Goal: Task Accomplishment & Management: Use online tool/utility

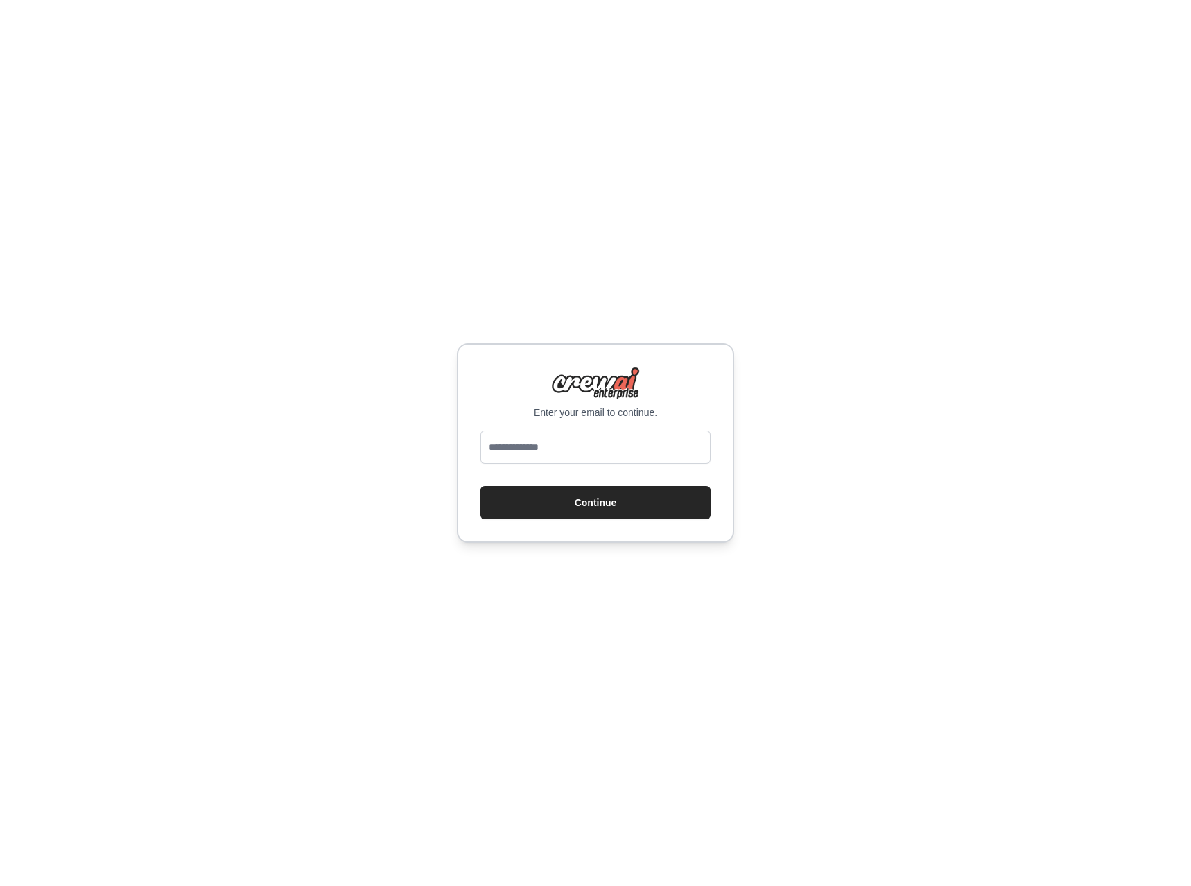
click at [542, 456] on input "email" at bounding box center [596, 447] width 230 height 33
type input "**********"
click at [595, 515] on button "Continue" at bounding box center [596, 502] width 230 height 33
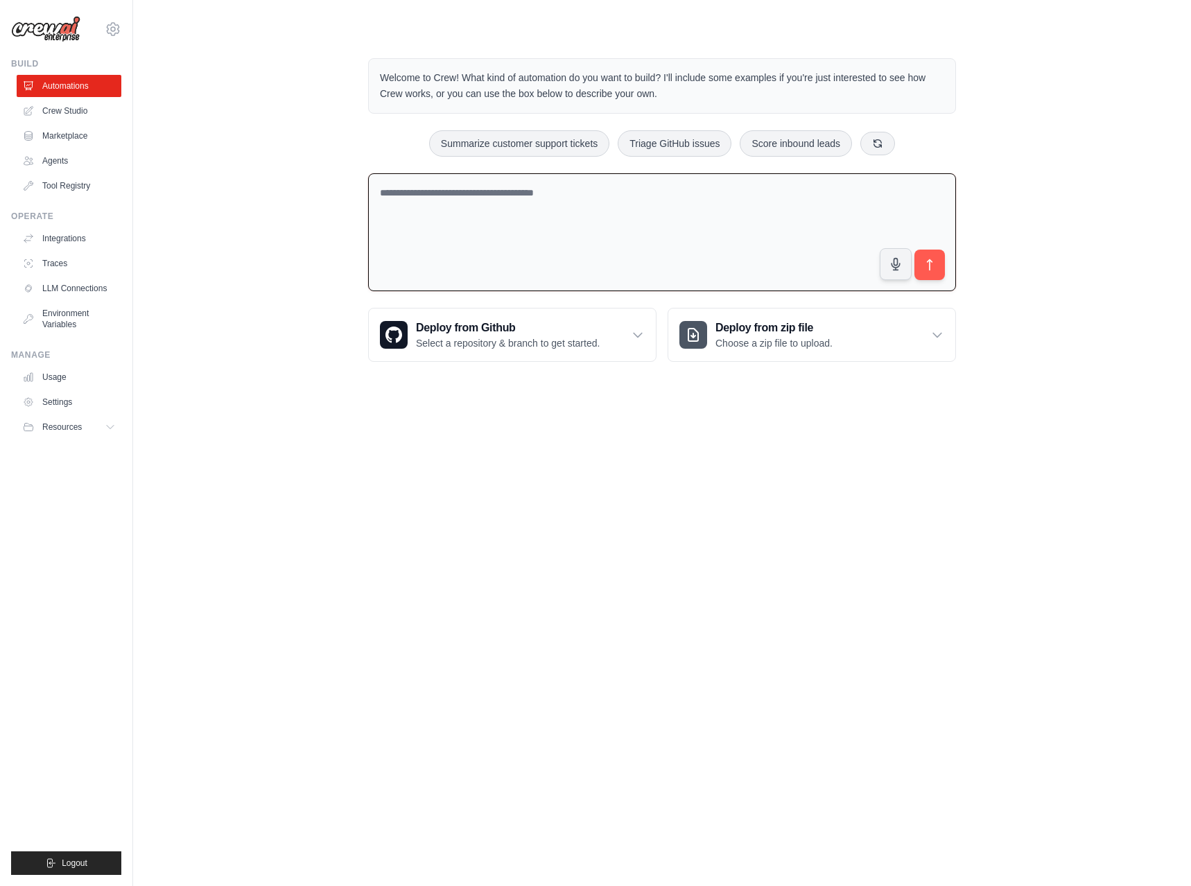
click at [481, 192] on textarea at bounding box center [662, 232] width 588 height 119
paste textarea "**********"
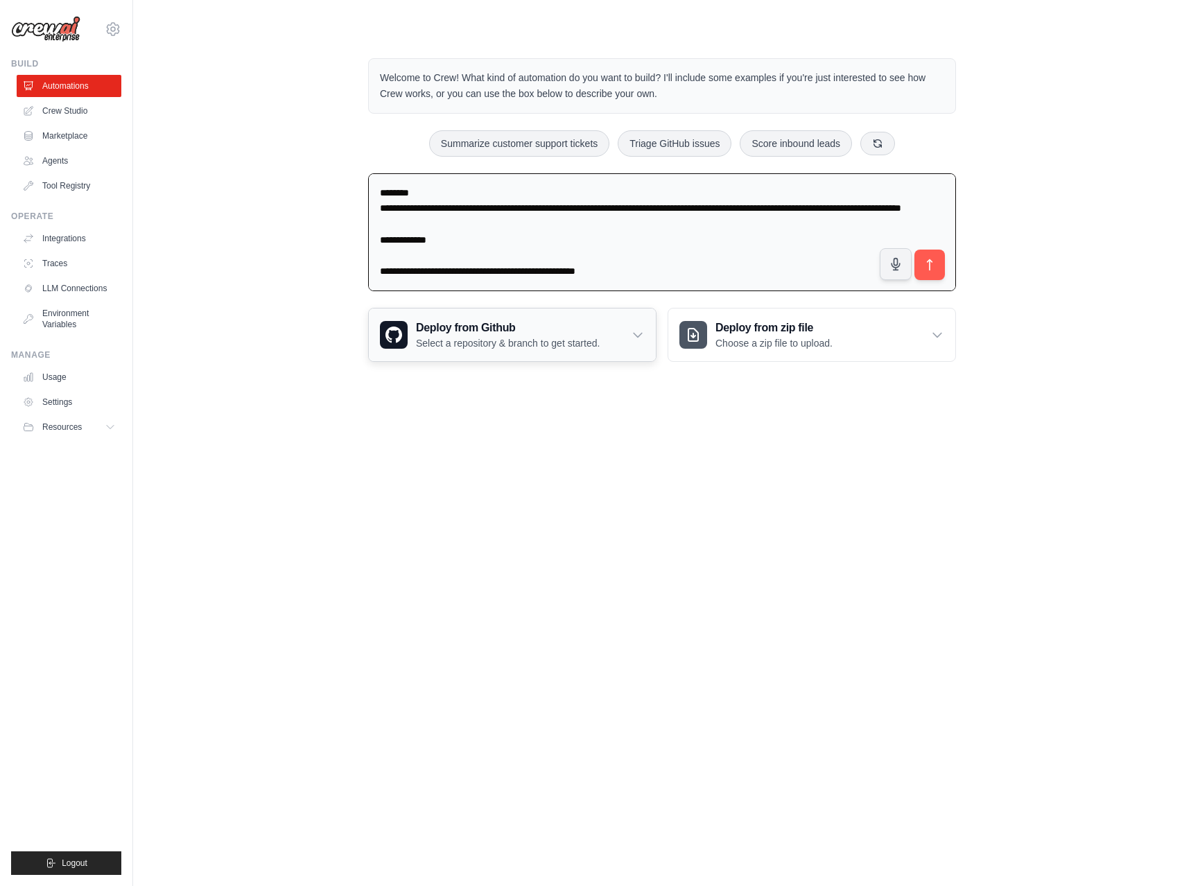
scroll to position [349, 0]
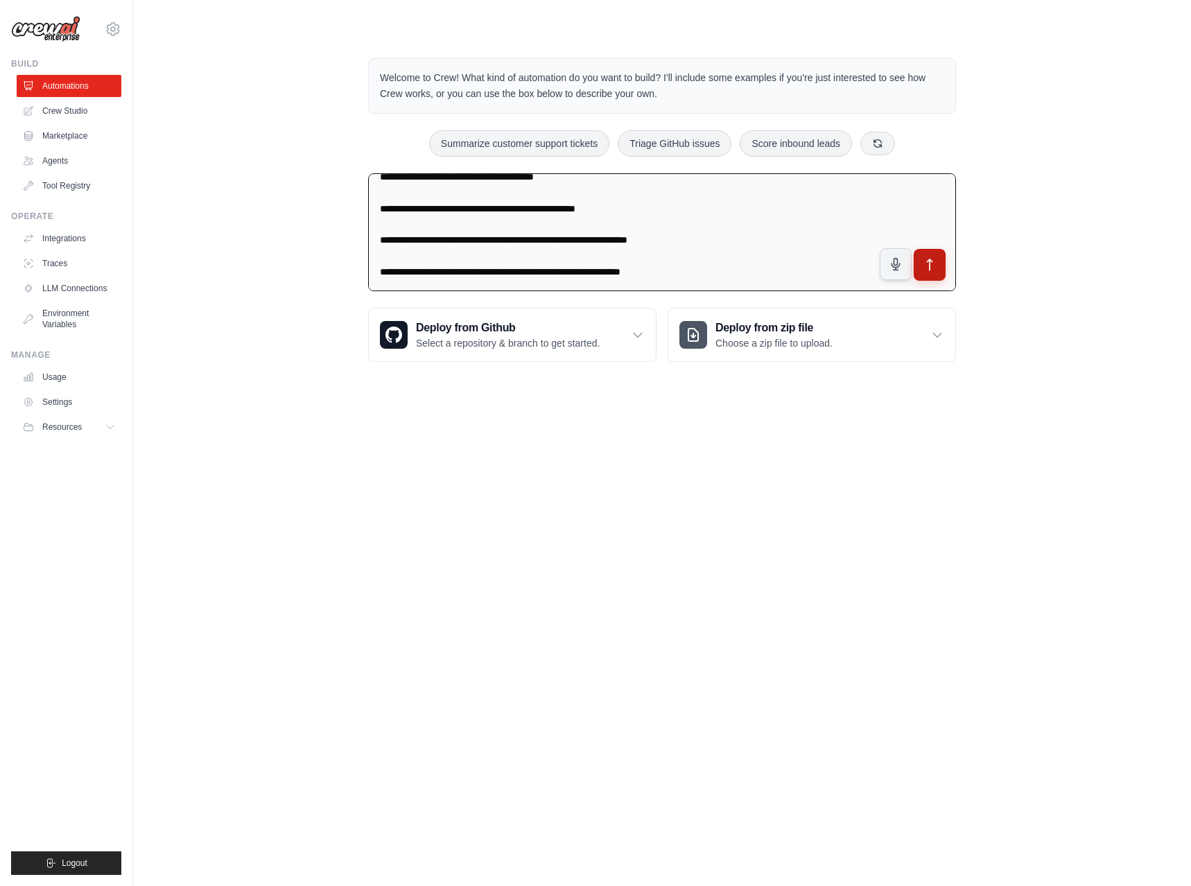
type textarea "**********"
click at [933, 270] on icon "submit" at bounding box center [930, 265] width 15 height 15
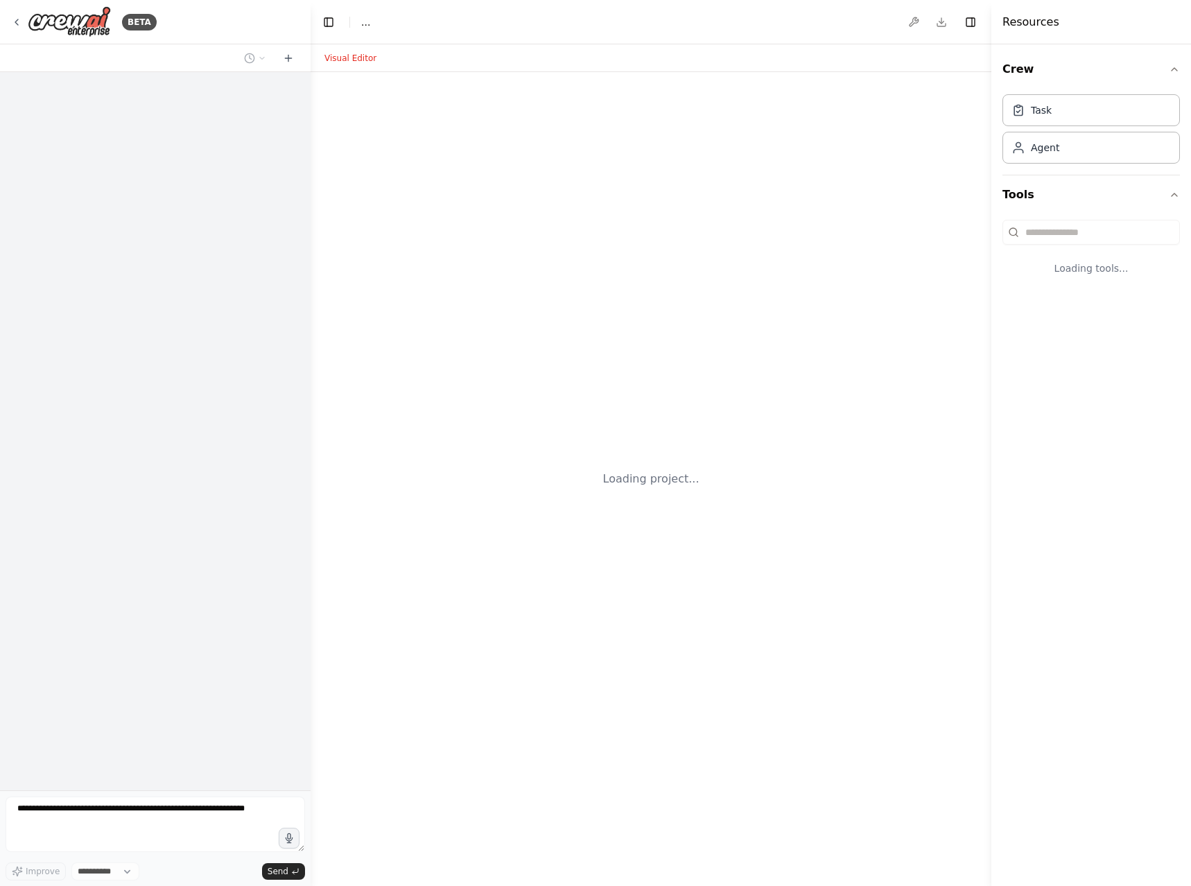
select select "****"
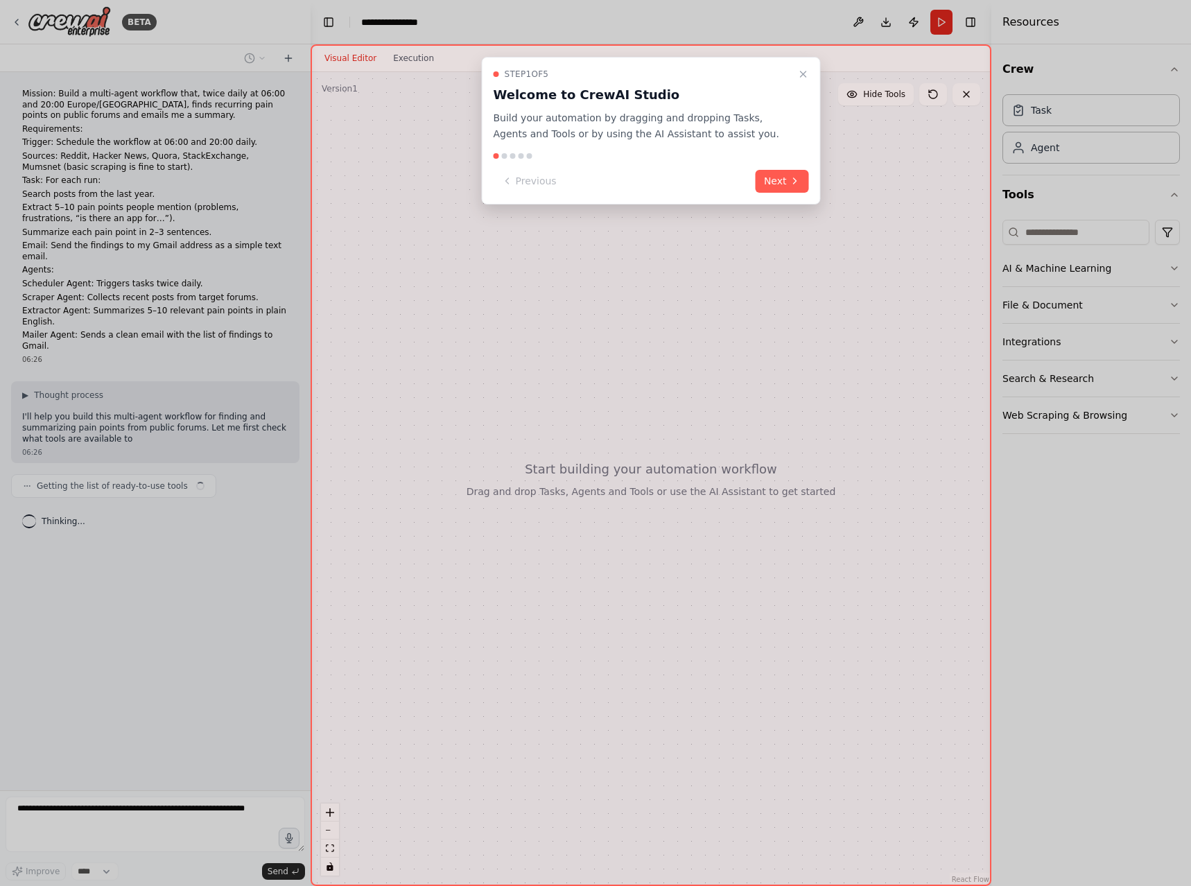
click at [782, 181] on button "Next" at bounding box center [782, 181] width 53 height 23
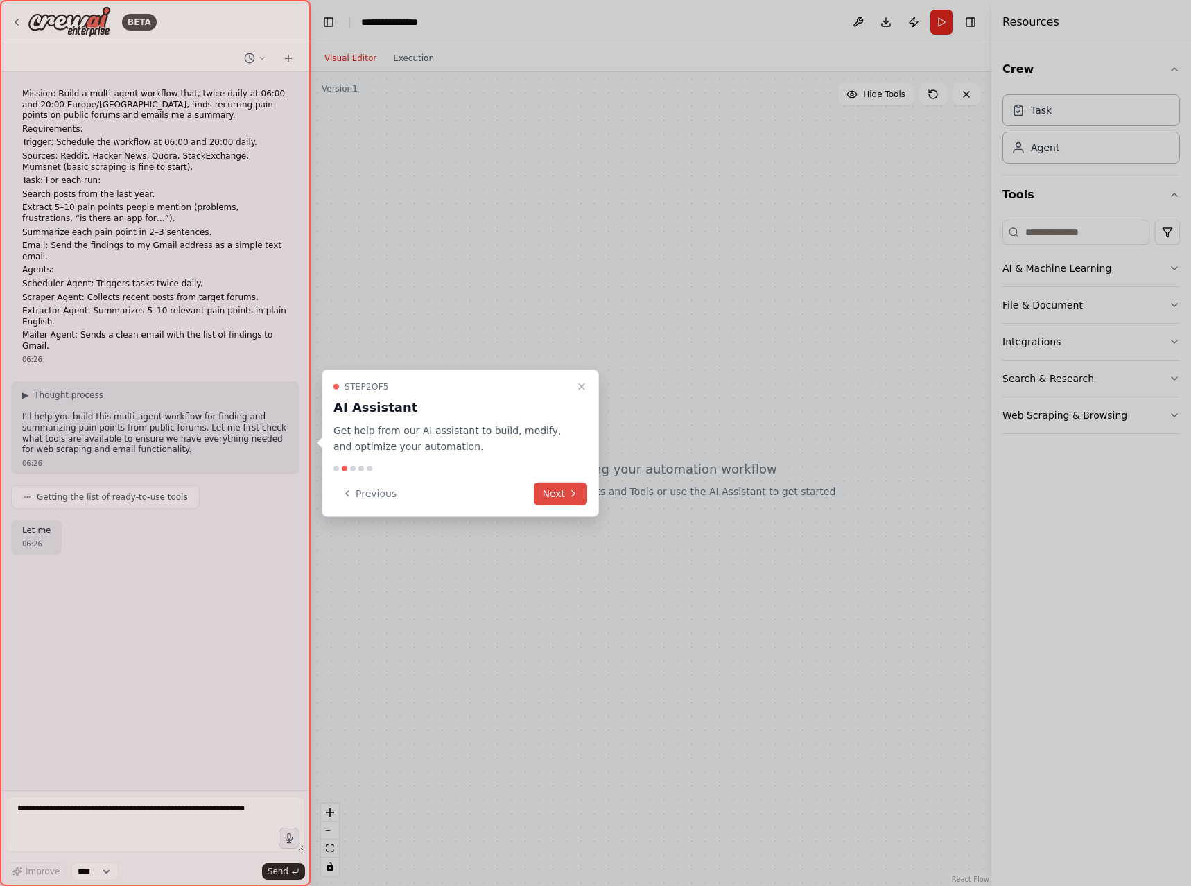
click at [562, 495] on button "Next" at bounding box center [560, 493] width 53 height 23
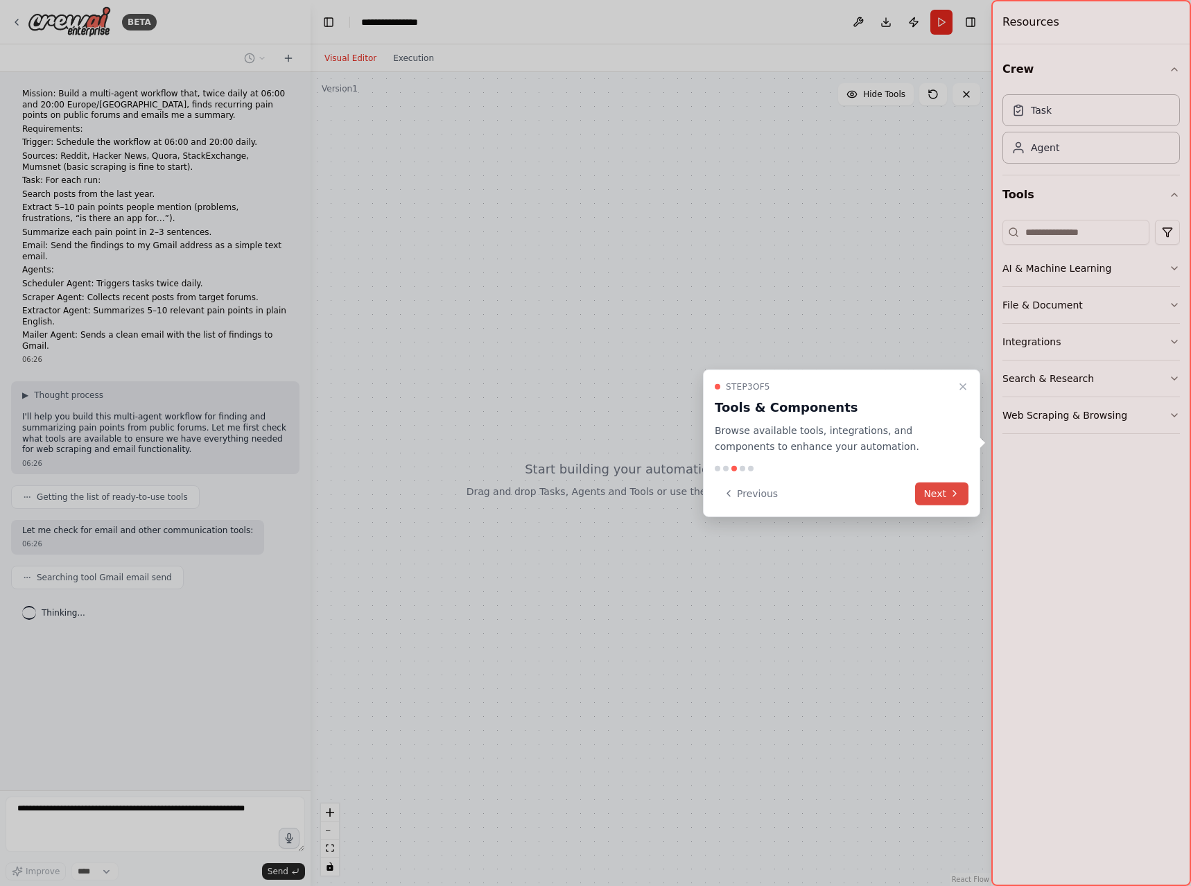
click at [951, 497] on icon at bounding box center [954, 493] width 11 height 11
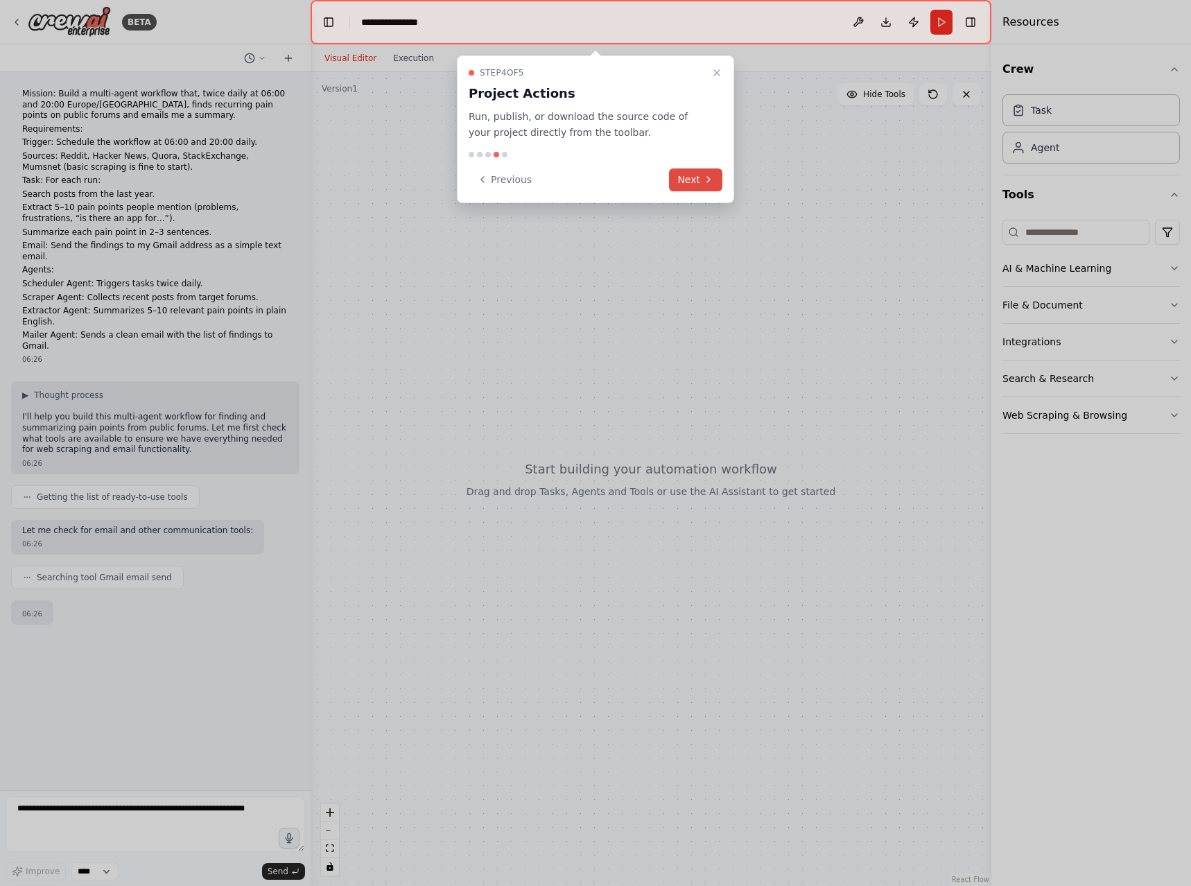
click at [701, 180] on button "Next" at bounding box center [695, 179] width 53 height 23
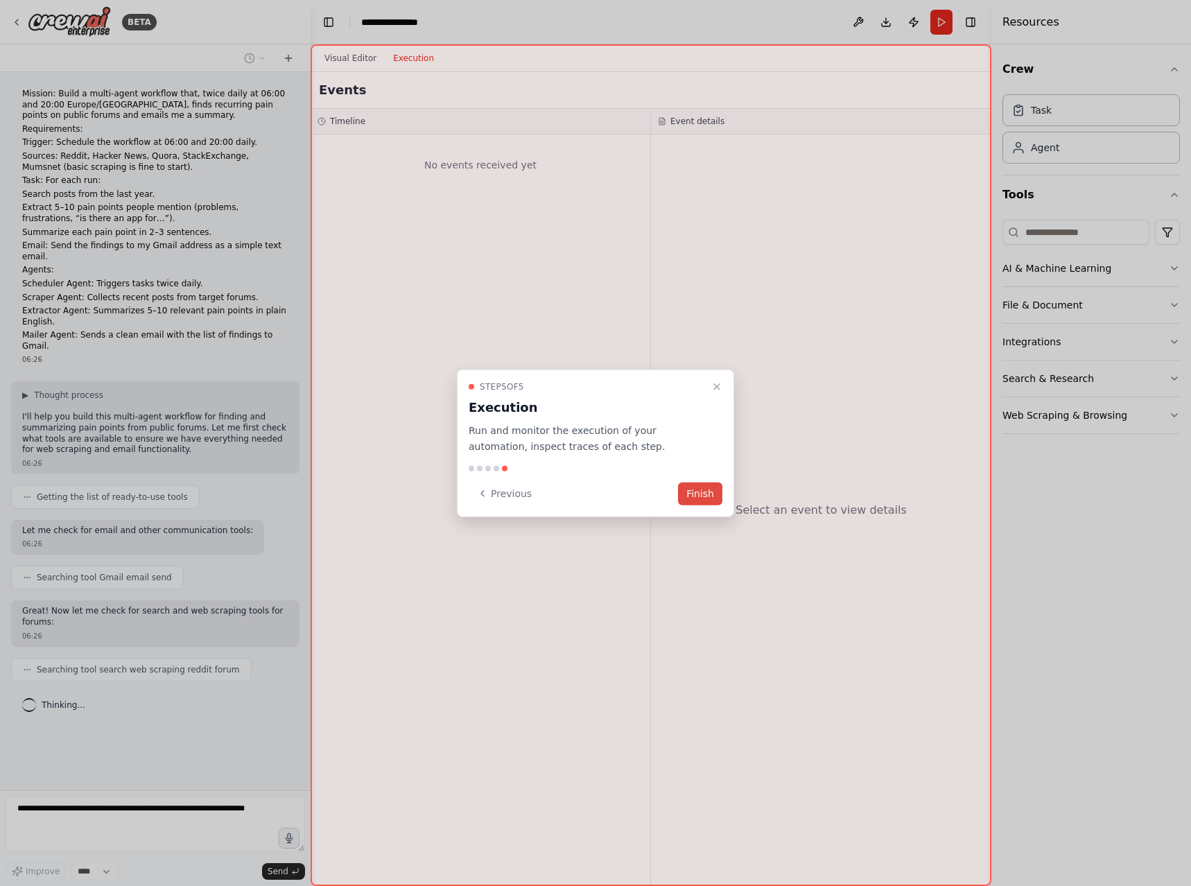
click at [720, 497] on button "Finish" at bounding box center [700, 493] width 44 height 23
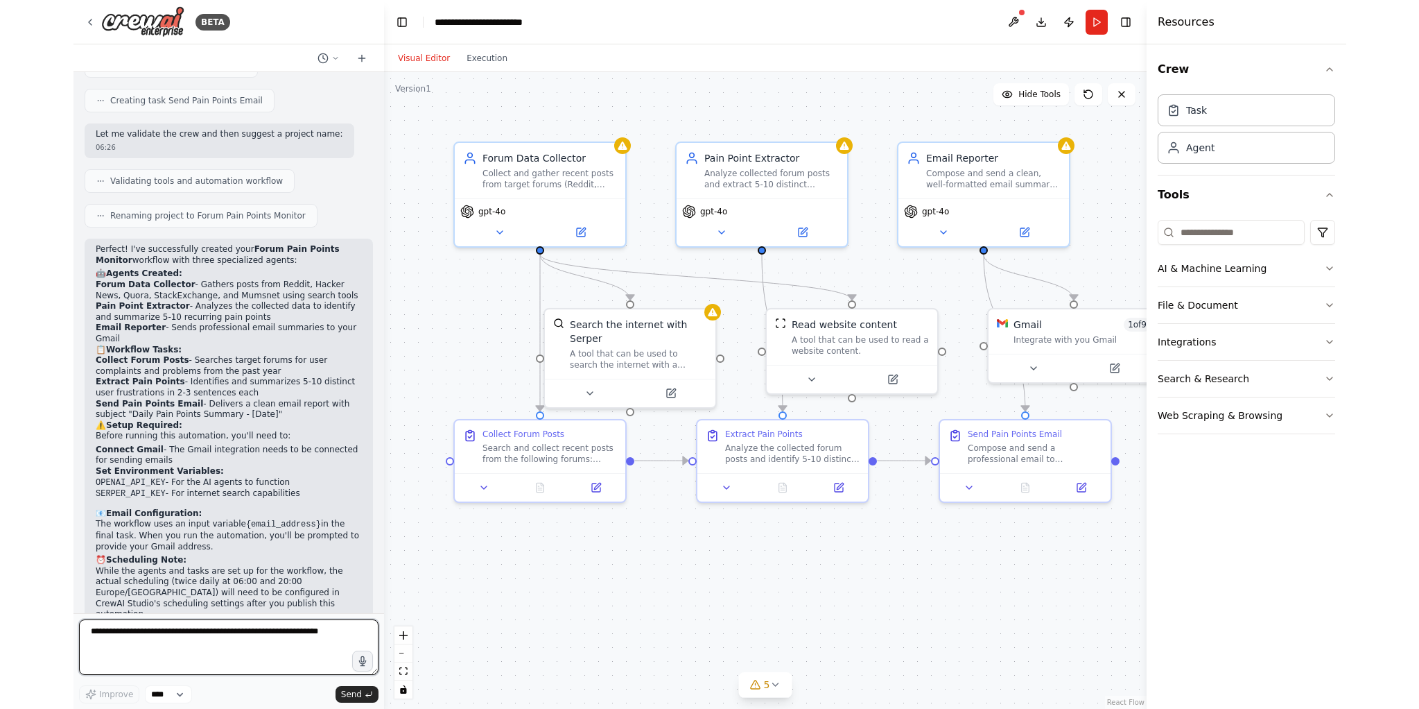
scroll to position [1076, 0]
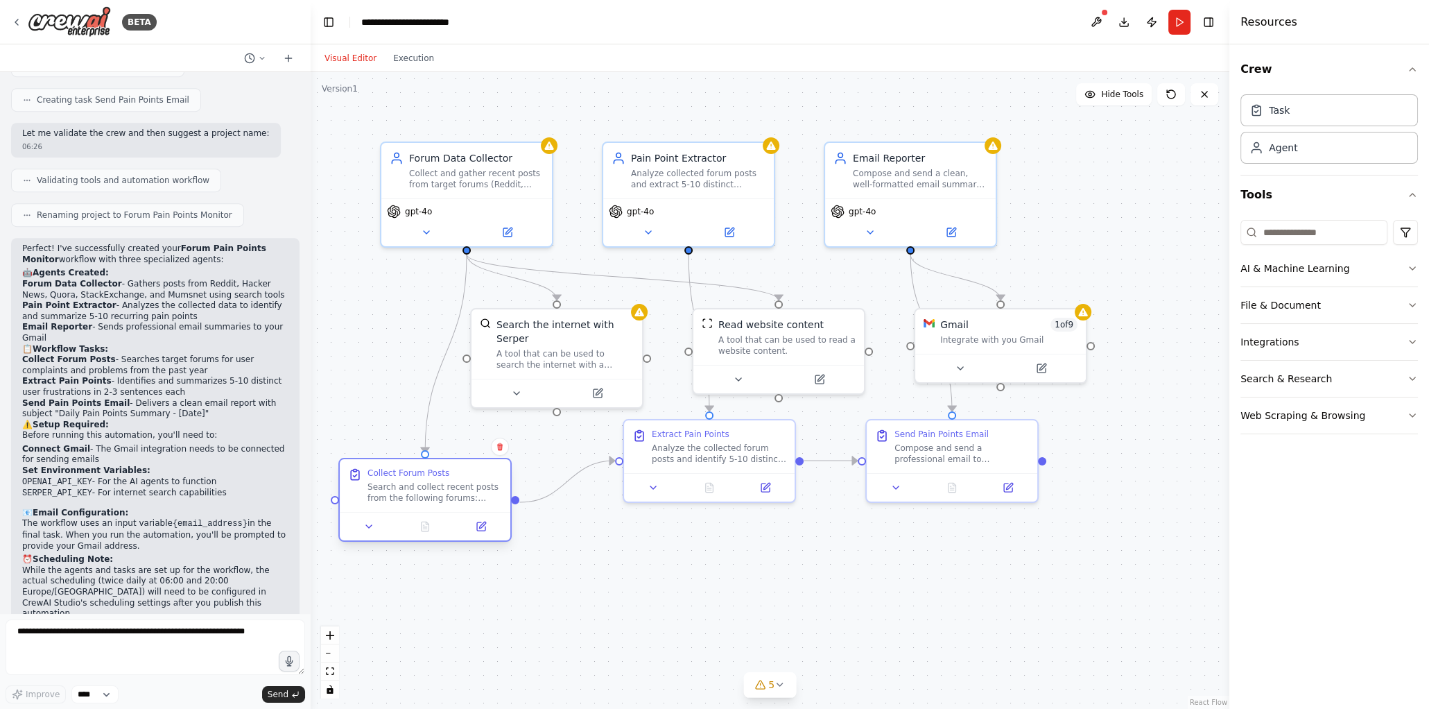
drag, startPoint x: 496, startPoint y: 446, endPoint x: 454, endPoint y: 492, distance: 62.3
click at [454, 492] on div "Search and collect recent posts from the following forums: Reddit, Hacker News,…" at bounding box center [435, 492] width 135 height 22
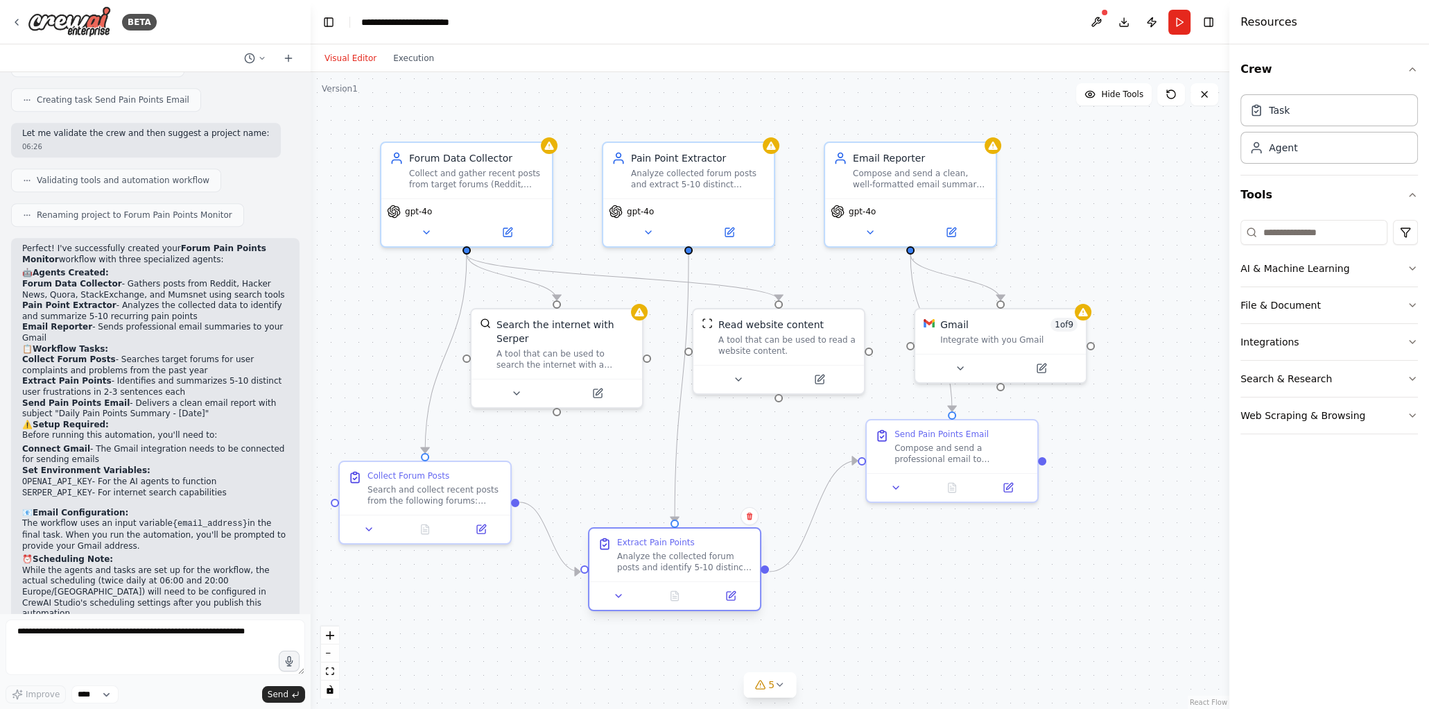
drag, startPoint x: 718, startPoint y: 436, endPoint x: 679, endPoint y: 548, distance: 119.1
click at [679, 548] on div "Extract Pain Points Analyze the collected forum posts and identify 5-10 distinc…" at bounding box center [684, 555] width 135 height 36
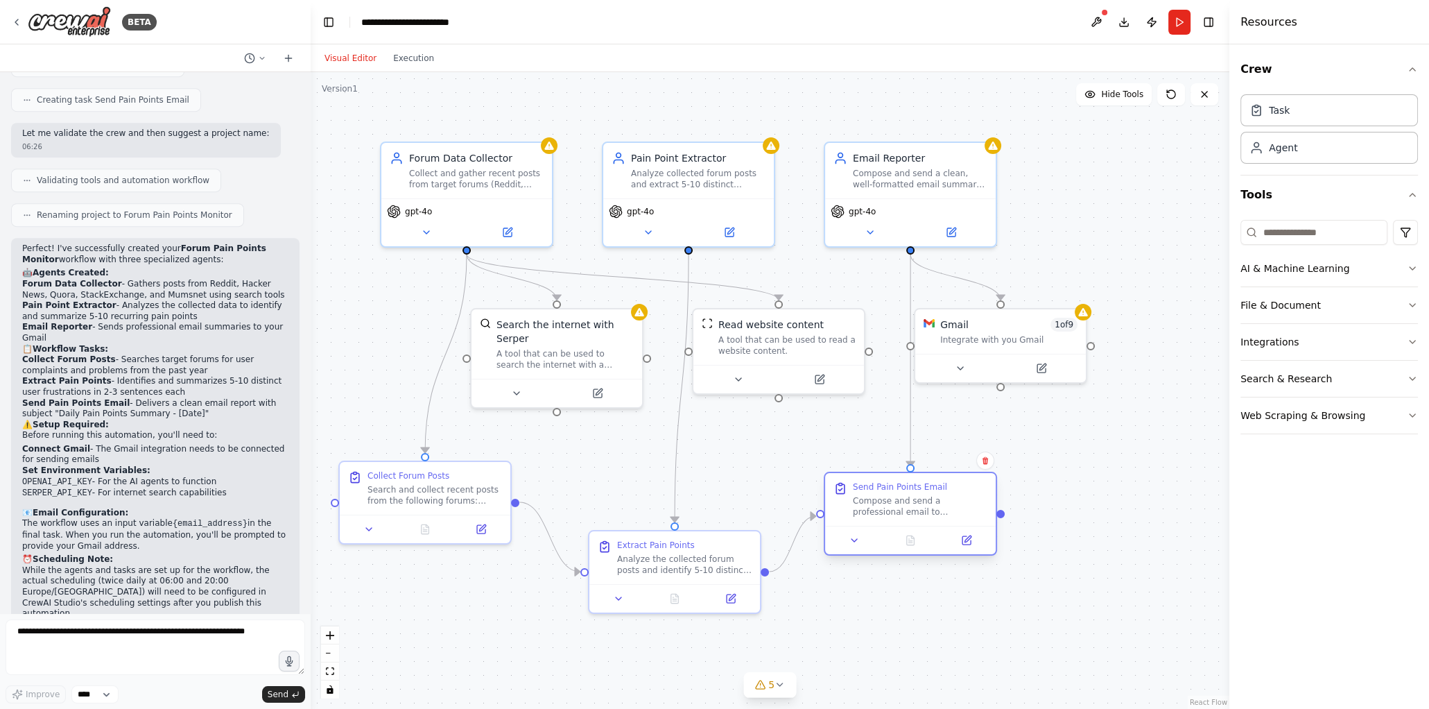
drag, startPoint x: 915, startPoint y: 458, endPoint x: 876, endPoint y: 514, distance: 68.1
click at [876, 514] on div "Compose and send a professional email to {email_address} with the subject "Dail…" at bounding box center [920, 506] width 135 height 22
drag, startPoint x: 974, startPoint y: 333, endPoint x: 1018, endPoint y: 387, distance: 70.0
click at [1018, 387] on div "Integrate with you Gmail" at bounding box center [1057, 392] width 137 height 11
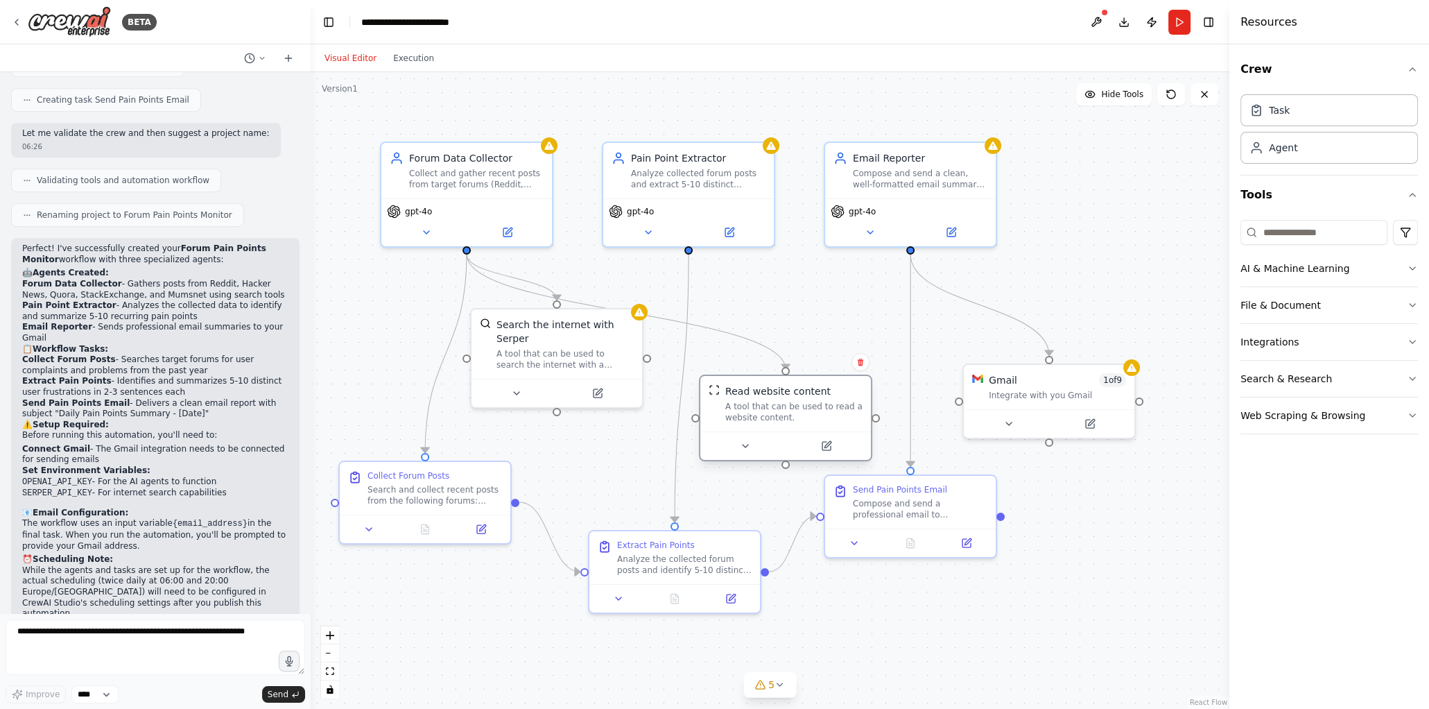
drag, startPoint x: 757, startPoint y: 340, endPoint x: 770, endPoint y: 404, distance: 65.8
click at [770, 404] on div "A tool that can be used to read a website content." at bounding box center [793, 412] width 137 height 22
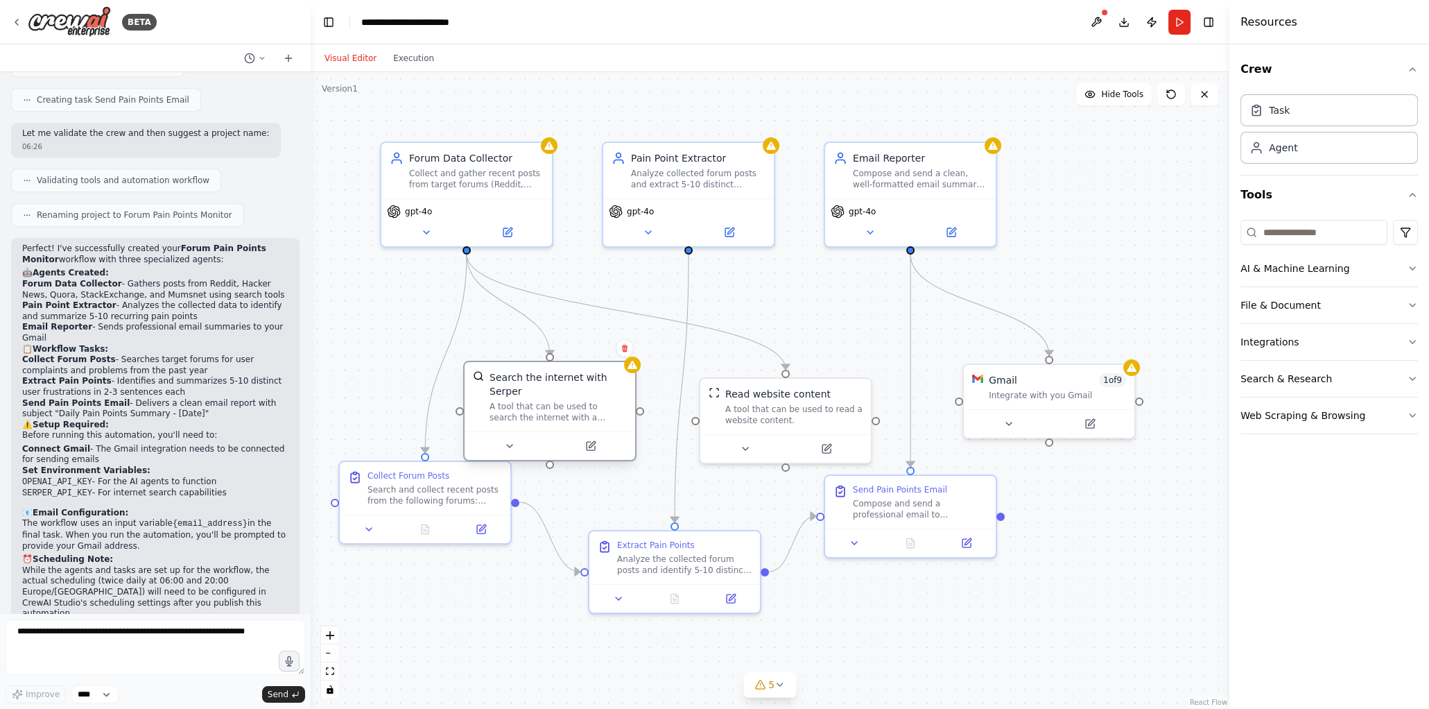
drag, startPoint x: 580, startPoint y: 333, endPoint x: 573, endPoint y: 390, distance: 57.9
click at [573, 401] on div "A tool that can be used to search the internet with a search_query. Supports di…" at bounding box center [558, 412] width 137 height 22
drag, startPoint x: 801, startPoint y: 412, endPoint x: 801, endPoint y: 402, distance: 9.7
click at [801, 402] on div "A tool that can be used to read a website content." at bounding box center [793, 398] width 137 height 22
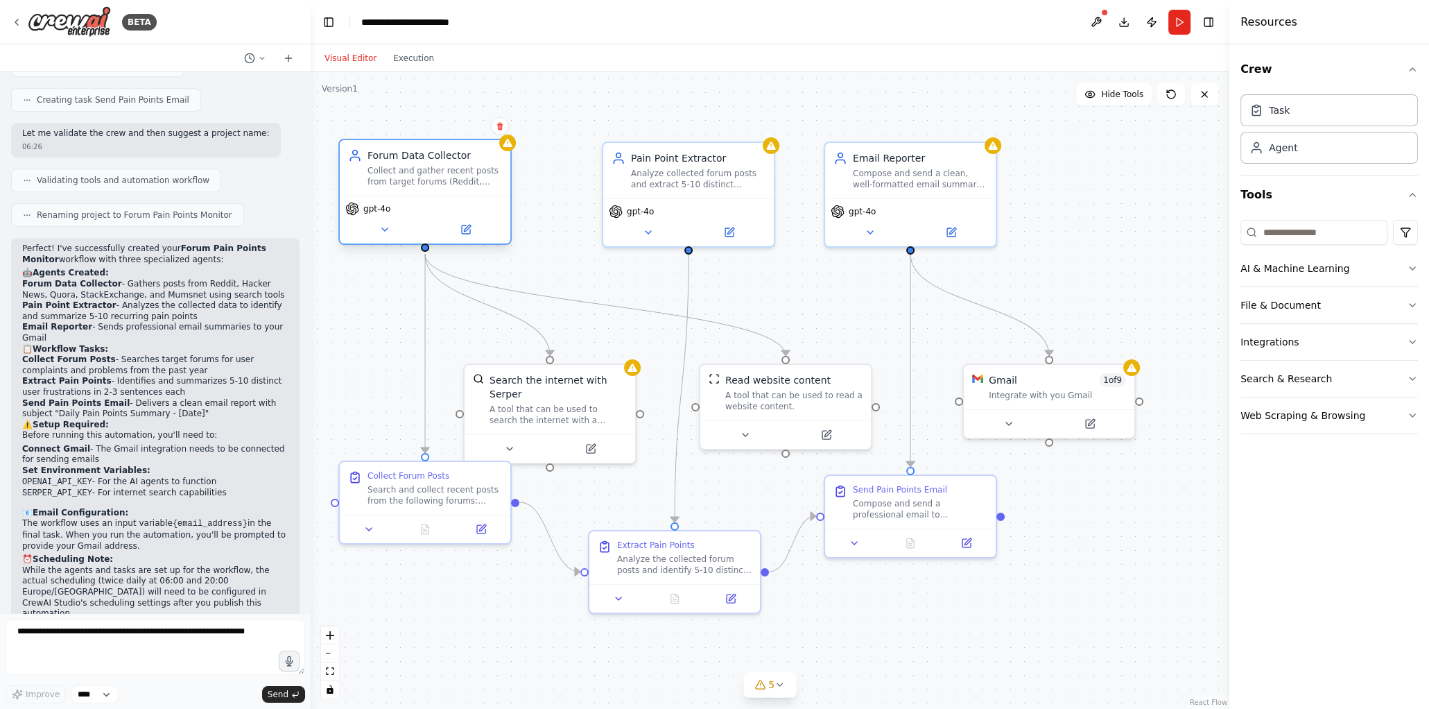
drag, startPoint x: 514, startPoint y: 198, endPoint x: 469, endPoint y: 199, distance: 45.1
click at [469, 199] on div "gpt-4o" at bounding box center [425, 220] width 171 height 48
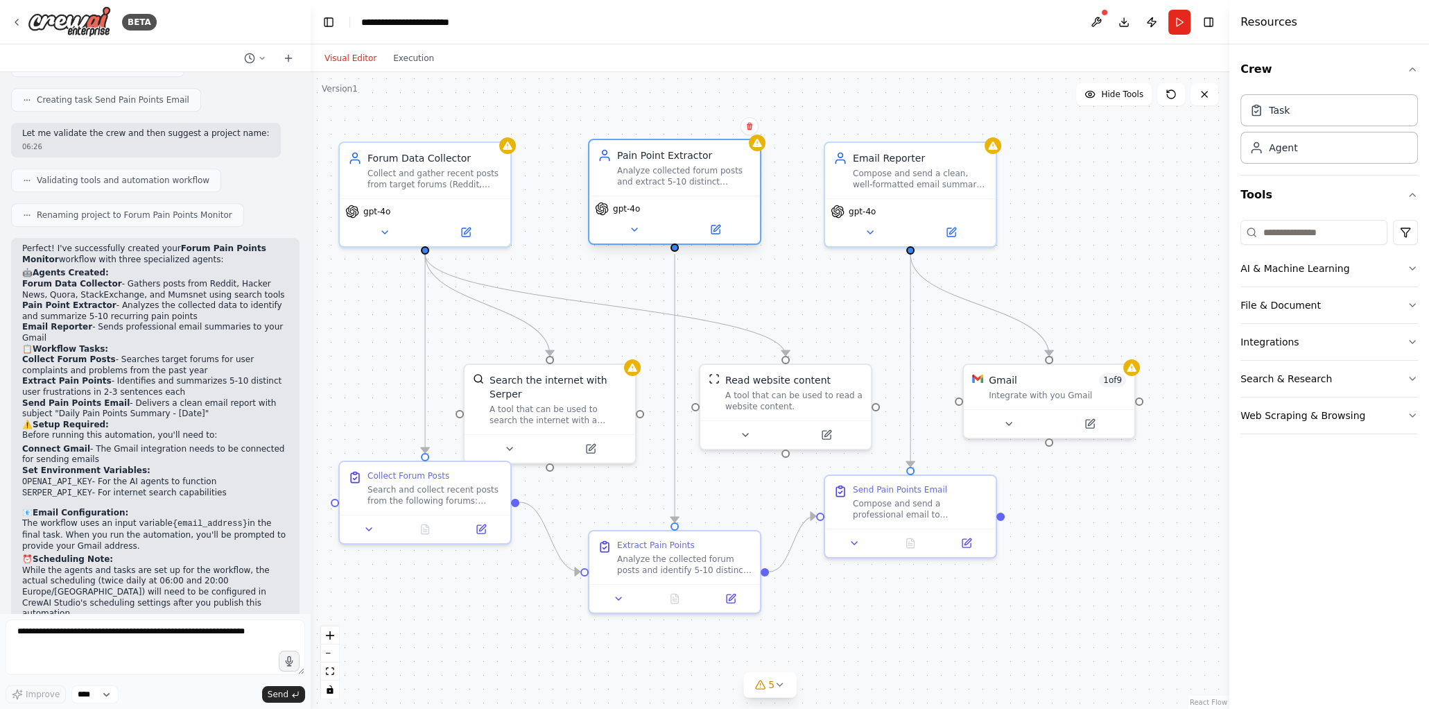
drag, startPoint x: 701, startPoint y: 202, endPoint x: 681, endPoint y: 204, distance: 20.2
click at [681, 204] on div "gpt-4o" at bounding box center [674, 209] width 159 height 14
click at [1004, 640] on div ".deletable-edge-delete-btn { width: 20px; height: 20px; border: 0px solid #ffff…" at bounding box center [770, 390] width 919 height 637
click at [191, 565] on p "While the agents and tasks are set up for the workflow, the actual scheduling (…" at bounding box center [155, 592] width 266 height 54
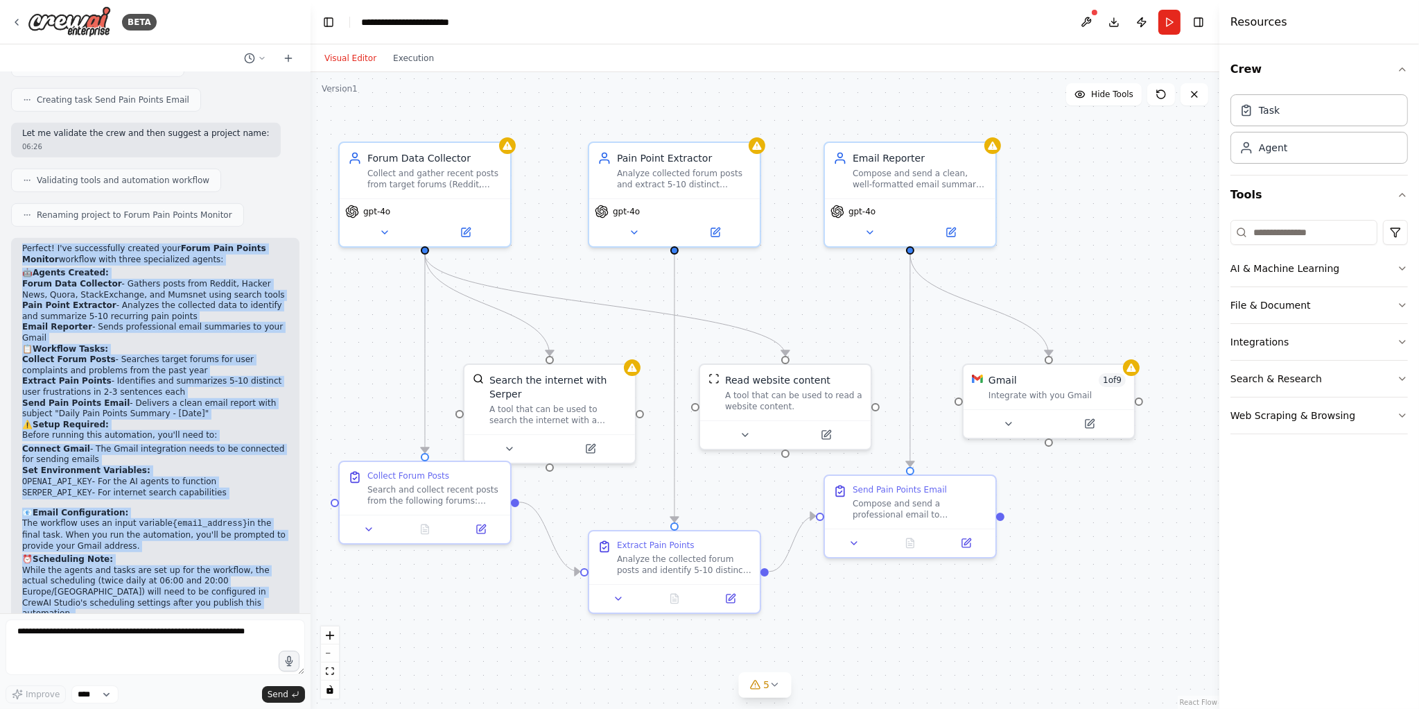
drag, startPoint x: 173, startPoint y: 583, endPoint x: 22, endPoint y: 206, distance: 406.1
click at [22, 243] on div "Perfect! I've successfully created your Forum Pain Points Monitor workflow with…" at bounding box center [155, 443] width 266 height 400
copy div "Perfect! I've successfully created your Forum Pain Points Monitor workflow with…"
click at [437, 168] on div "Collect and gather recent posts from target forums (Reddit, Hacker News, Quora,…" at bounding box center [435, 176] width 135 height 22
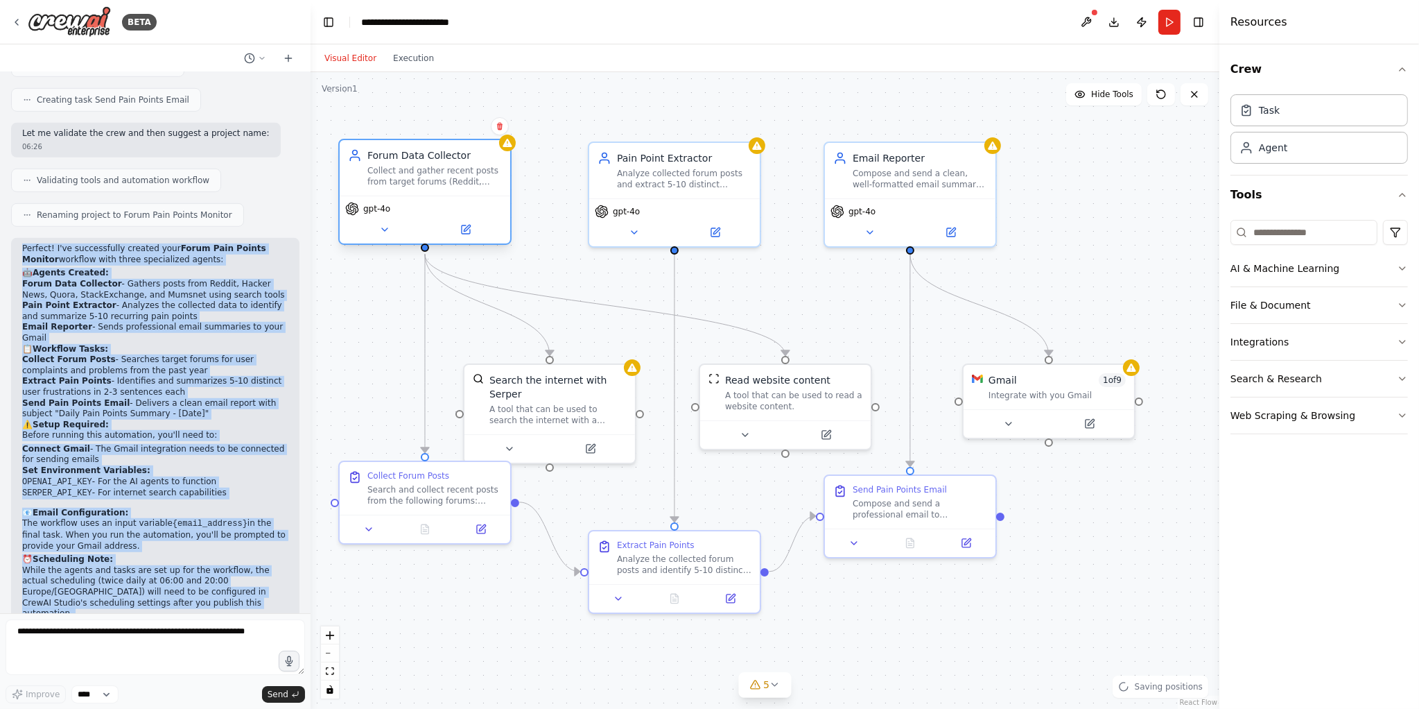
click at [437, 168] on div "Collect and gather recent posts from target forums (Reddit, Hacker News, Quora,…" at bounding box center [435, 176] width 135 height 22
click at [464, 233] on icon at bounding box center [466, 229] width 8 height 8
click at [560, 282] on div ".deletable-edge-delete-btn { width: 20px; height: 20px; border: 0px solid #ffff…" at bounding box center [765, 390] width 909 height 637
click at [362, 412] on div ".deletable-edge-delete-btn { width: 20px; height: 20px; border: 0px solid #ffff…" at bounding box center [765, 390] width 909 height 637
click at [270, 565] on p "While the agents and tasks are set up for the workflow, the actual scheduling (…" at bounding box center [155, 592] width 266 height 54
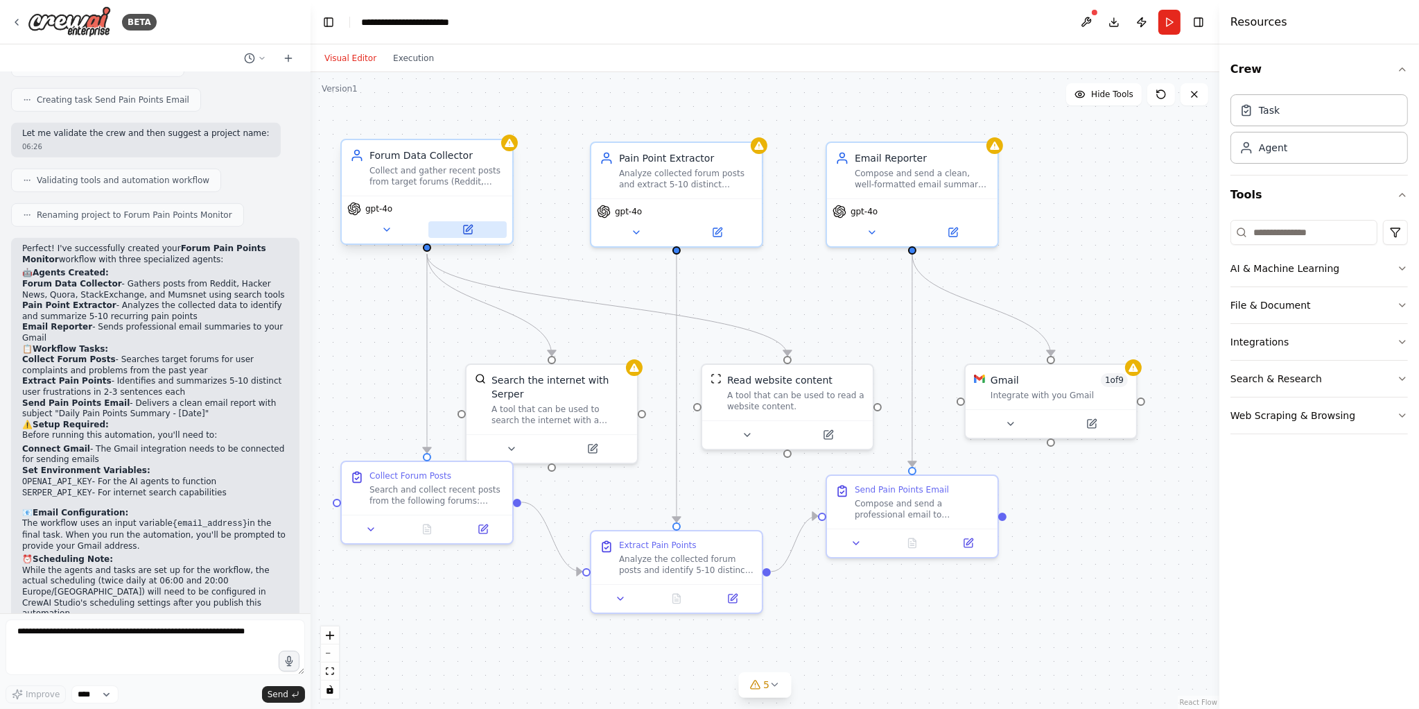
click at [468, 223] on button at bounding box center [468, 229] width 78 height 17
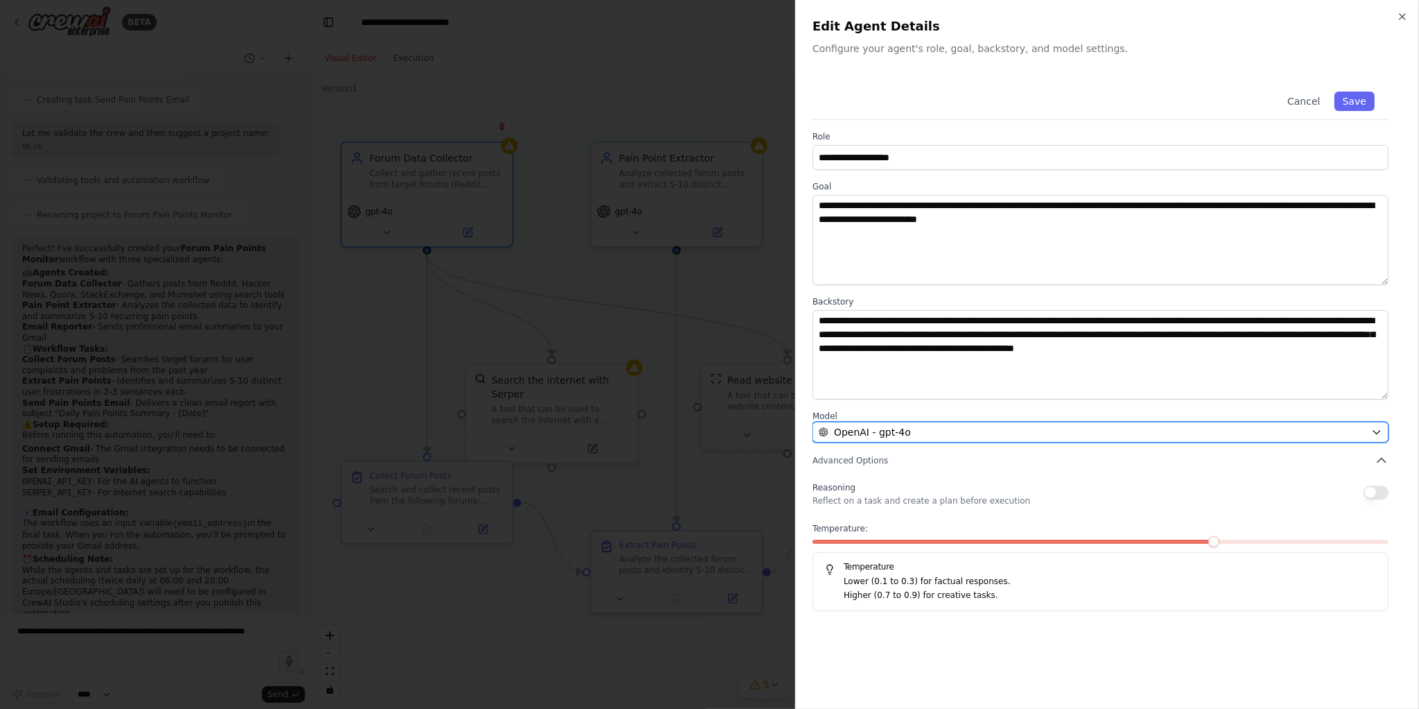
click at [1191, 441] on button "OpenAI - gpt-4o" at bounding box center [1101, 432] width 576 height 21
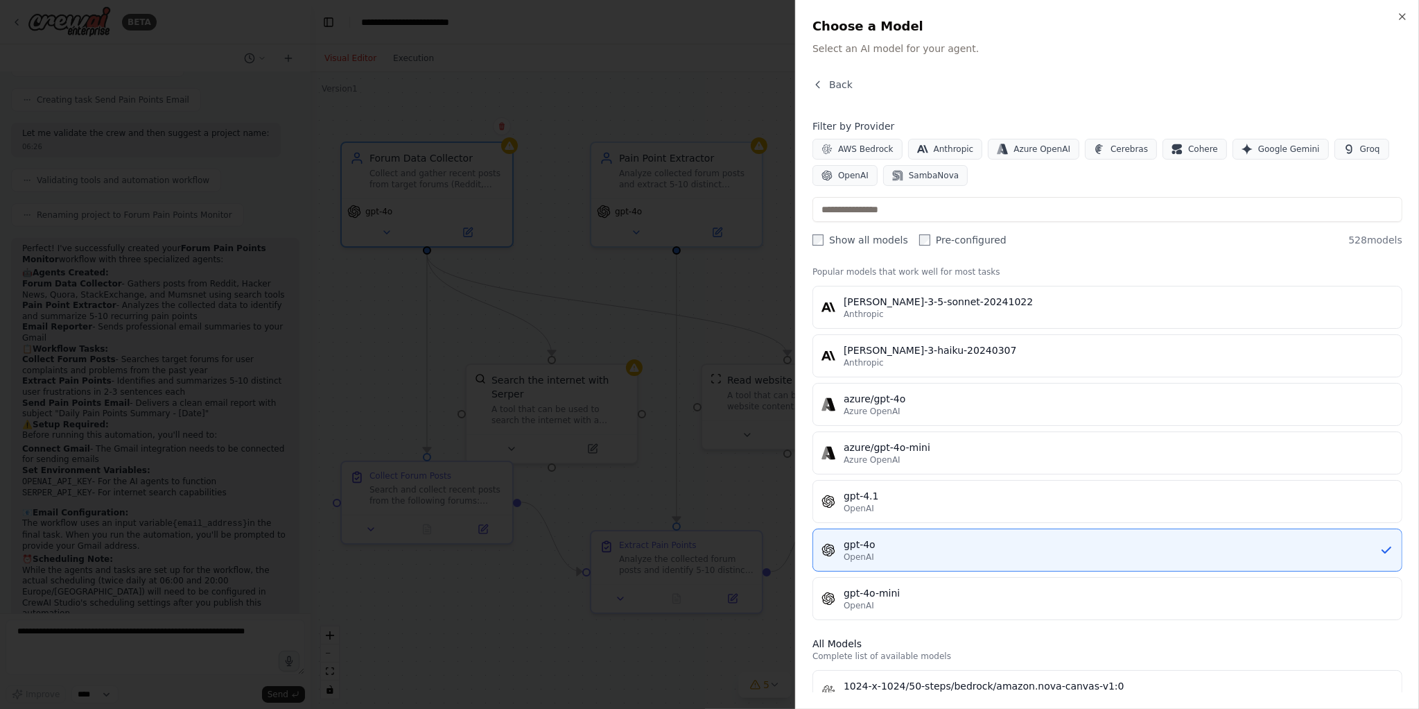
scroll to position [0, 0]
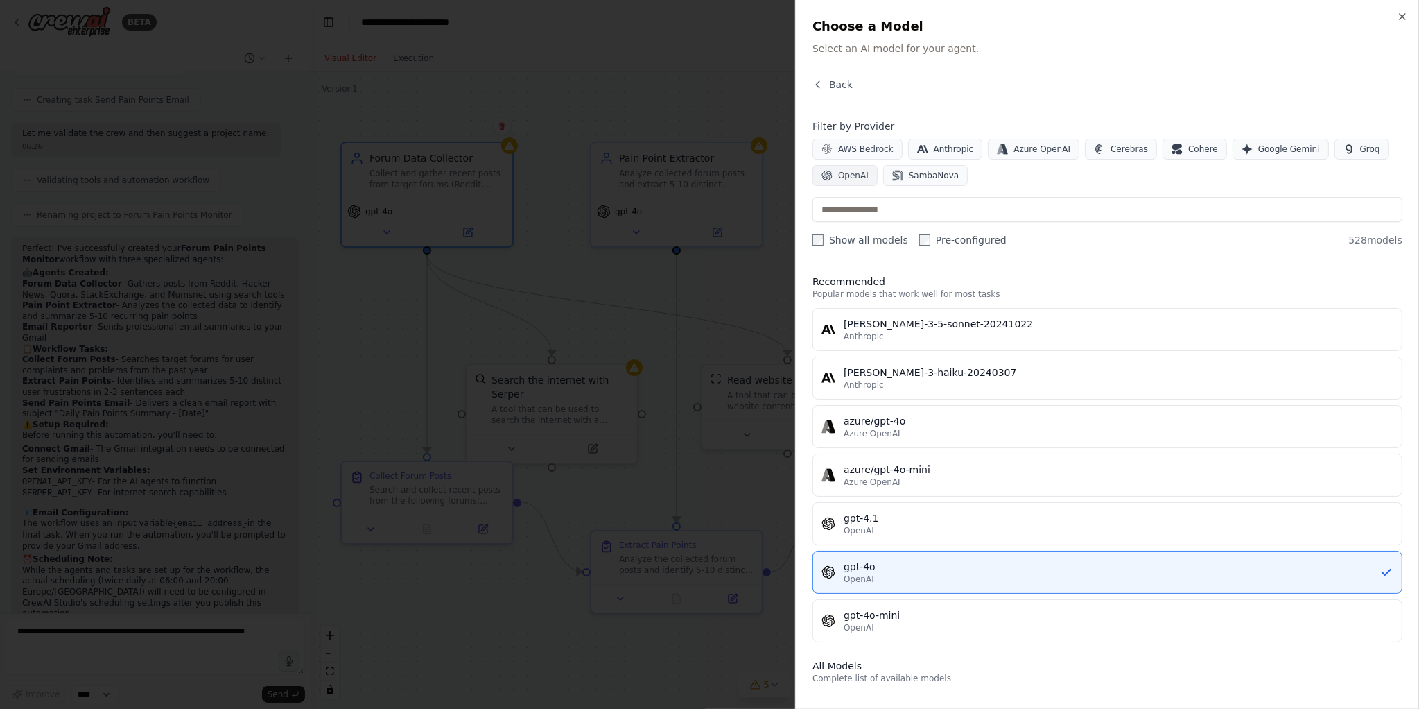
click at [852, 184] on button "OpenAI" at bounding box center [845, 175] width 65 height 21
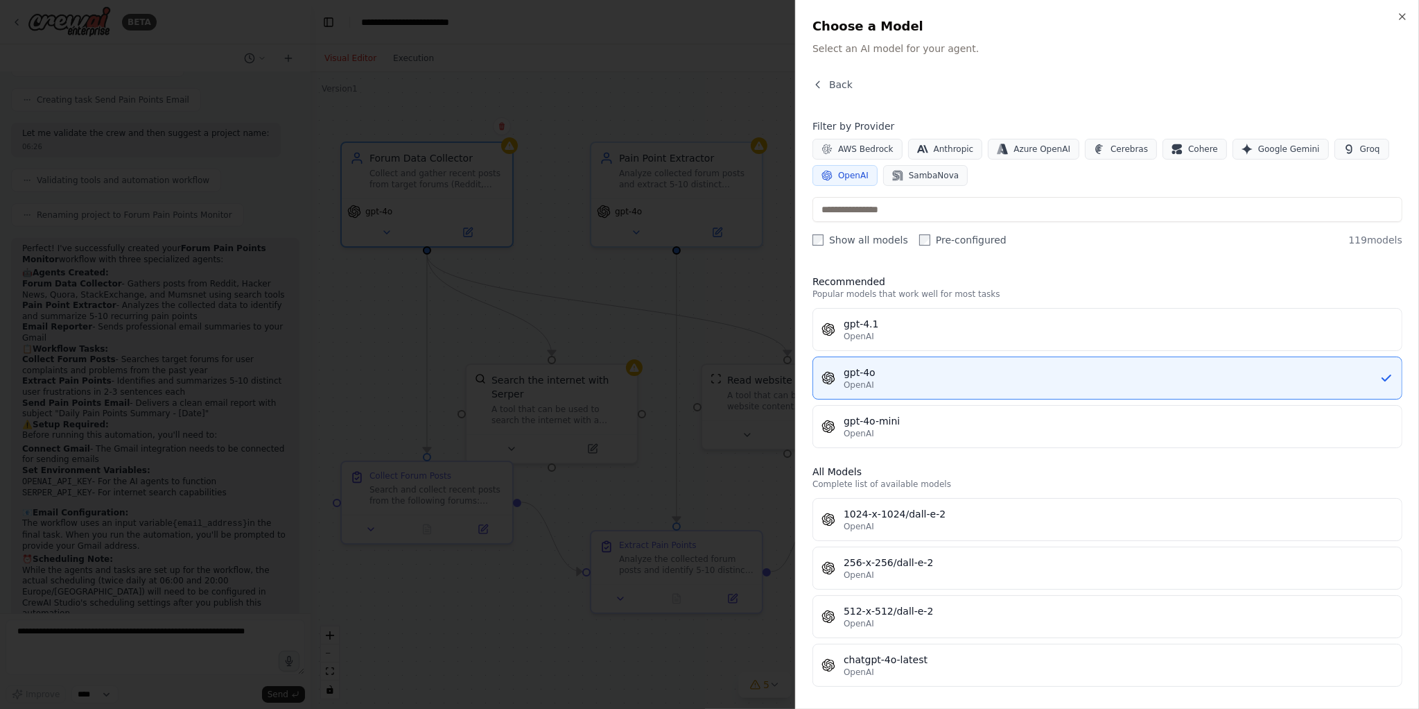
click at [1191, 253] on div "Back Filter by Provider AWS Bedrock Anthropic Azure OpenAI Cerebras Cohere Goog…" at bounding box center [1108, 385] width 590 height 614
click at [533, 382] on div at bounding box center [709, 354] width 1419 height 709
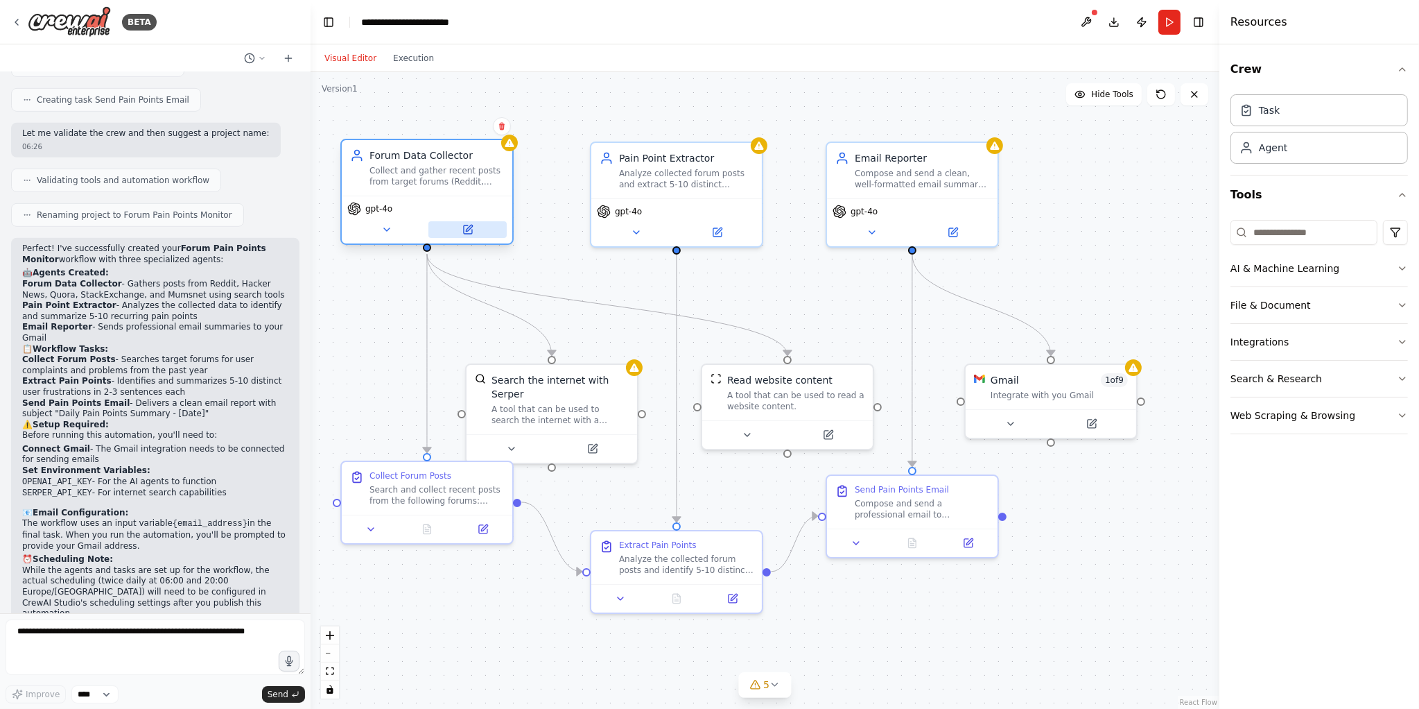
click at [472, 227] on icon at bounding box center [469, 228] width 6 height 6
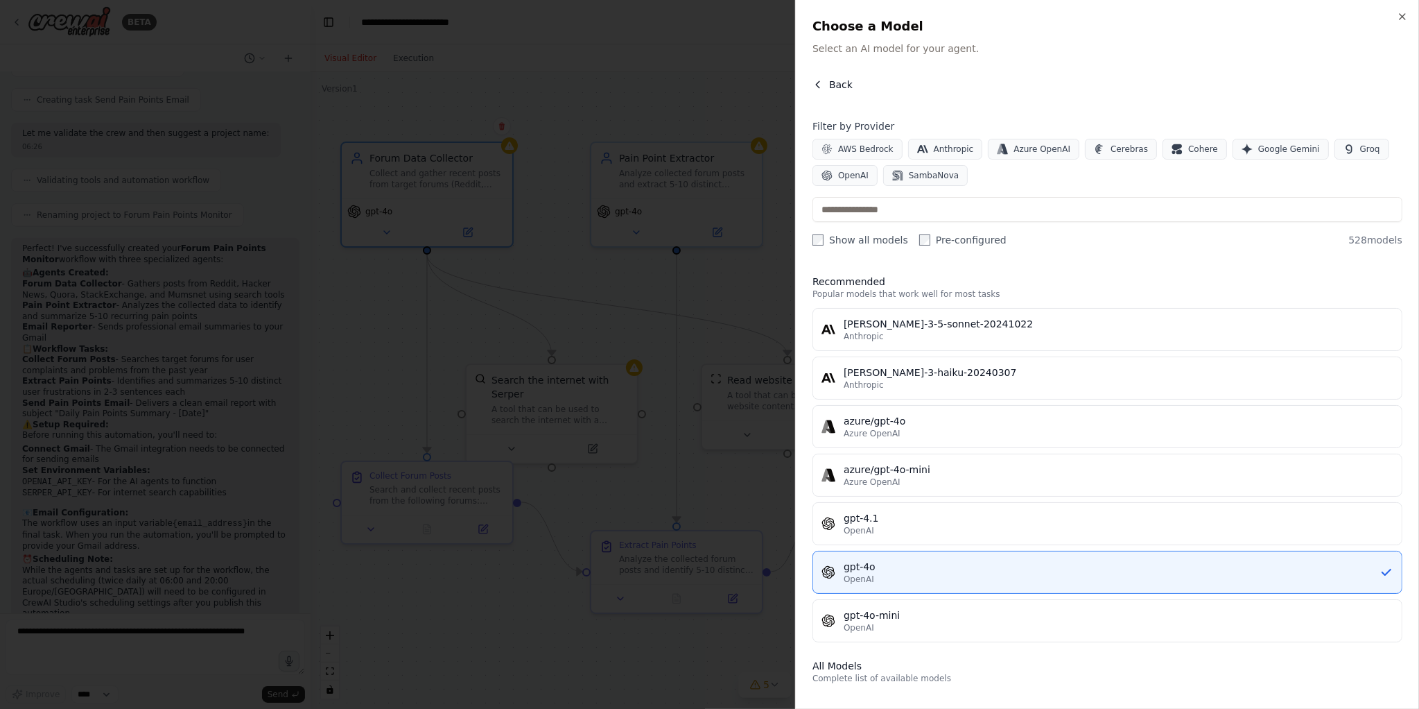
click at [842, 83] on span "Back" at bounding box center [841, 85] width 24 height 14
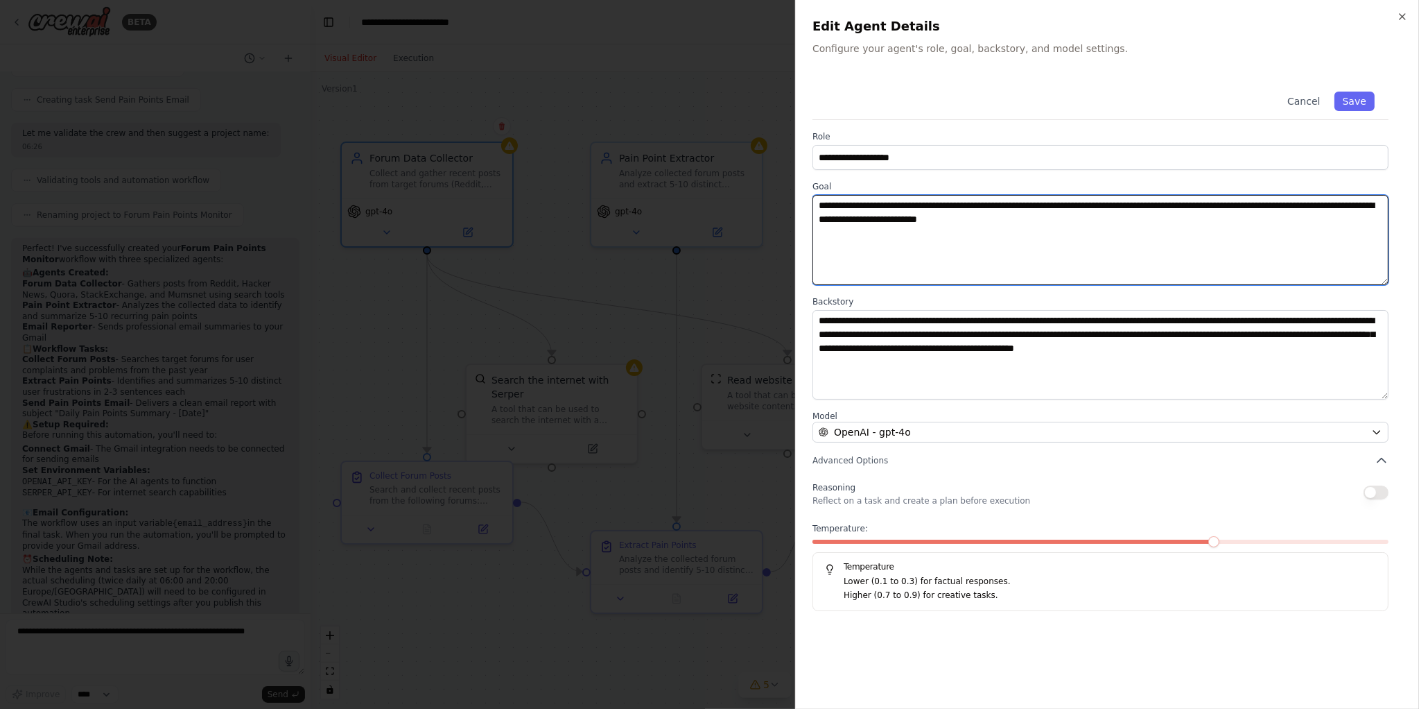
drag, startPoint x: 1154, startPoint y: 233, endPoint x: 795, endPoint y: 180, distance: 363.0
click at [795, 180] on body "BETA Mission: Build a multi-agent workflow that, twice daily at 06:00 and 20:00…" at bounding box center [709, 354] width 1419 height 709
paste textarea "**********"
type textarea "**********"
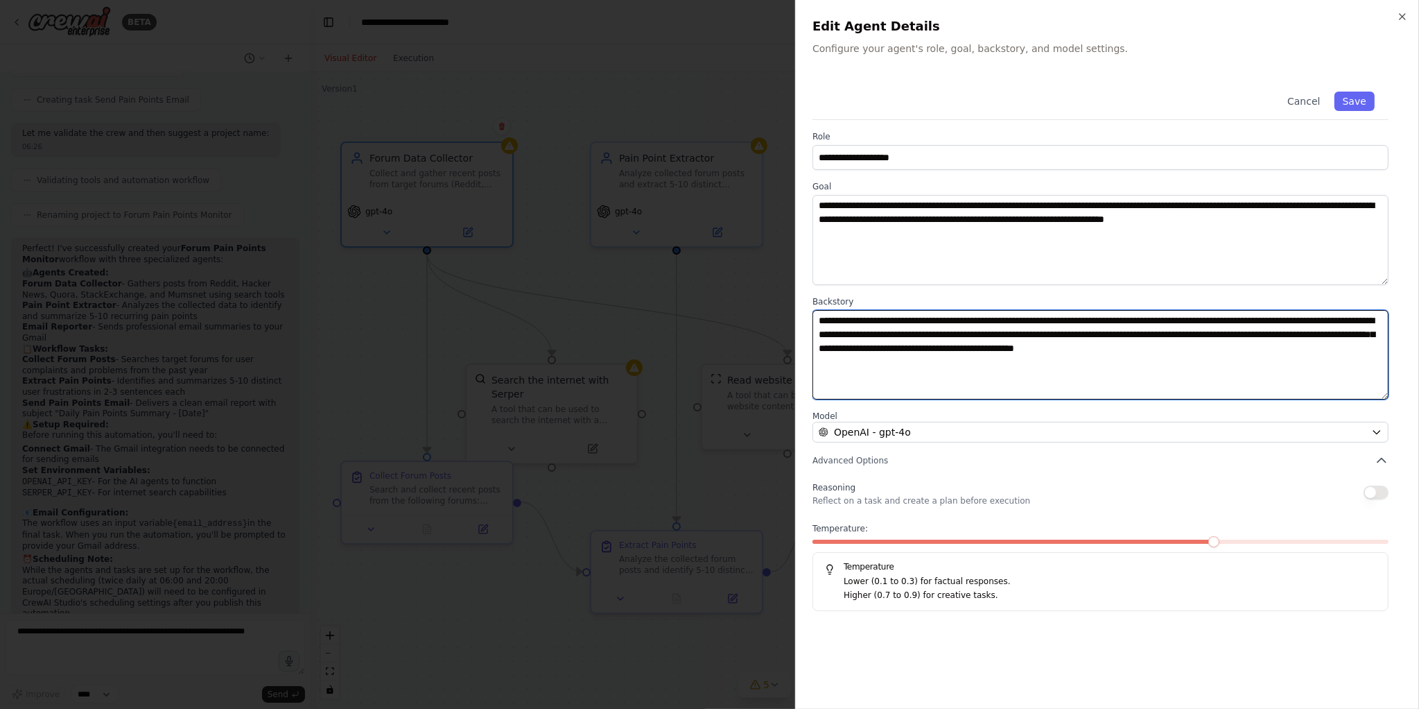
drag, startPoint x: 1261, startPoint y: 344, endPoint x: 811, endPoint y: 316, distance: 450.9
click at [811, 316] on div "**********" at bounding box center [1107, 354] width 624 height 709
paste textarea
type textarea "**********"
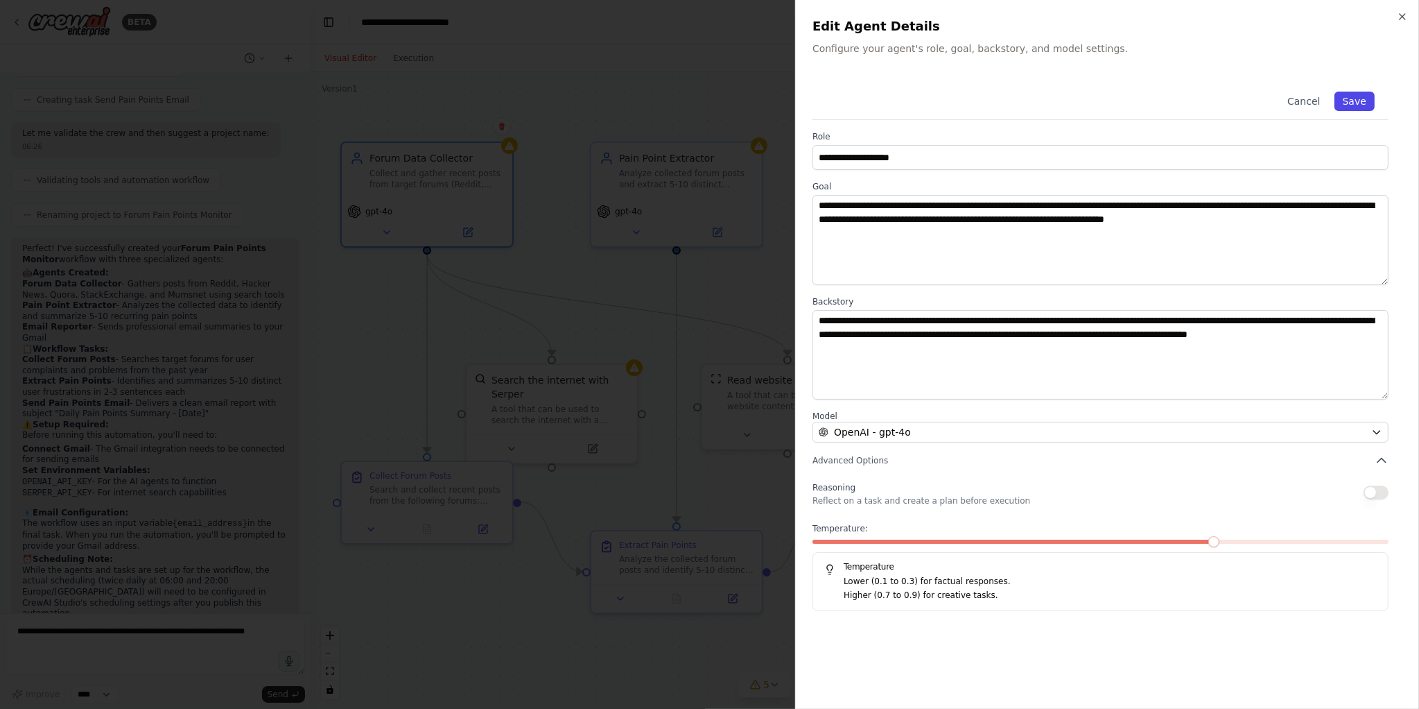
click at [1191, 104] on button "Save" at bounding box center [1355, 101] width 40 height 19
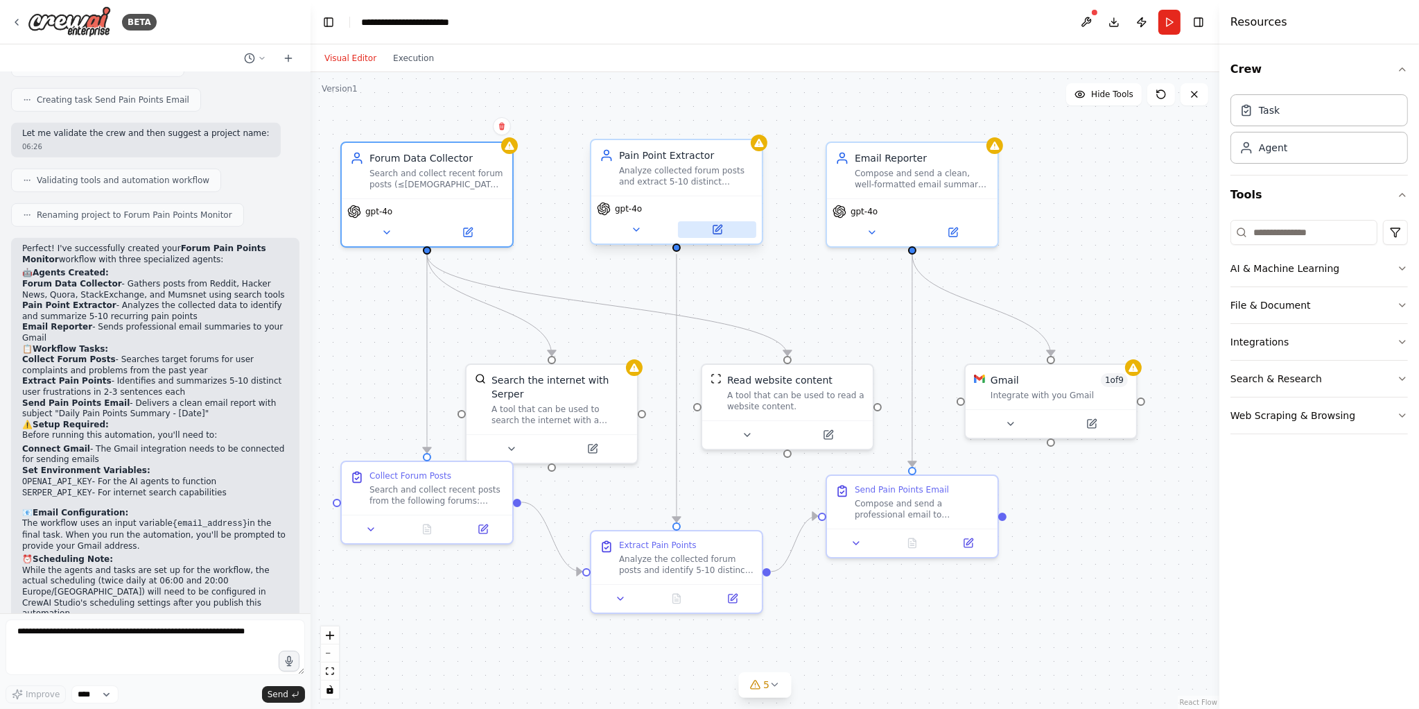
click at [723, 230] on button at bounding box center [717, 229] width 78 height 17
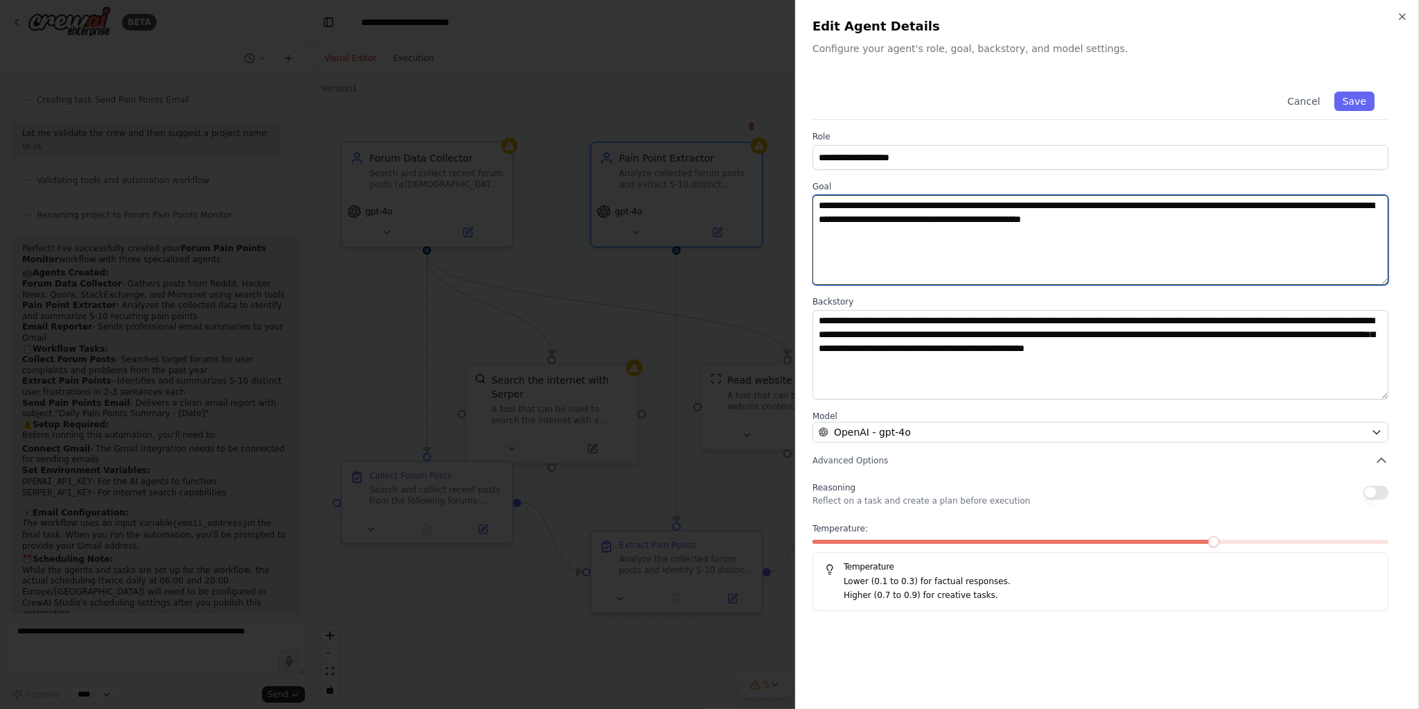
drag, startPoint x: 1218, startPoint y: 228, endPoint x: 818, endPoint y: 197, distance: 400.6
click at [818, 197] on textarea "**********" at bounding box center [1101, 240] width 576 height 90
paste textarea
type textarea "**********"
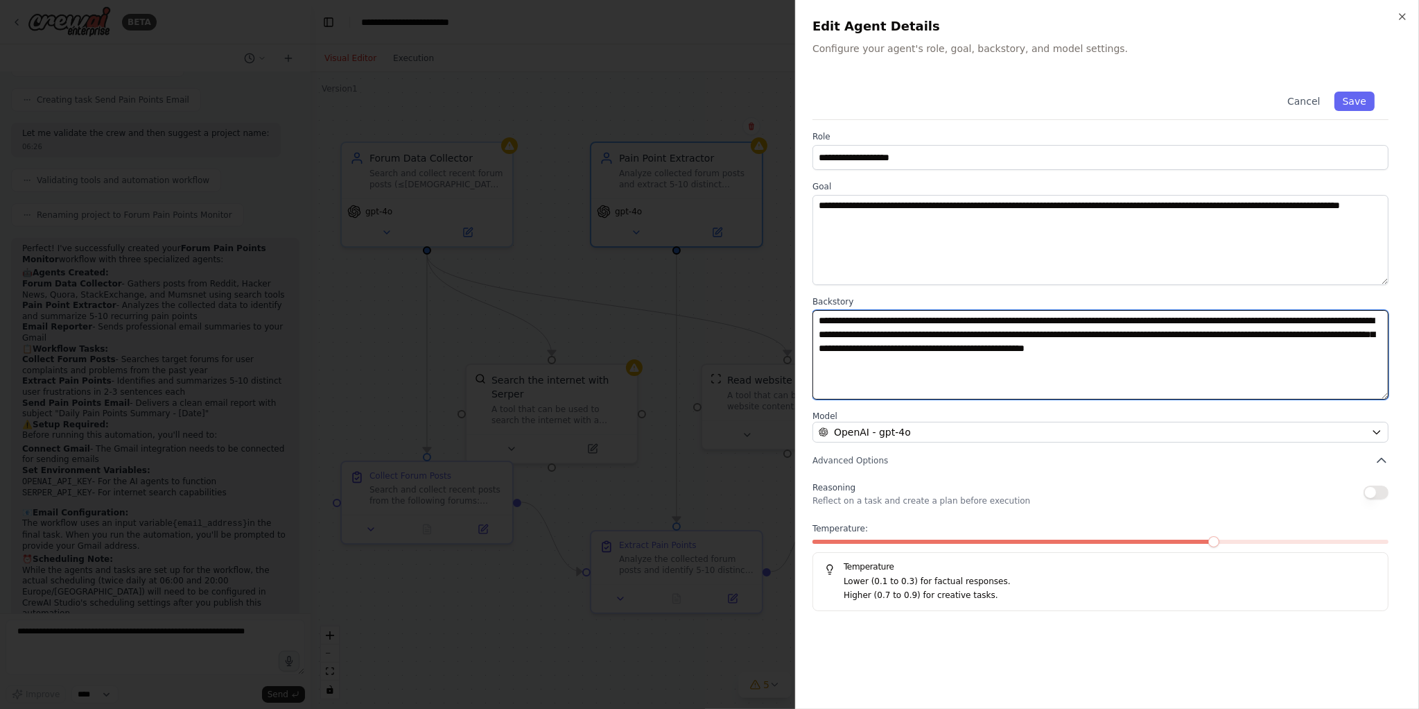
drag, startPoint x: 1353, startPoint y: 341, endPoint x: 812, endPoint y: 317, distance: 541.4
click at [812, 317] on div "**********" at bounding box center [1107, 354] width 624 height 709
paste textarea
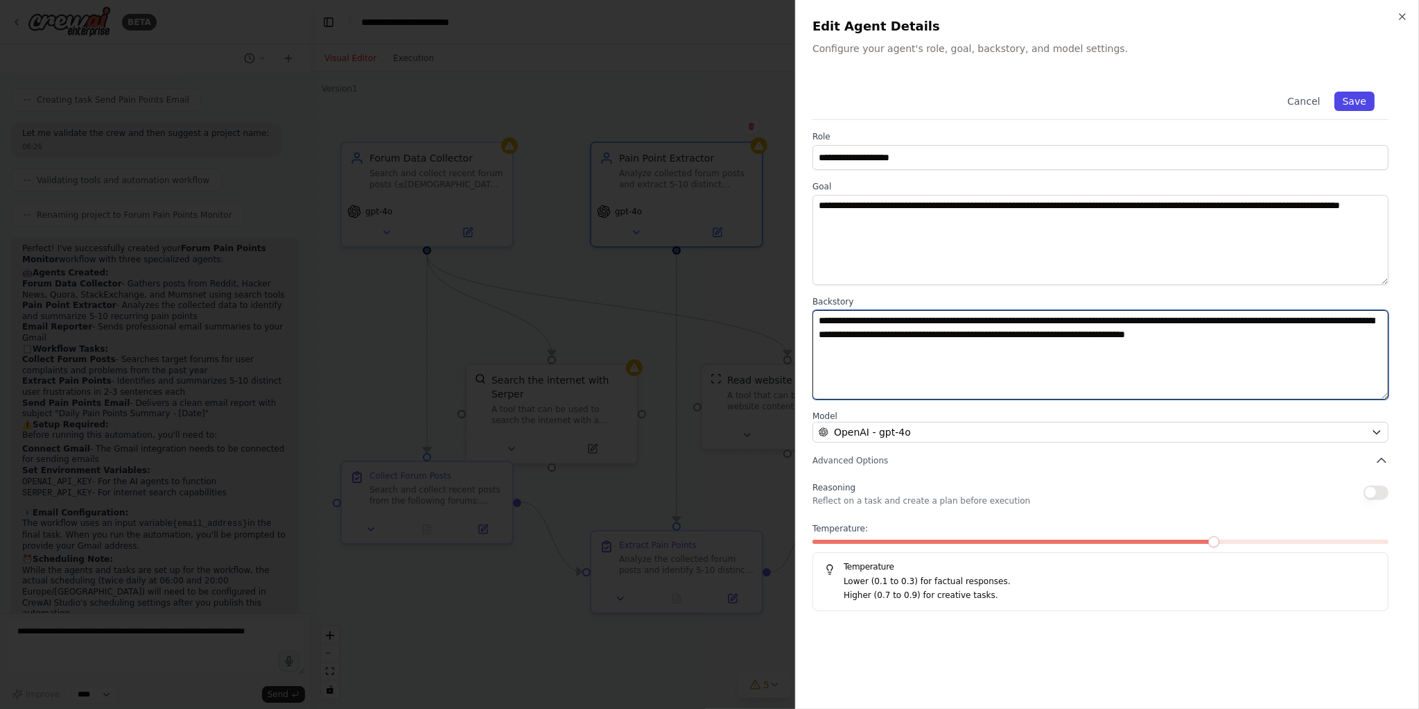
type textarea "**********"
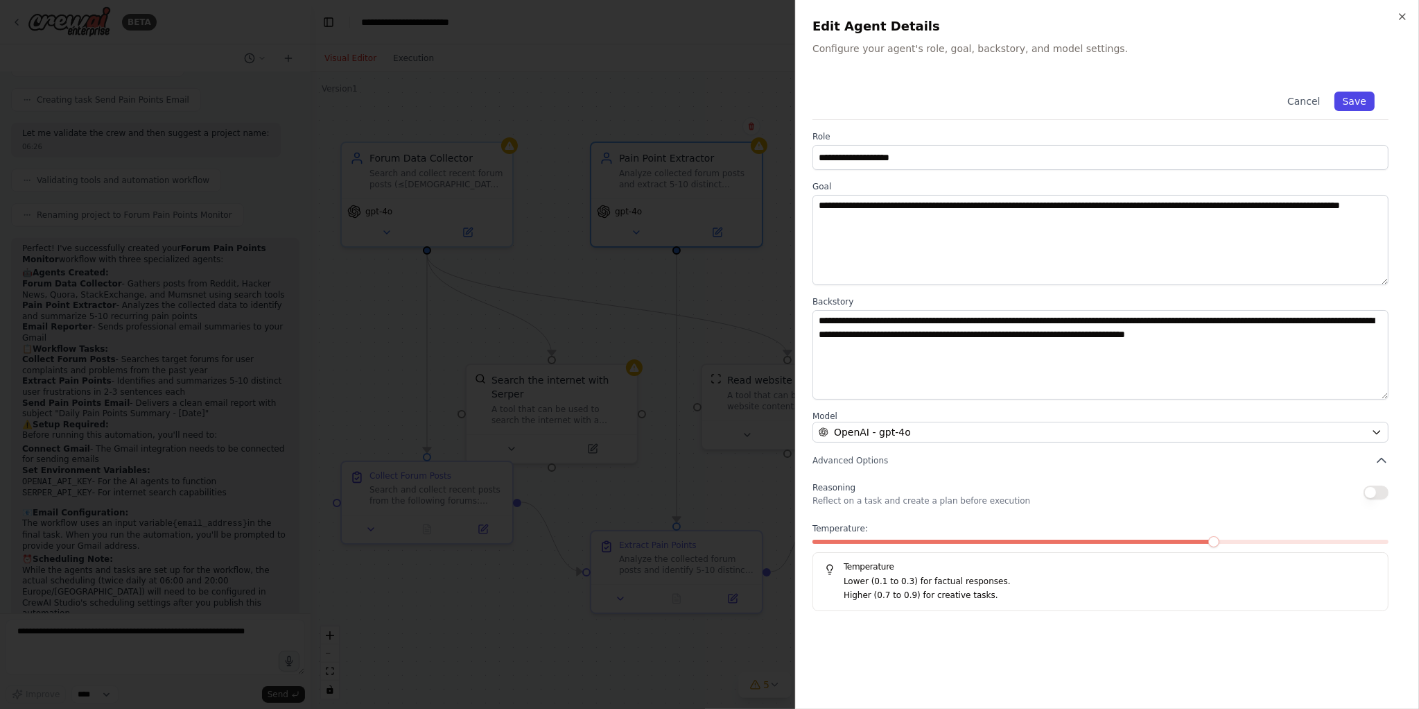
click at [1191, 96] on button "Save" at bounding box center [1355, 101] width 40 height 19
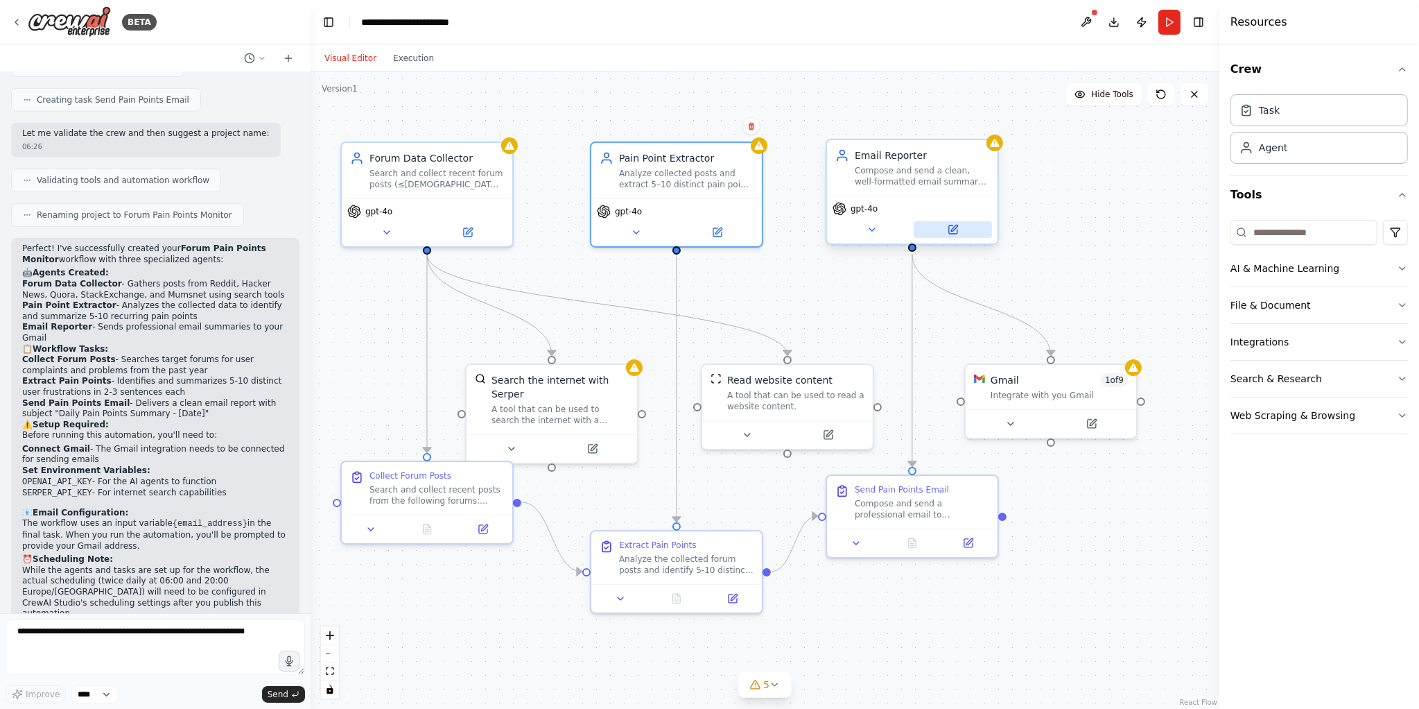
click at [956, 230] on icon at bounding box center [953, 229] width 8 height 8
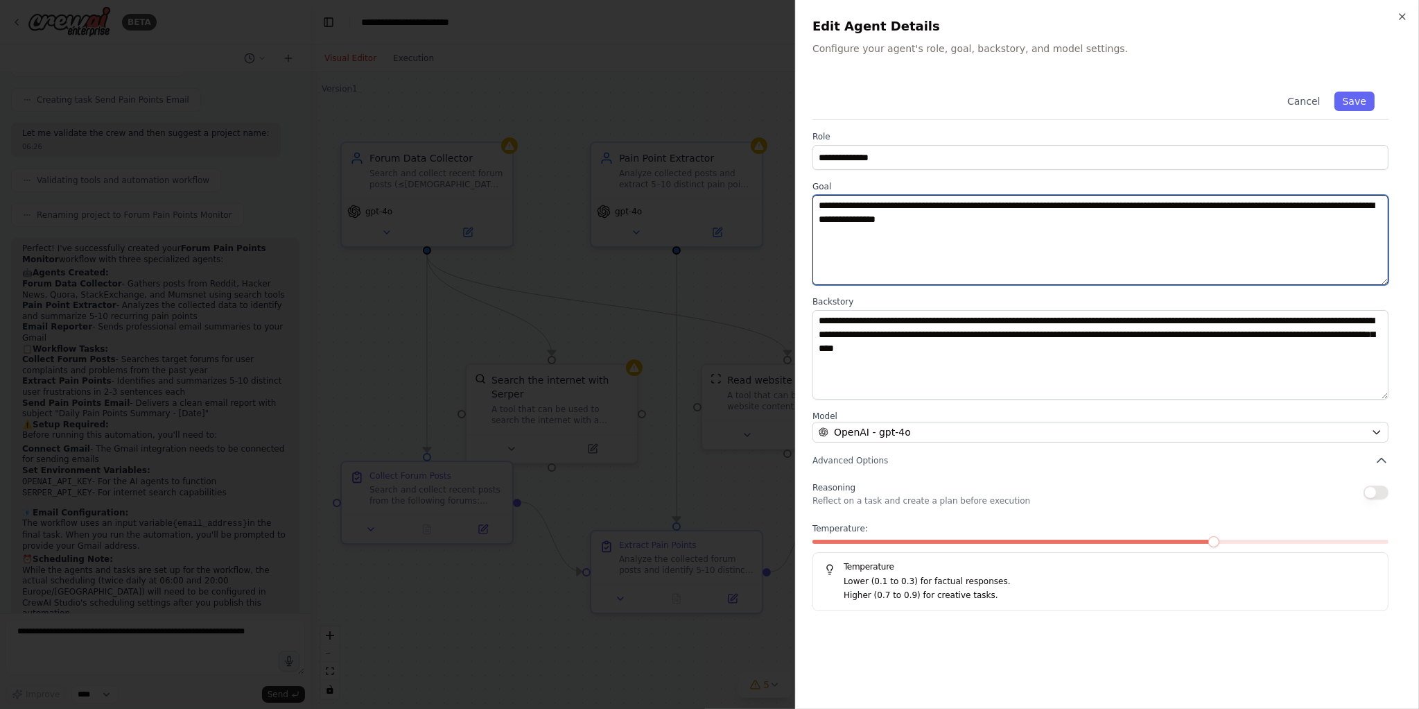
drag, startPoint x: 1095, startPoint y: 224, endPoint x: 804, endPoint y: 191, distance: 293.1
click at [804, 191] on div "**********" at bounding box center [1107, 354] width 624 height 709
paste textarea "**********"
type textarea "**********"
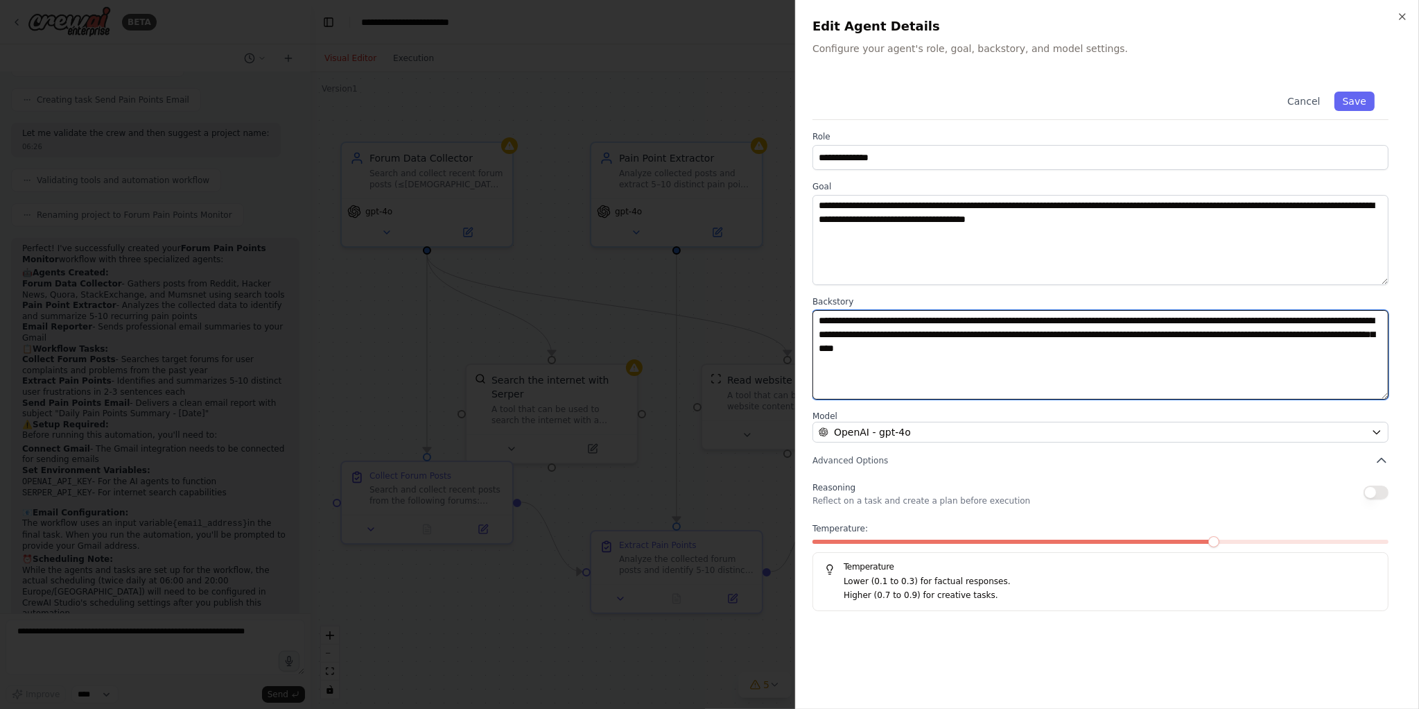
click at [1189, 358] on textarea "**********" at bounding box center [1101, 355] width 576 height 90
drag, startPoint x: 1189, startPoint y: 355, endPoint x: 802, endPoint y: 311, distance: 388.8
click at [802, 311] on div "**********" at bounding box center [1107, 354] width 624 height 709
paste textarea
type textarea "**********"
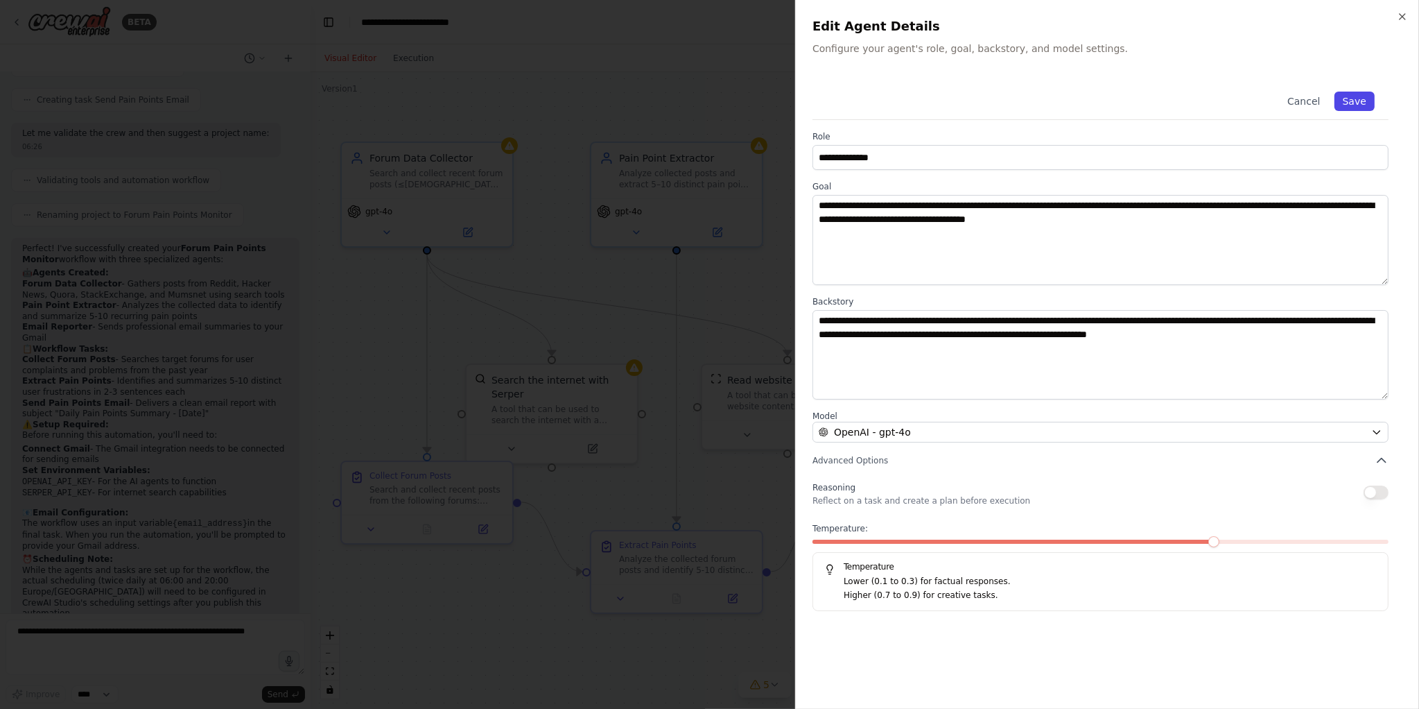
click at [1191, 98] on button "Save" at bounding box center [1355, 101] width 40 height 19
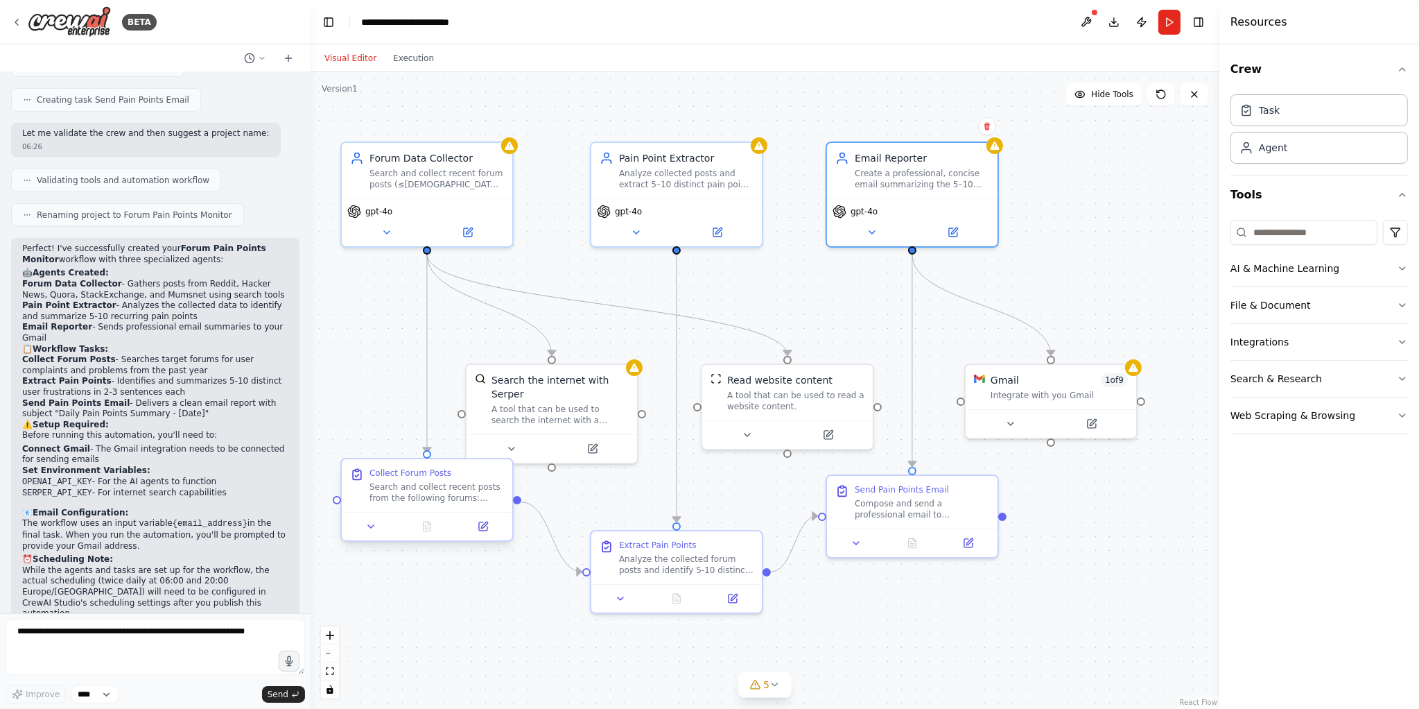
click at [484, 535] on div at bounding box center [427, 526] width 171 height 28
click at [486, 532] on button at bounding box center [483, 526] width 48 height 17
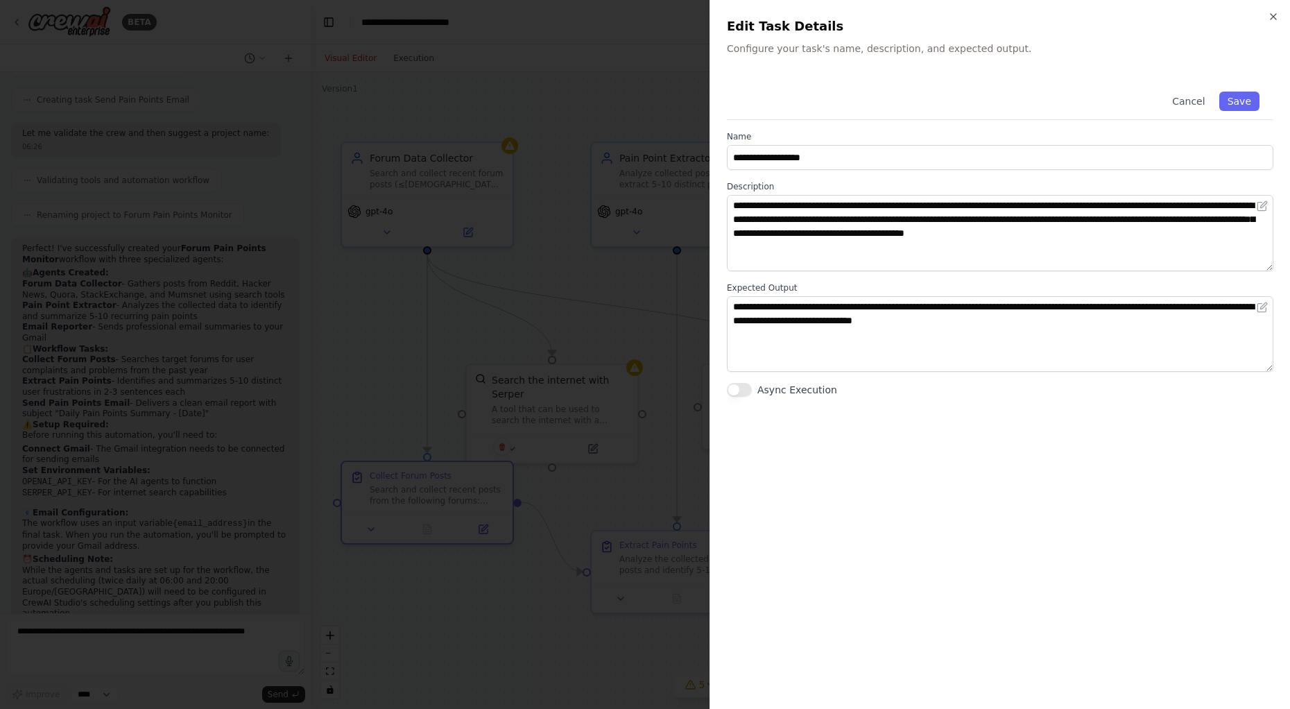
click at [542, 632] on div at bounding box center [645, 354] width 1290 height 709
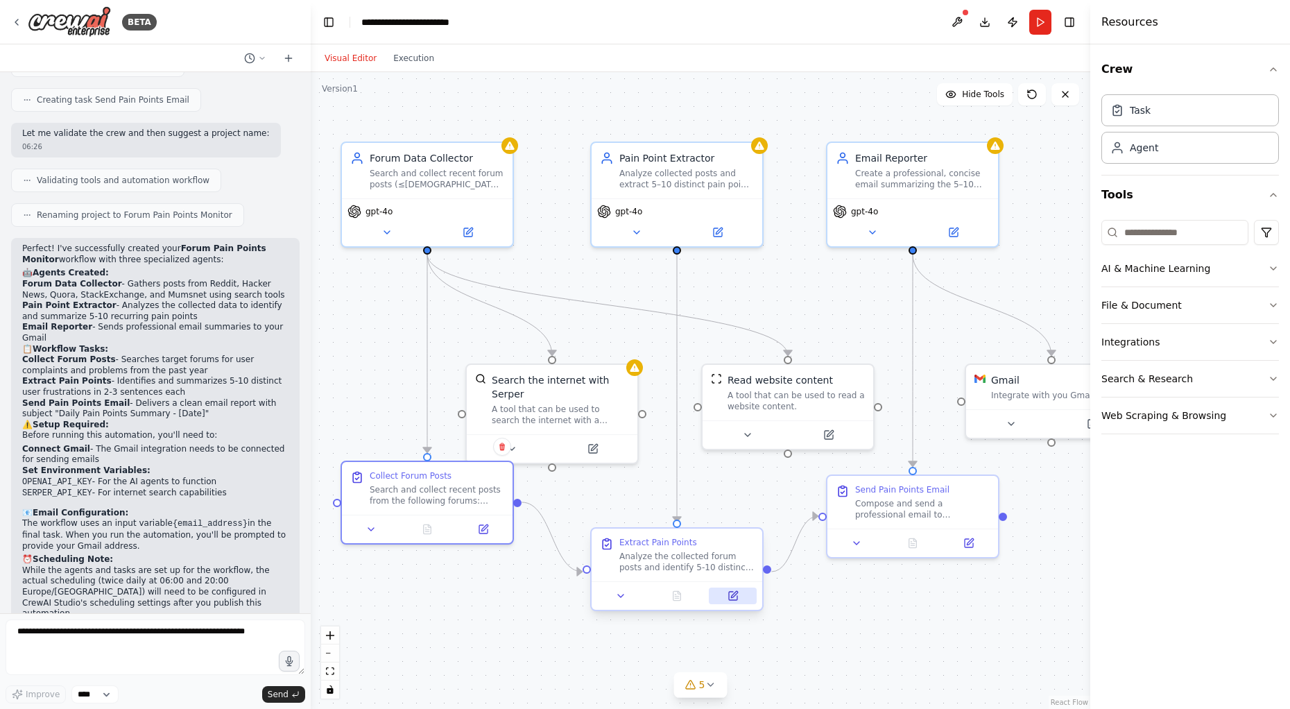
click at [735, 594] on icon at bounding box center [734, 594] width 6 height 6
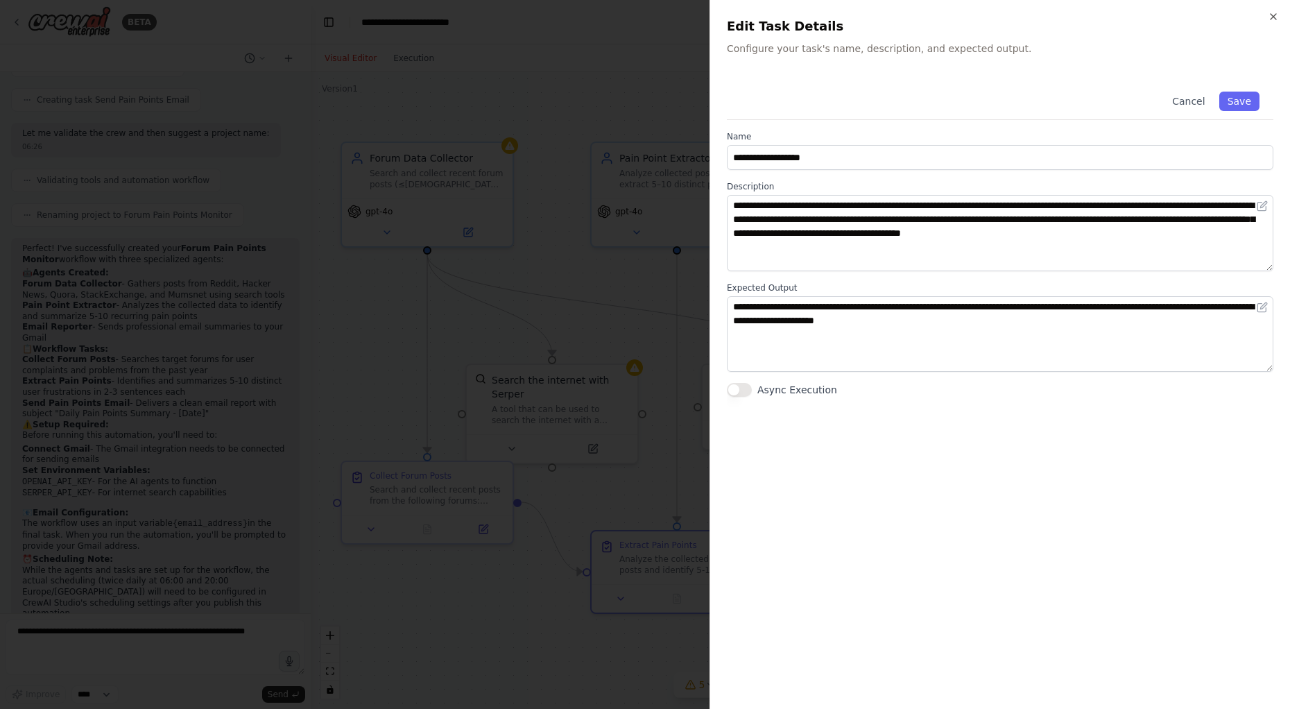
click at [483, 642] on div at bounding box center [645, 354] width 1290 height 709
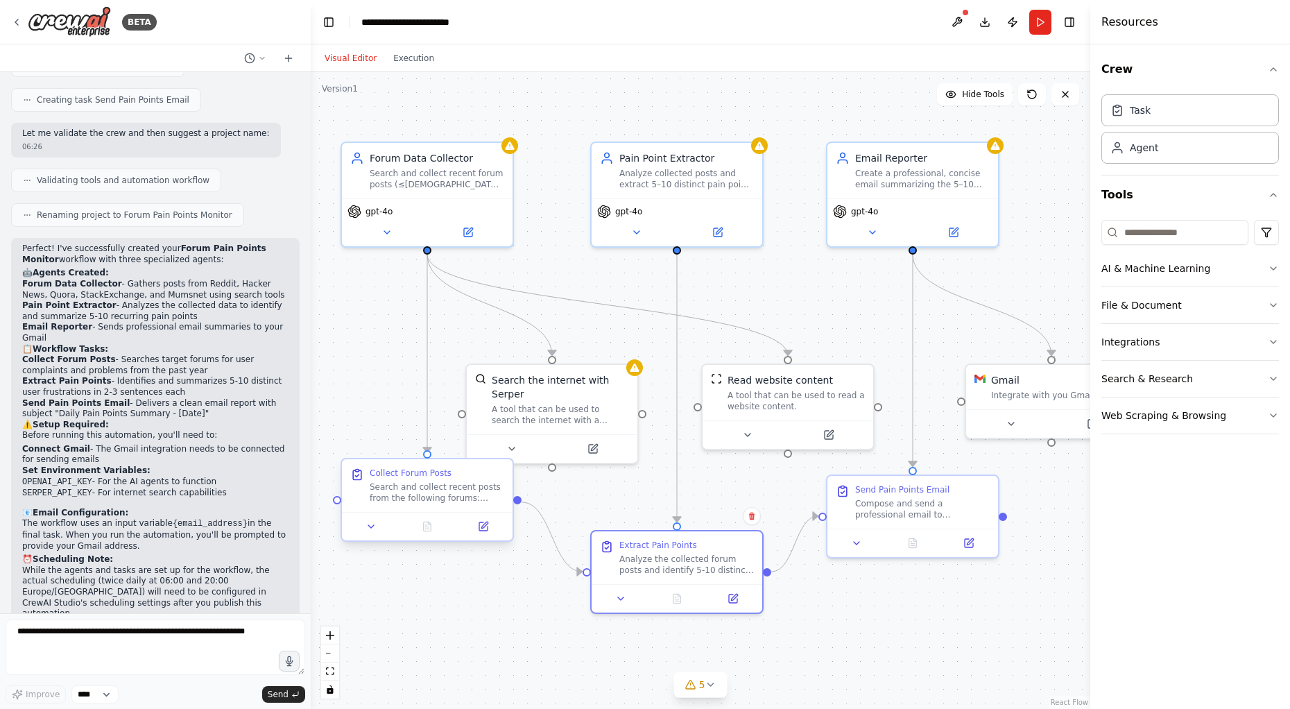
click at [481, 534] on div at bounding box center [427, 526] width 171 height 28
click at [486, 523] on icon at bounding box center [484, 524] width 6 height 6
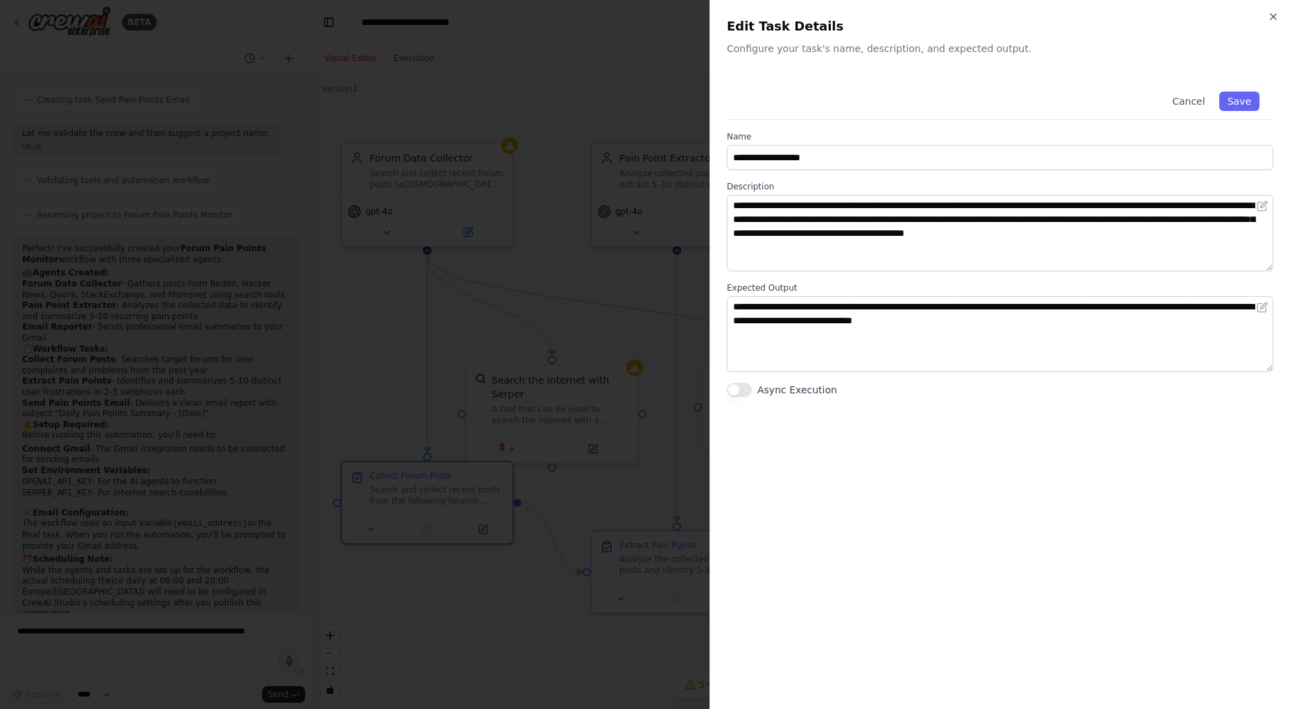
click at [591, 501] on div at bounding box center [645, 354] width 1290 height 709
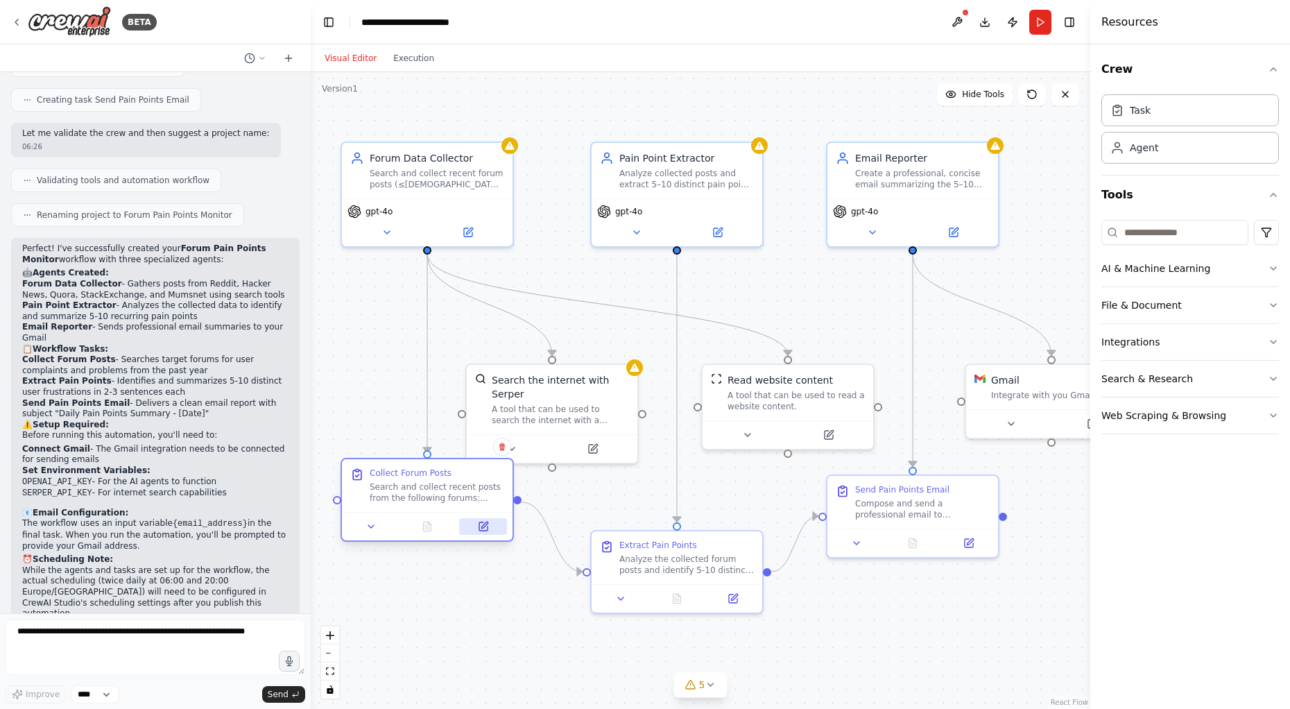
click at [480, 525] on icon at bounding box center [483, 526] width 8 height 8
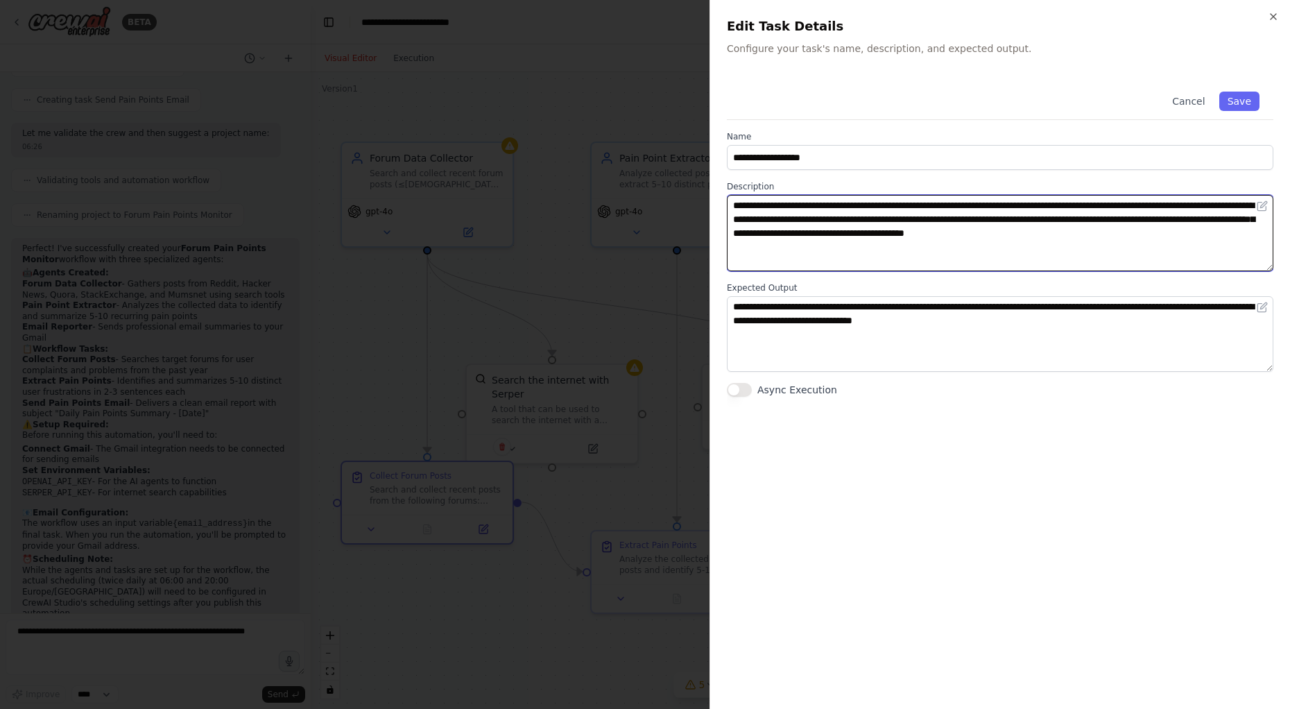
drag, startPoint x: 1193, startPoint y: 239, endPoint x: 735, endPoint y: 202, distance: 459.8
click at [731, 201] on textarea "**********" at bounding box center [1000, 233] width 546 height 76
paste textarea
type textarea "**********"
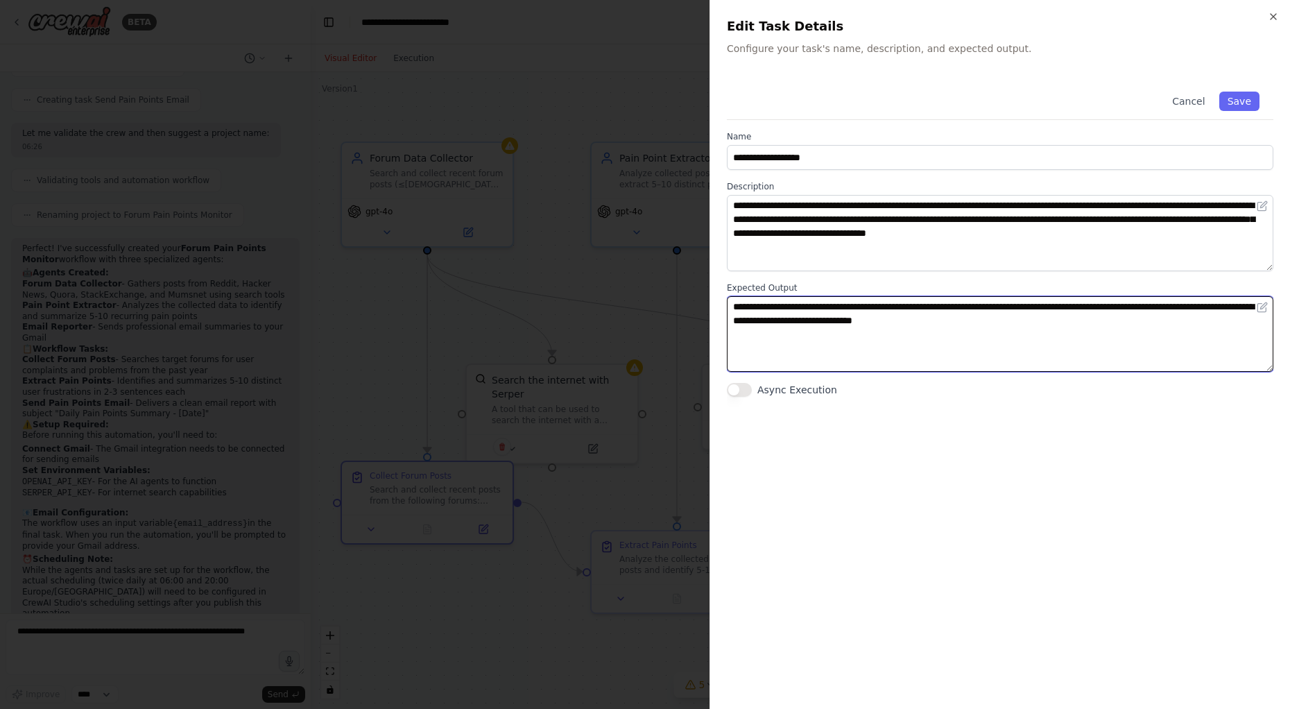
drag, startPoint x: 1036, startPoint y: 319, endPoint x: 683, endPoint y: 300, distance: 353.5
click at [683, 300] on body "BETA Mission: Build a multi-agent workflow that, twice daily at 06:00 and 20:00…" at bounding box center [645, 354] width 1290 height 709
paste textarea "**********"
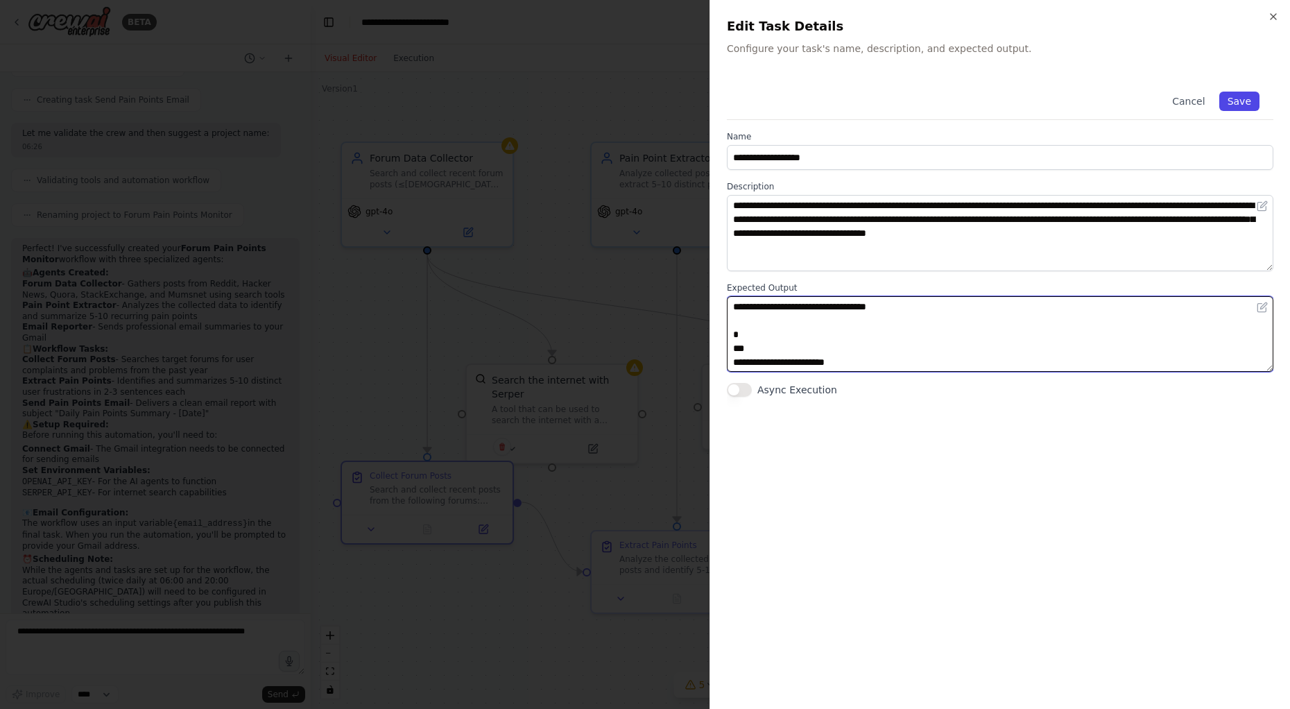
type textarea "**********"
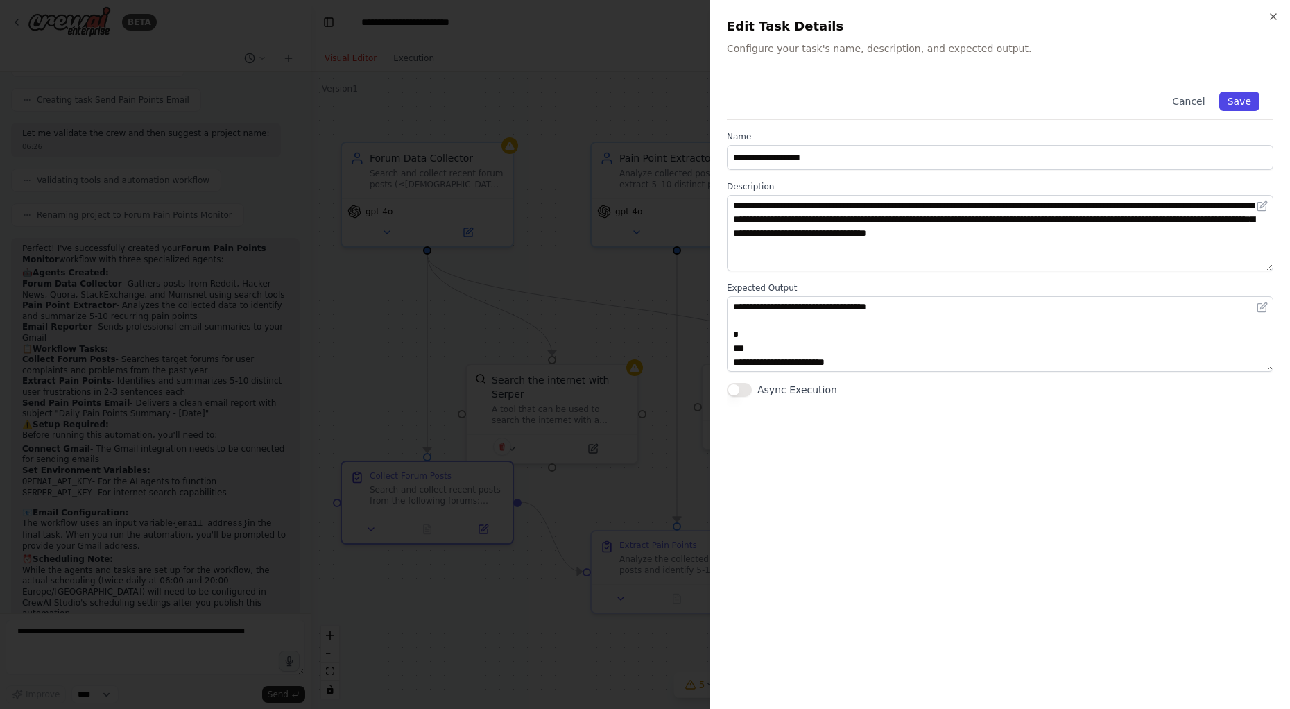
click at [1191, 95] on button "Save" at bounding box center [1239, 101] width 40 height 19
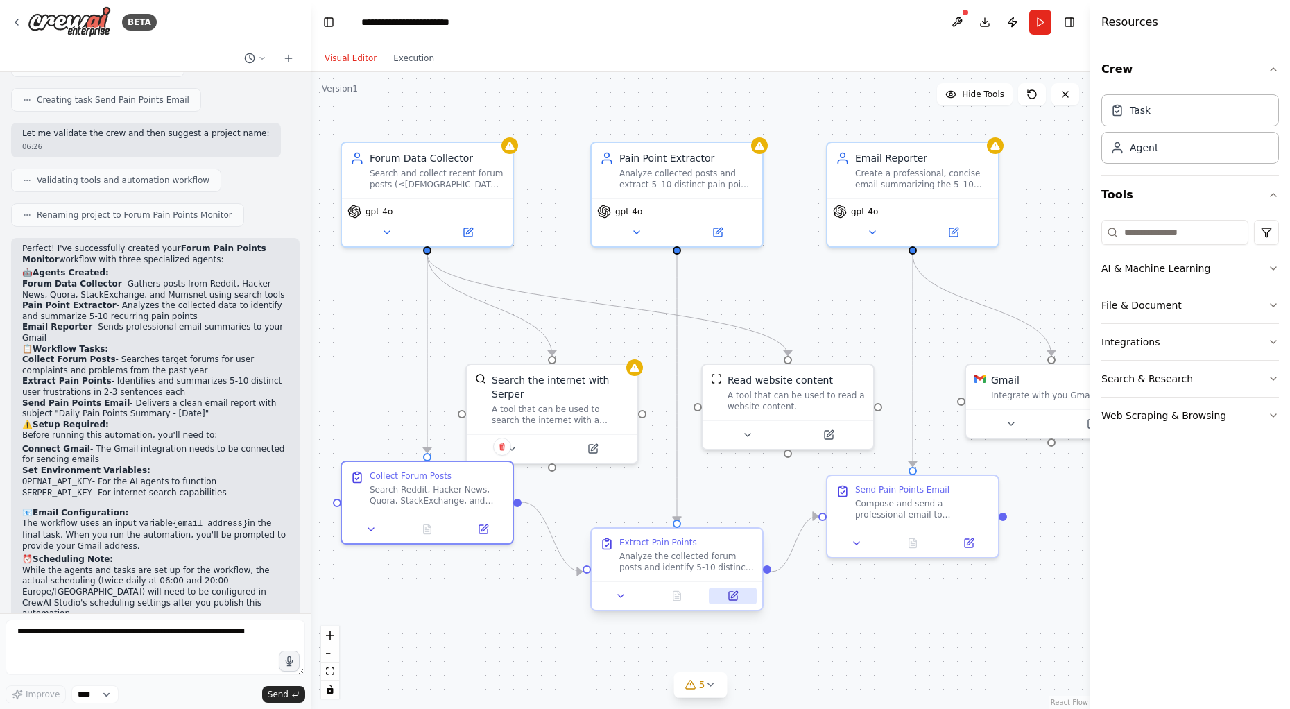
click at [738, 596] on icon at bounding box center [732, 595] width 11 height 11
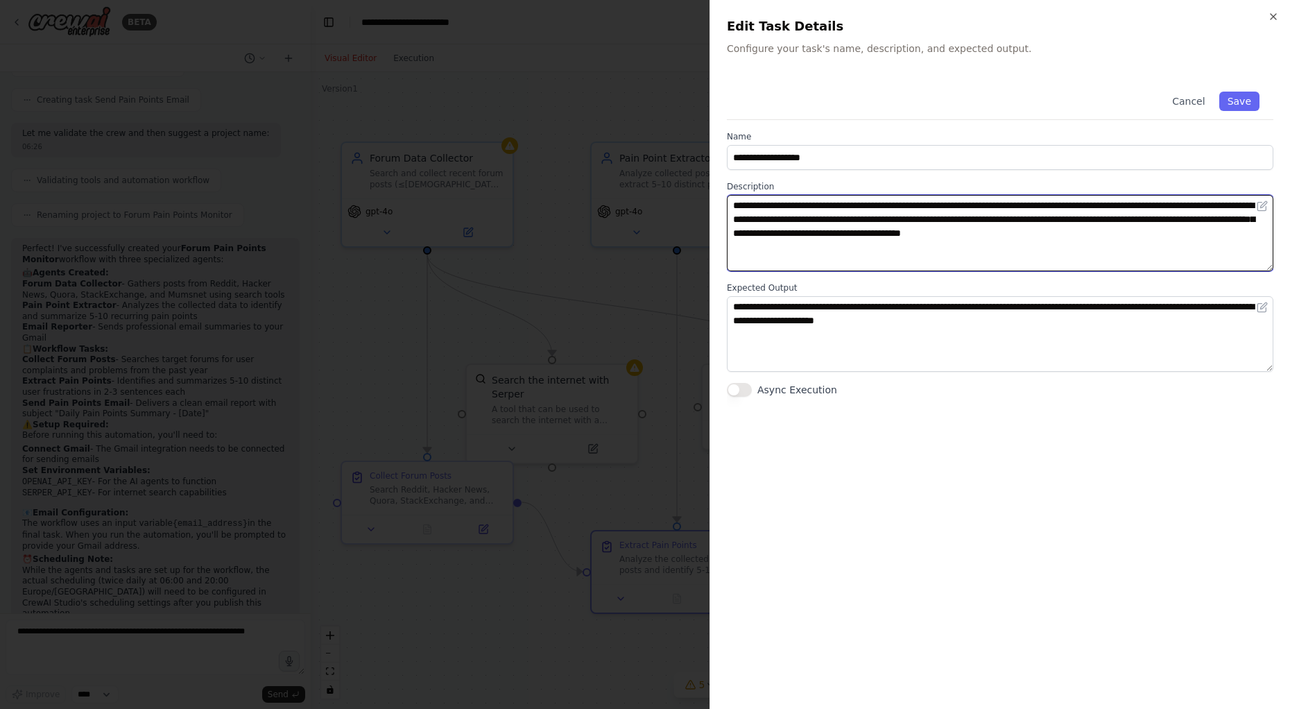
drag, startPoint x: 1197, startPoint y: 230, endPoint x: 731, endPoint y: 205, distance: 466.6
click at [731, 205] on textarea "**********" at bounding box center [1000, 233] width 546 height 76
paste textarea
type textarea "**********"
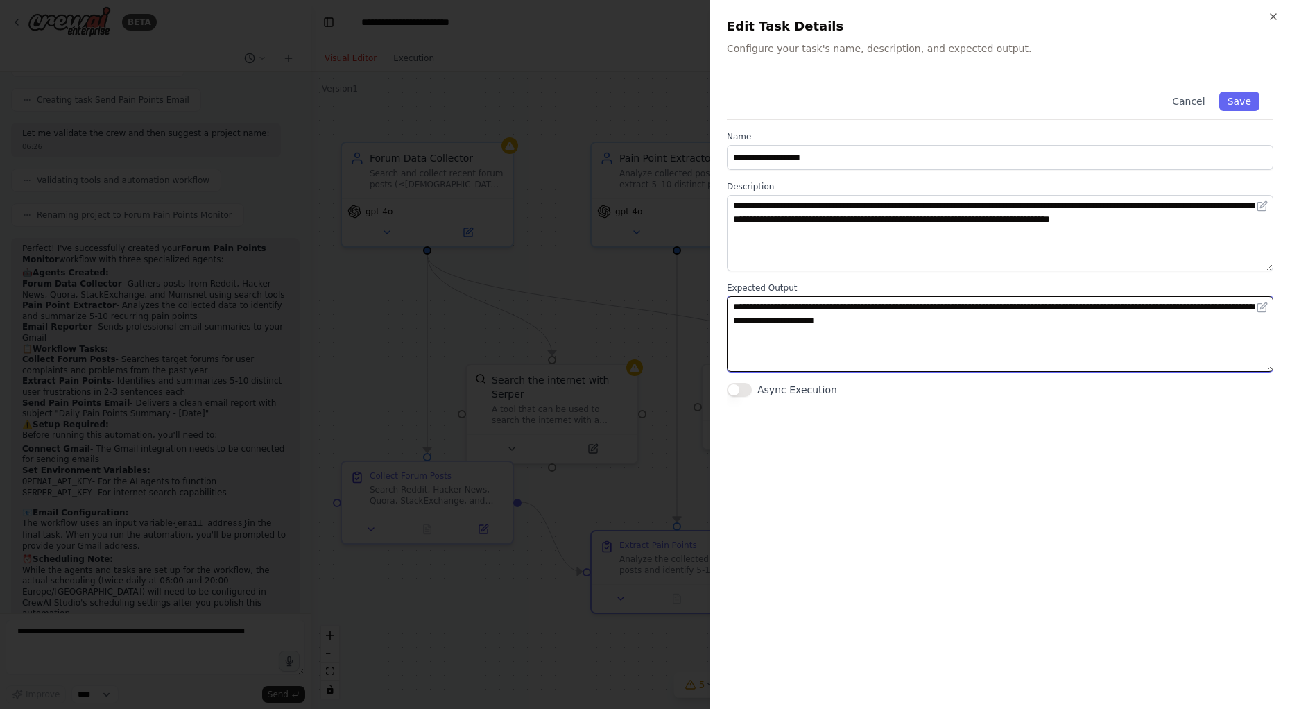
drag, startPoint x: 994, startPoint y: 313, endPoint x: 687, endPoint y: 302, distance: 306.7
click at [687, 302] on body "BETA Mission: Build a multi-agent workflow that, twice daily at 06:00 and 20:00…" at bounding box center [645, 354] width 1290 height 709
paste textarea "**********"
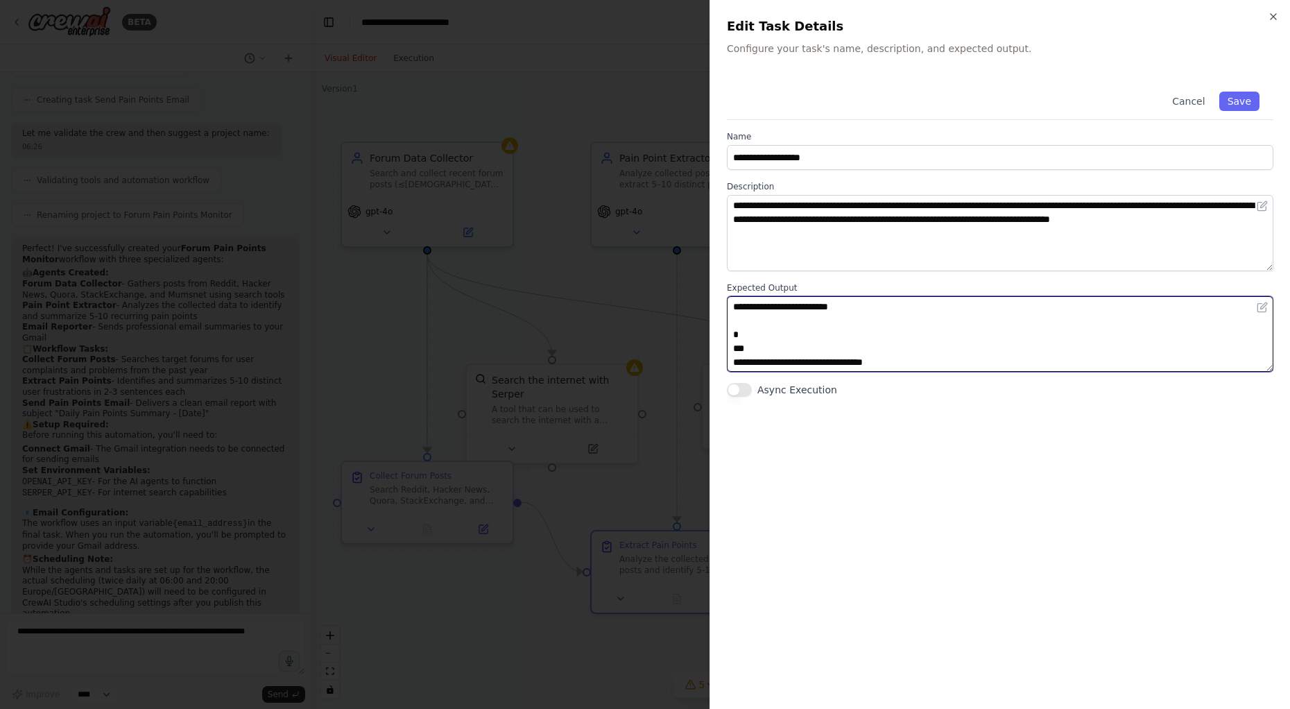
scroll to position [80, 0]
type textarea "**********"
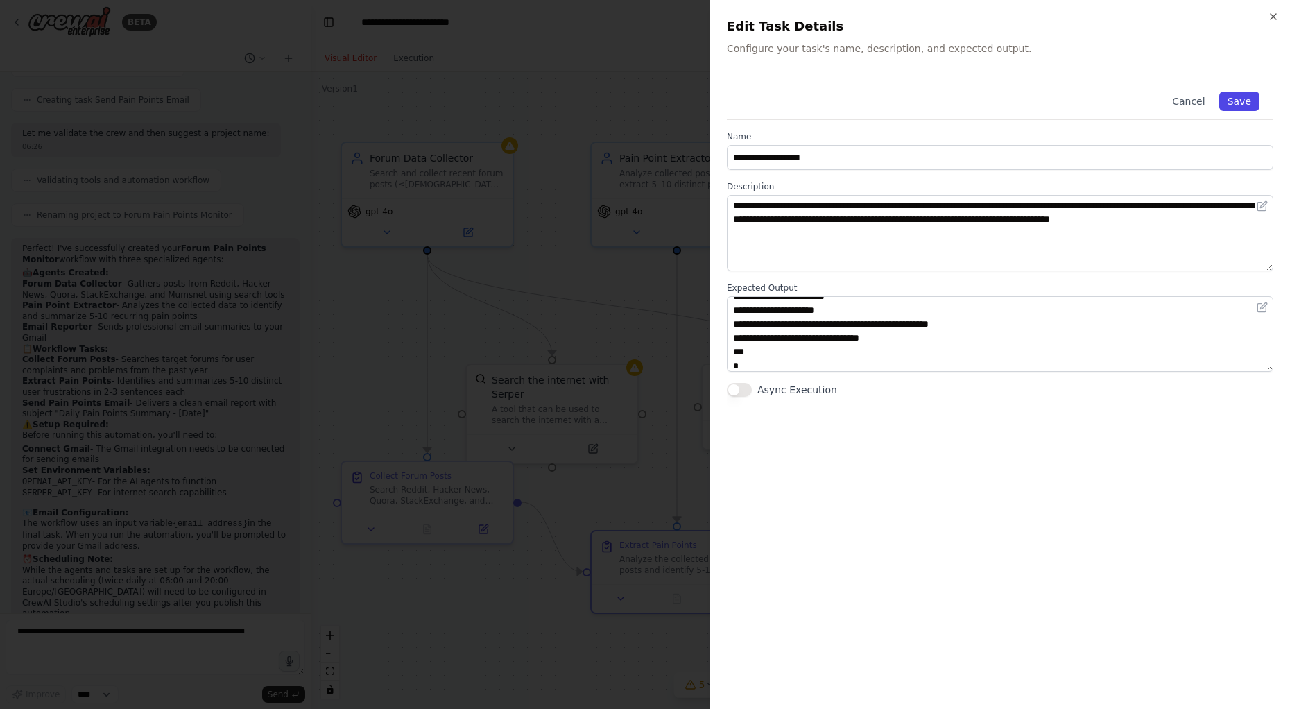
click at [1191, 98] on button "Save" at bounding box center [1239, 101] width 40 height 19
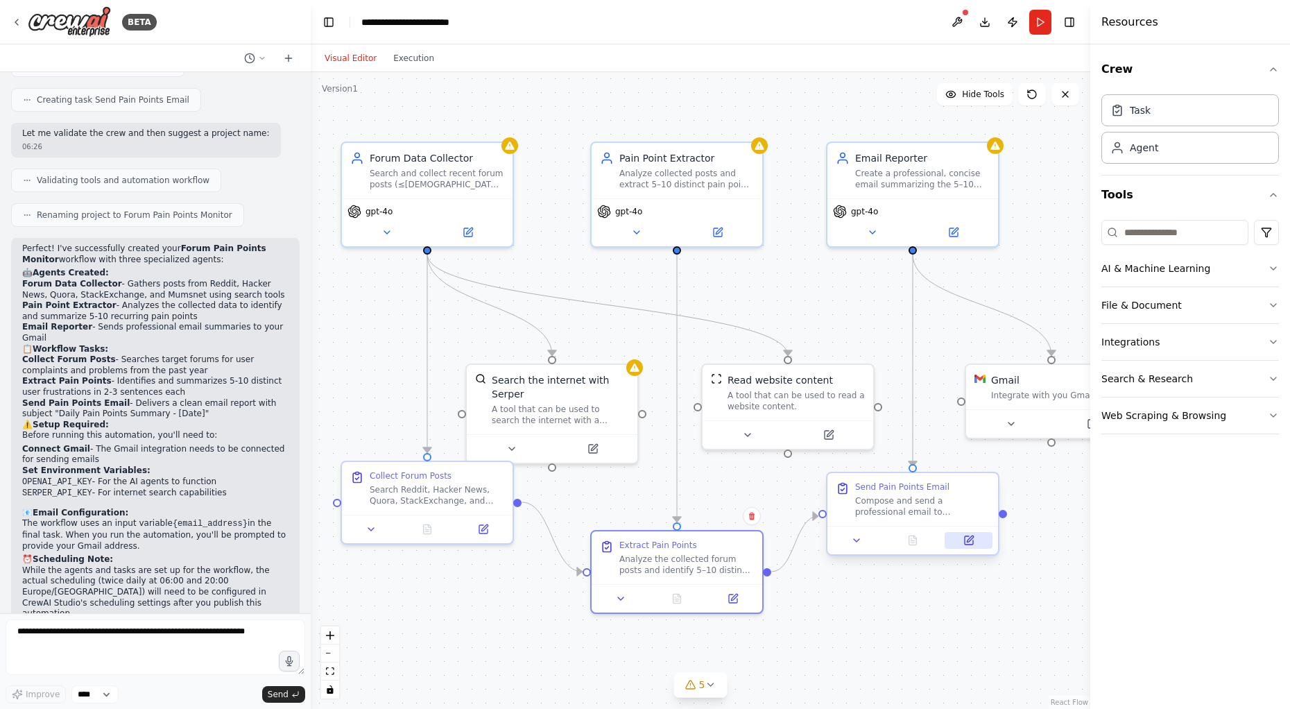
click at [970, 538] on icon at bounding box center [970, 538] width 6 height 6
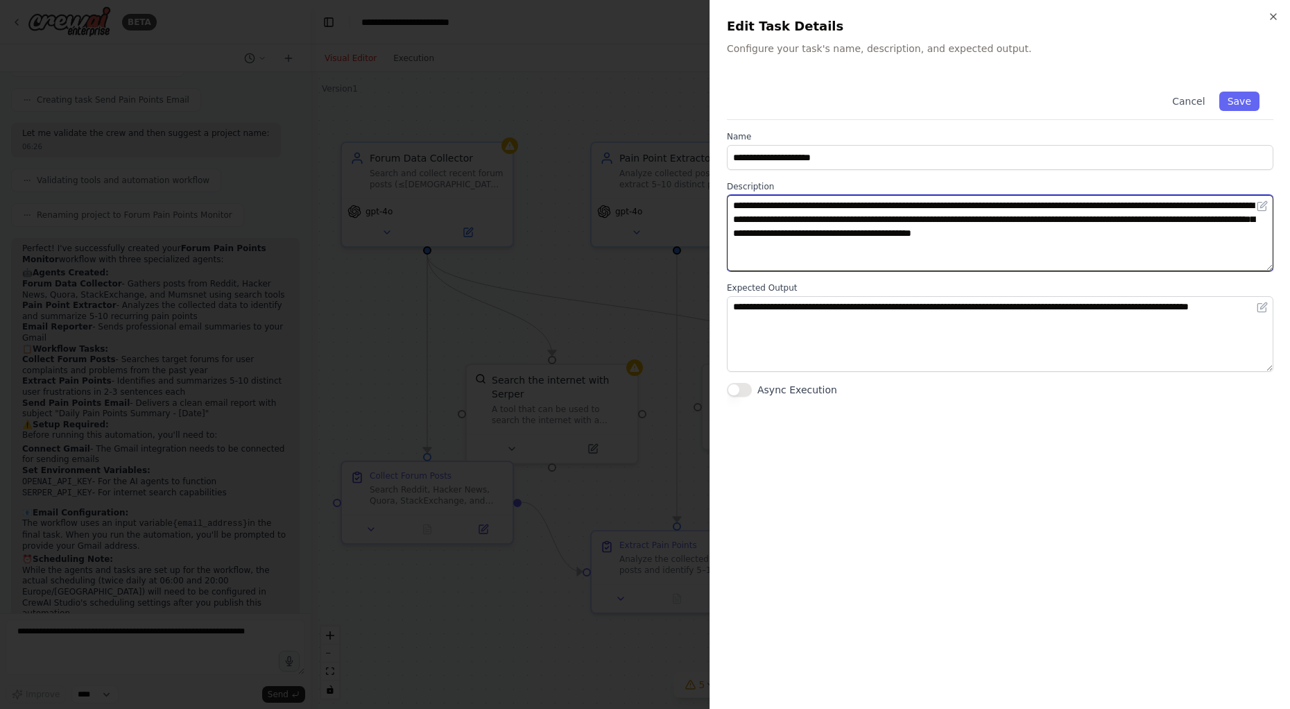
drag, startPoint x: 1209, startPoint y: 237, endPoint x: 704, endPoint y: 196, distance: 506.5
click at [704, 196] on body "BETA Mission: Build a multi-agent workflow that, twice daily at 06:00 and 20:00…" at bounding box center [645, 354] width 1290 height 709
paste textarea
type textarea "**********"
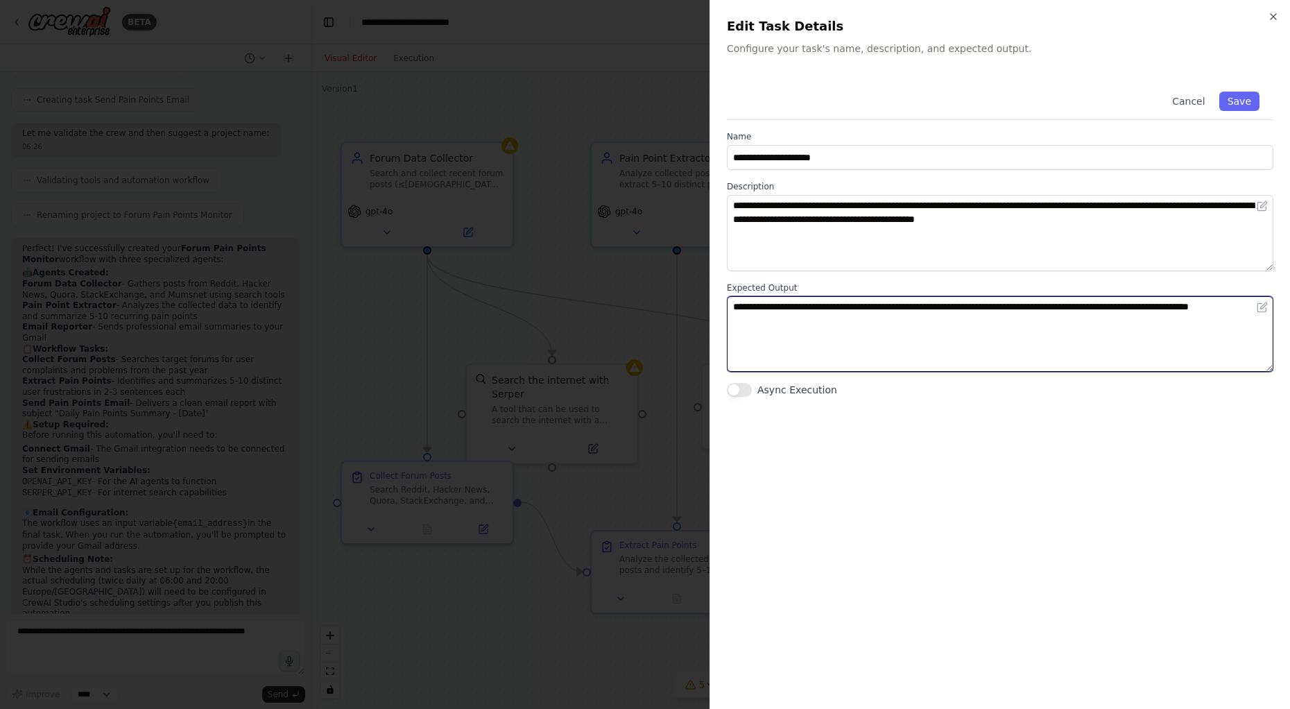
drag, startPoint x: 799, startPoint y: 322, endPoint x: 702, endPoint y: 295, distance: 101.0
click at [702, 295] on body "BETA Mission: Build a multi-agent workflow that, twice daily at 06:00 and 20:00…" at bounding box center [645, 354] width 1290 height 709
paste textarea "**********"
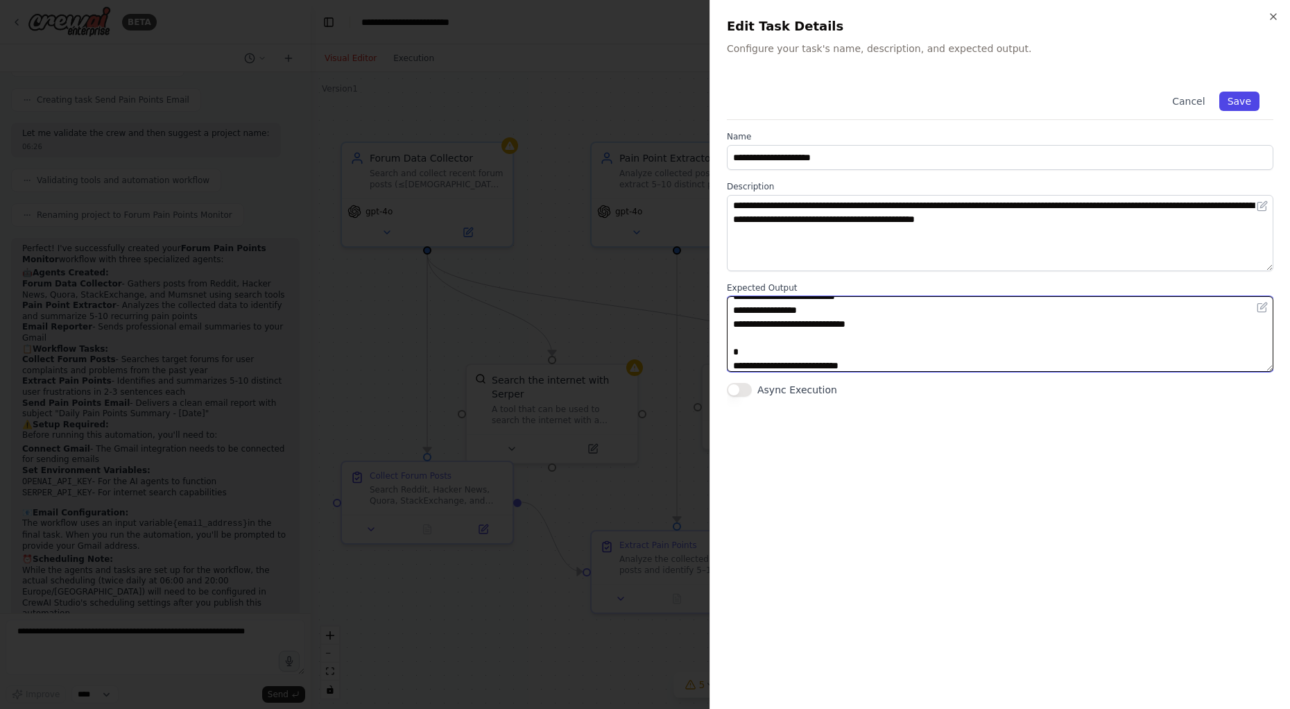
type textarea "**********"
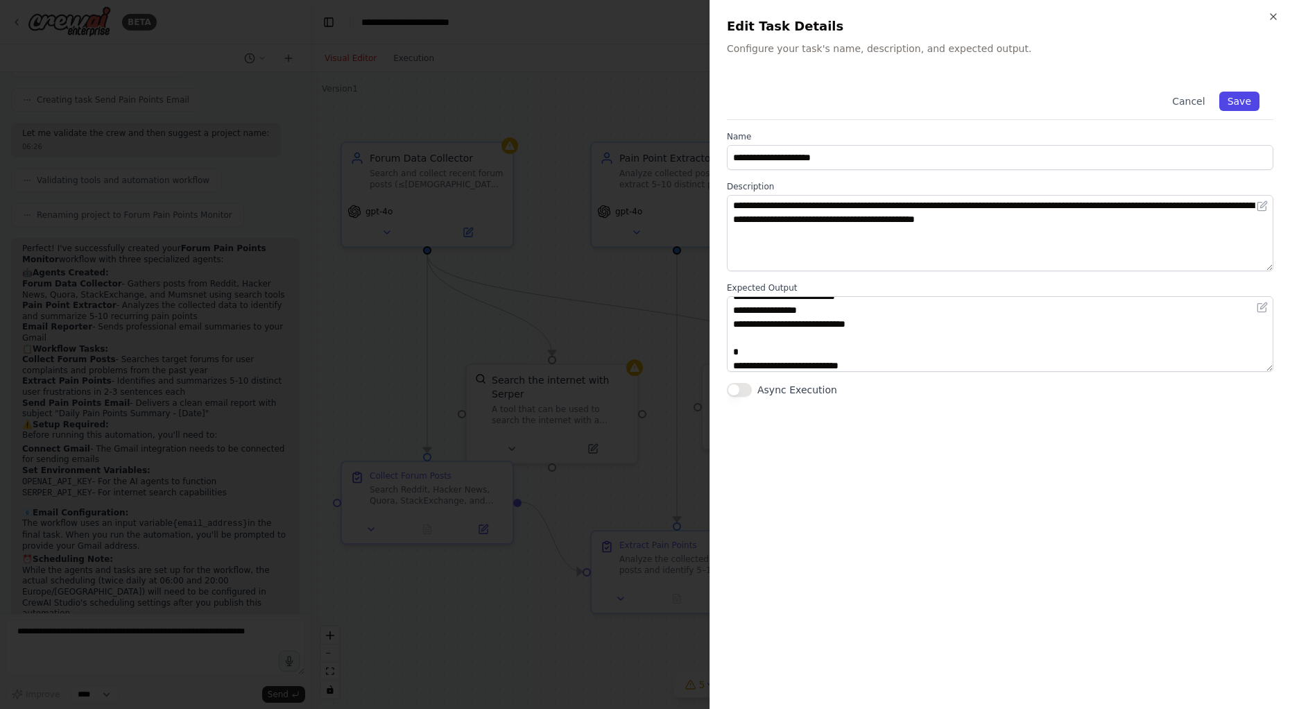
click at [1191, 103] on button "Save" at bounding box center [1239, 101] width 40 height 19
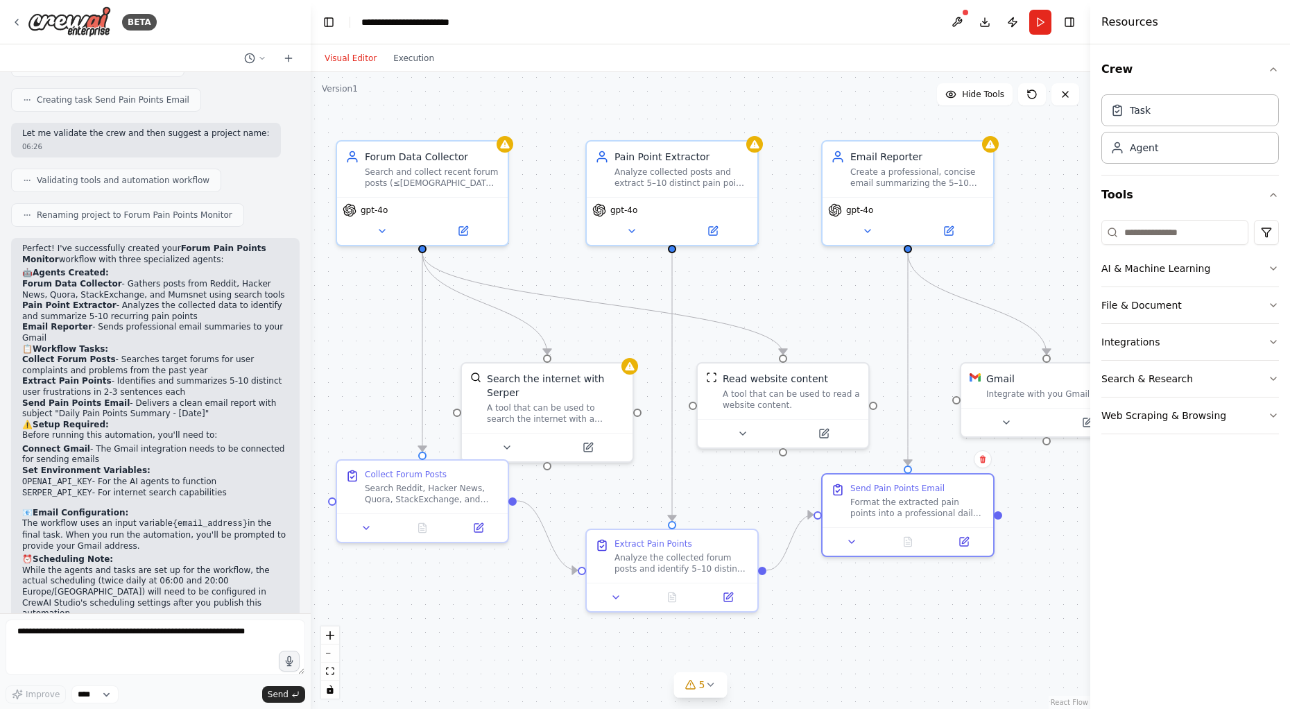
click at [551, 640] on div ".deletable-edge-delete-btn { width: 20px; height: 20px; border: 0px solid #ffff…" at bounding box center [700, 390] width 779 height 637
click at [508, 620] on div ".deletable-edge-delete-btn { width: 20px; height: 20px; border: 0px solid #ffff…" at bounding box center [700, 390] width 779 height 637
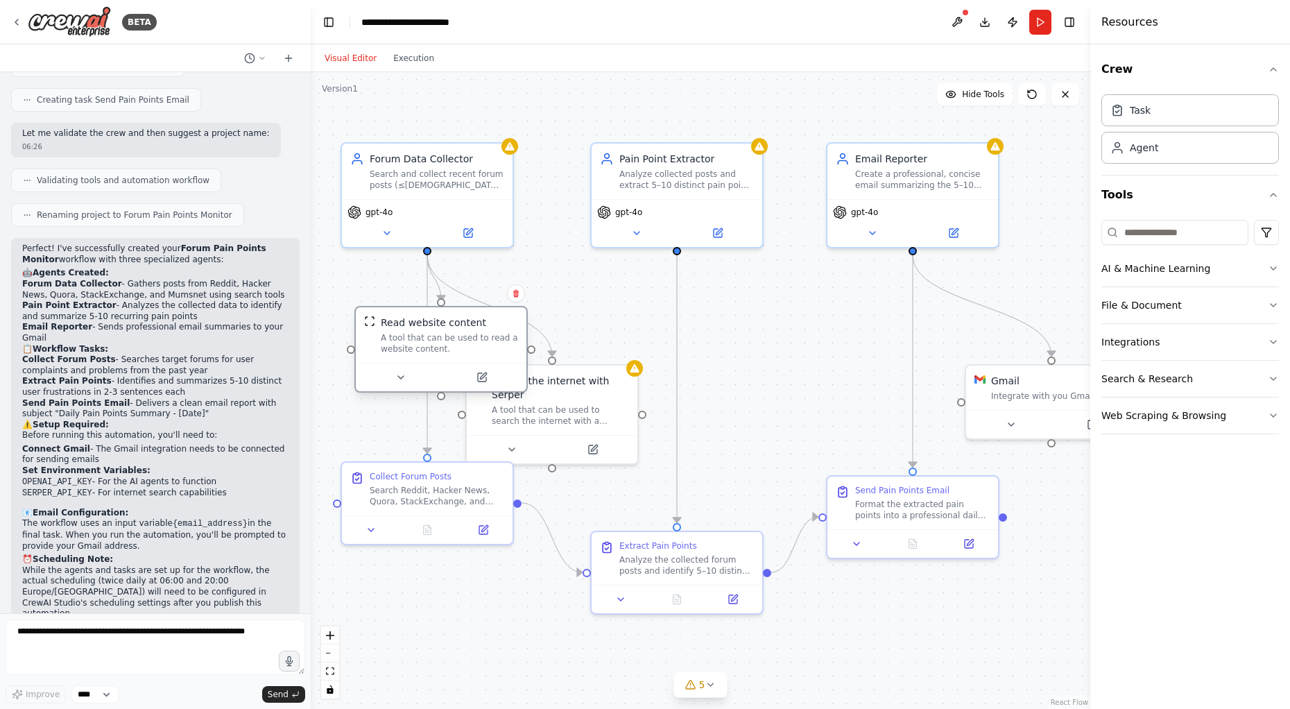
drag, startPoint x: 773, startPoint y: 391, endPoint x: 430, endPoint y: 341, distance: 346.9
click at [430, 341] on div "A tool that can be used to read a website content." at bounding box center [449, 343] width 137 height 22
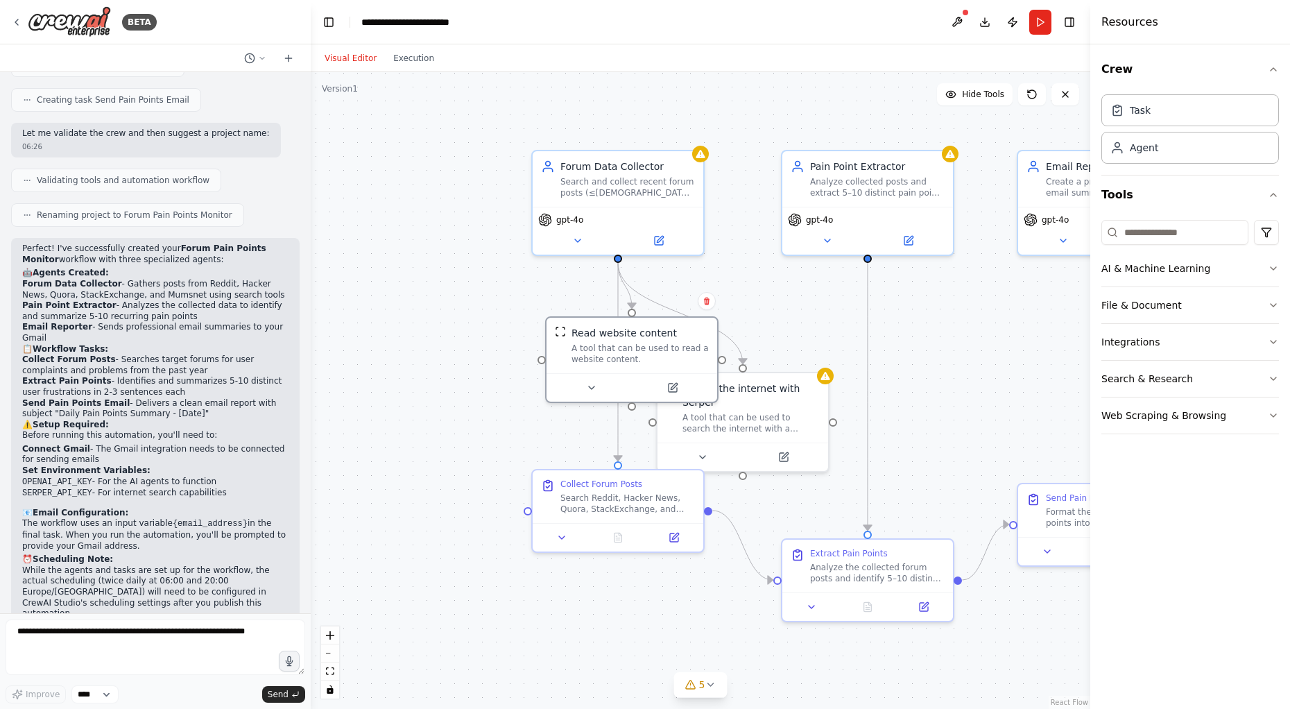
drag, startPoint x: 480, startPoint y: 628, endPoint x: 699, endPoint y: 617, distance: 219.4
click at [700, 635] on div ".deletable-edge-delete-btn { width: 20px; height: 20px; border: 0px solid #ffff…" at bounding box center [700, 390] width 779 height 637
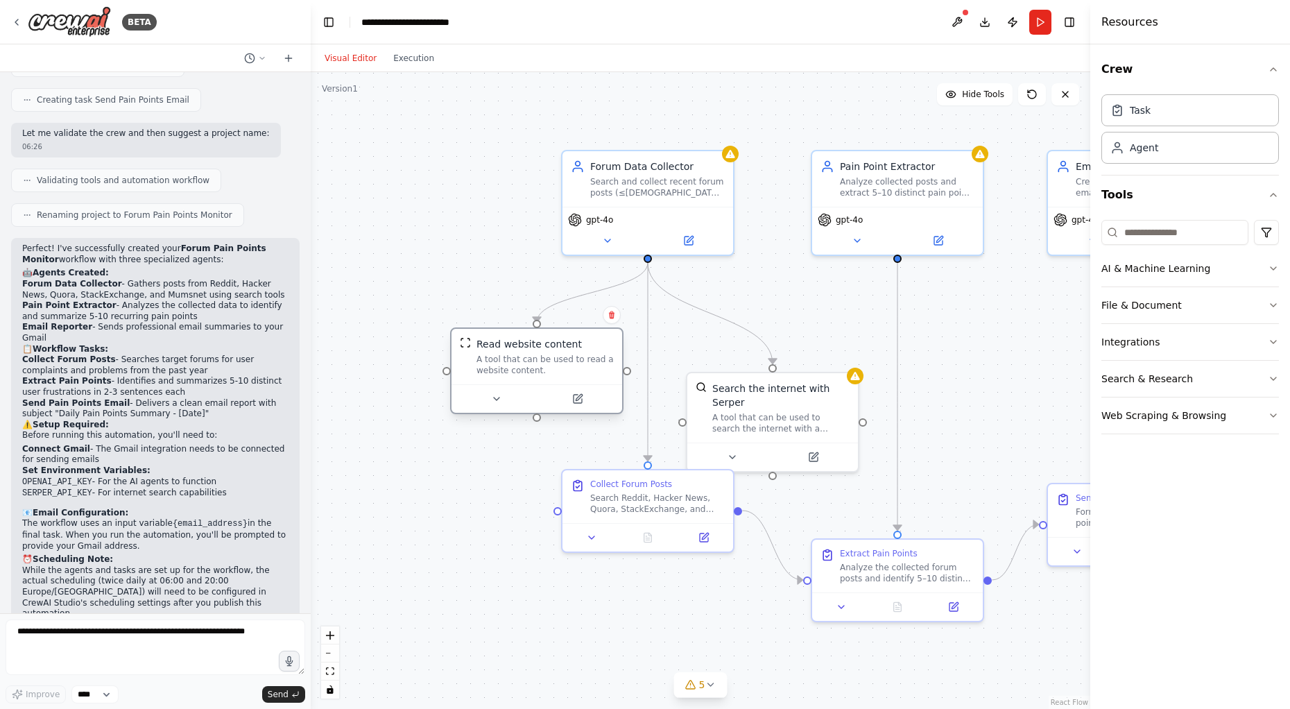
drag, startPoint x: 641, startPoint y: 343, endPoint x: 508, endPoint y: 361, distance: 134.4
click at [508, 361] on div "A tool that can be used to read a website content." at bounding box center [544, 365] width 137 height 22
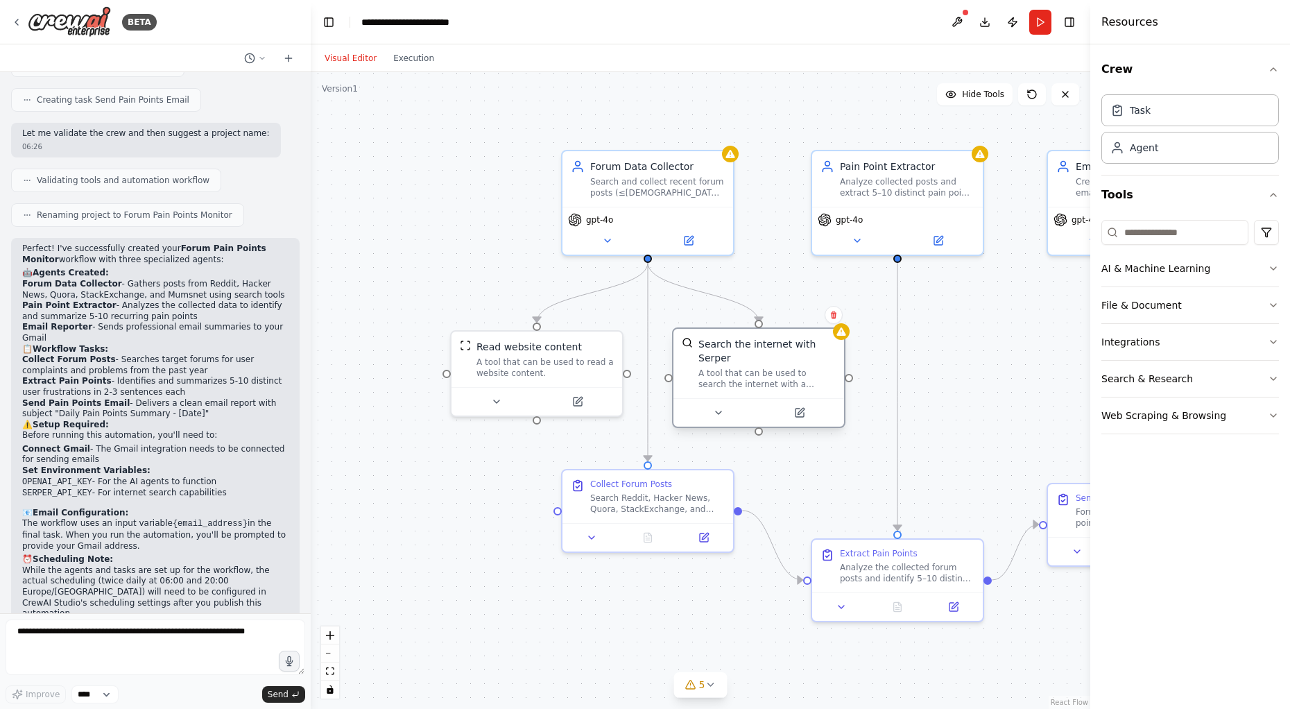
drag, startPoint x: 756, startPoint y: 415, endPoint x: 746, endPoint y: 377, distance: 38.7
click at [746, 377] on div "Search the internet with Serper A tool that can be used to search the internet …" at bounding box center [758, 363] width 171 height 69
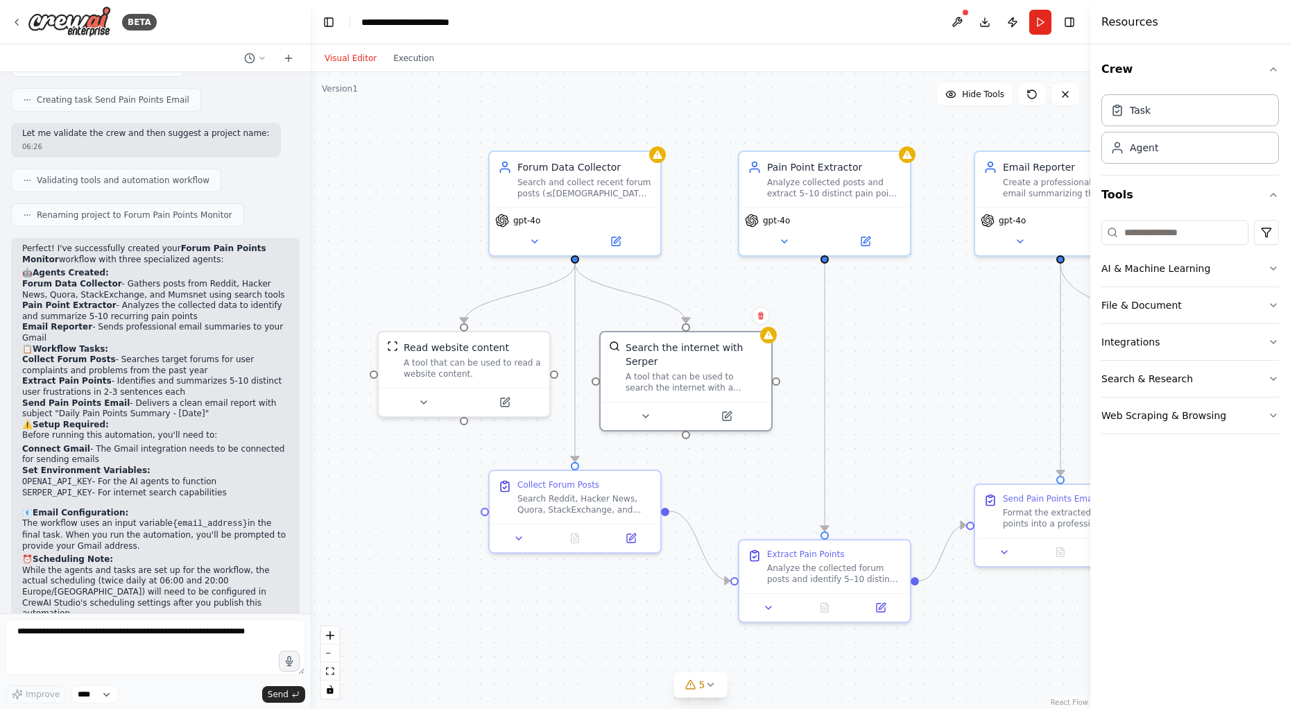
drag, startPoint x: 641, startPoint y: 620, endPoint x: 598, endPoint y: 612, distance: 43.8
click at [598, 612] on div ".deletable-edge-delete-btn { width: 20px; height: 20px; border: 0px solid #ffff…" at bounding box center [700, 390] width 779 height 637
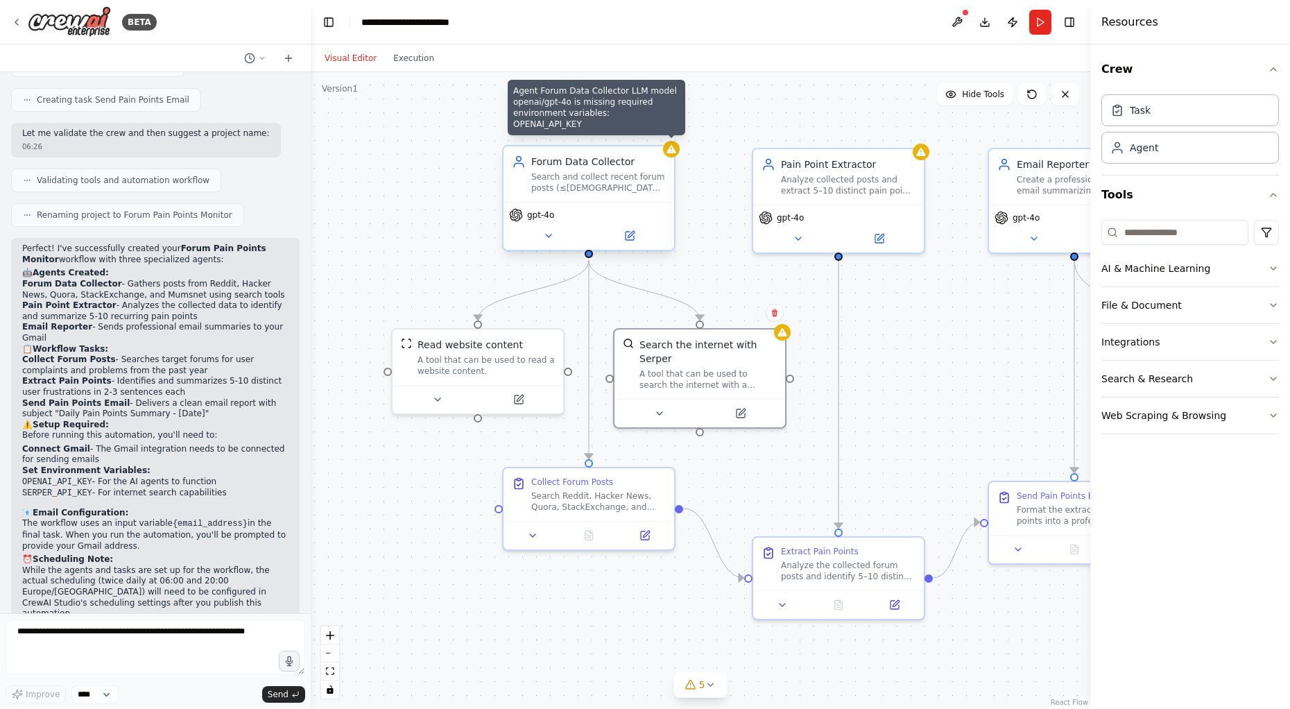
click at [665, 149] on div at bounding box center [671, 149] width 17 height 17
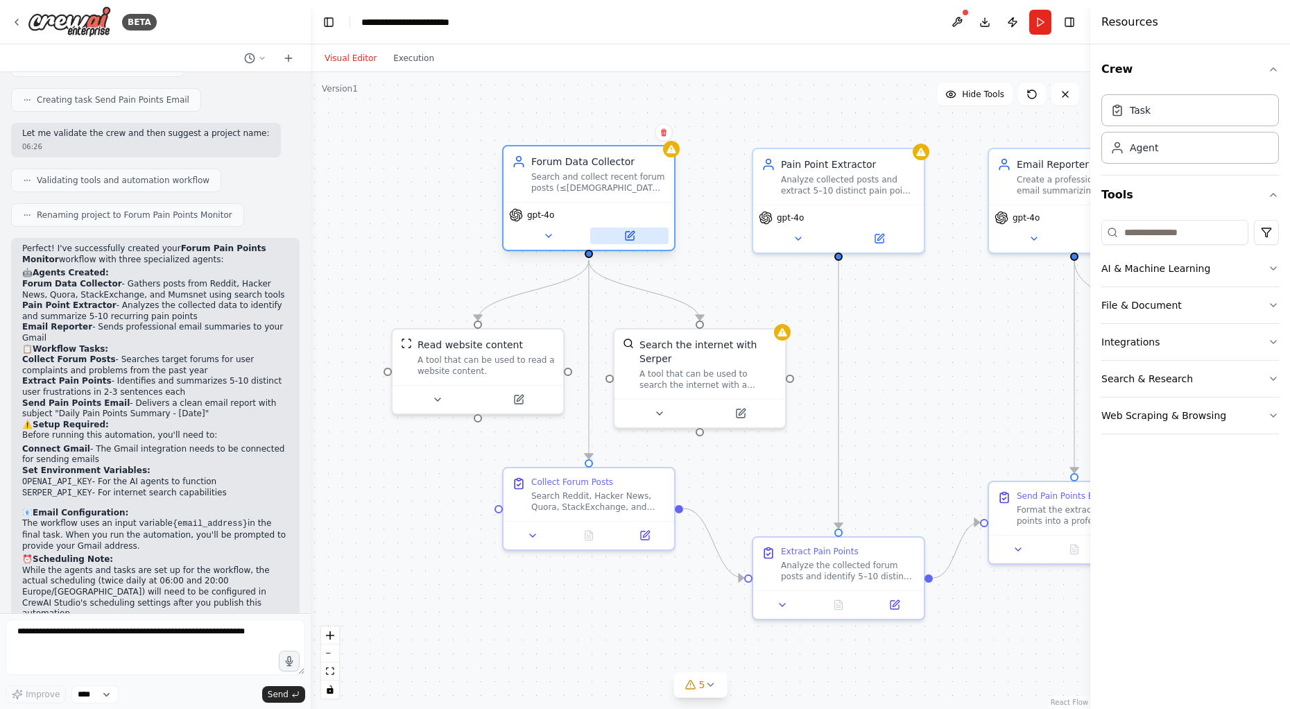
click at [628, 243] on button at bounding box center [629, 235] width 78 height 17
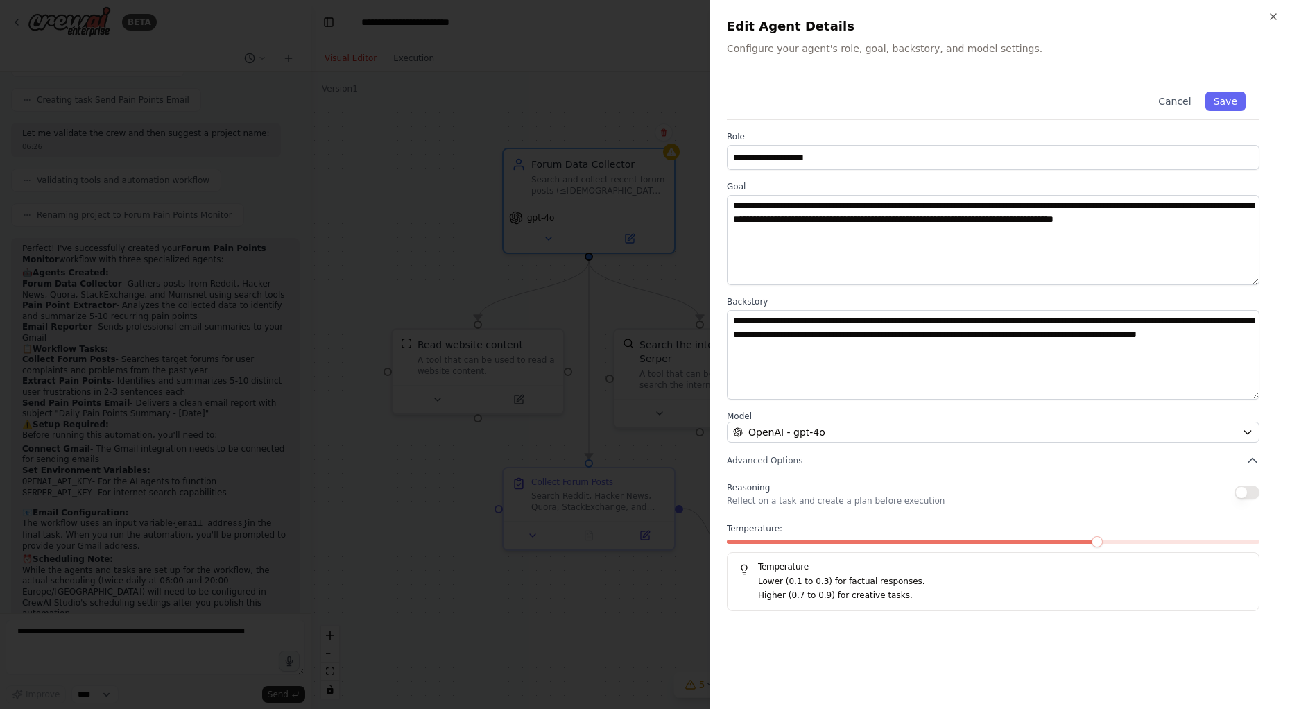
click at [628, 337] on div at bounding box center [645, 354] width 1290 height 709
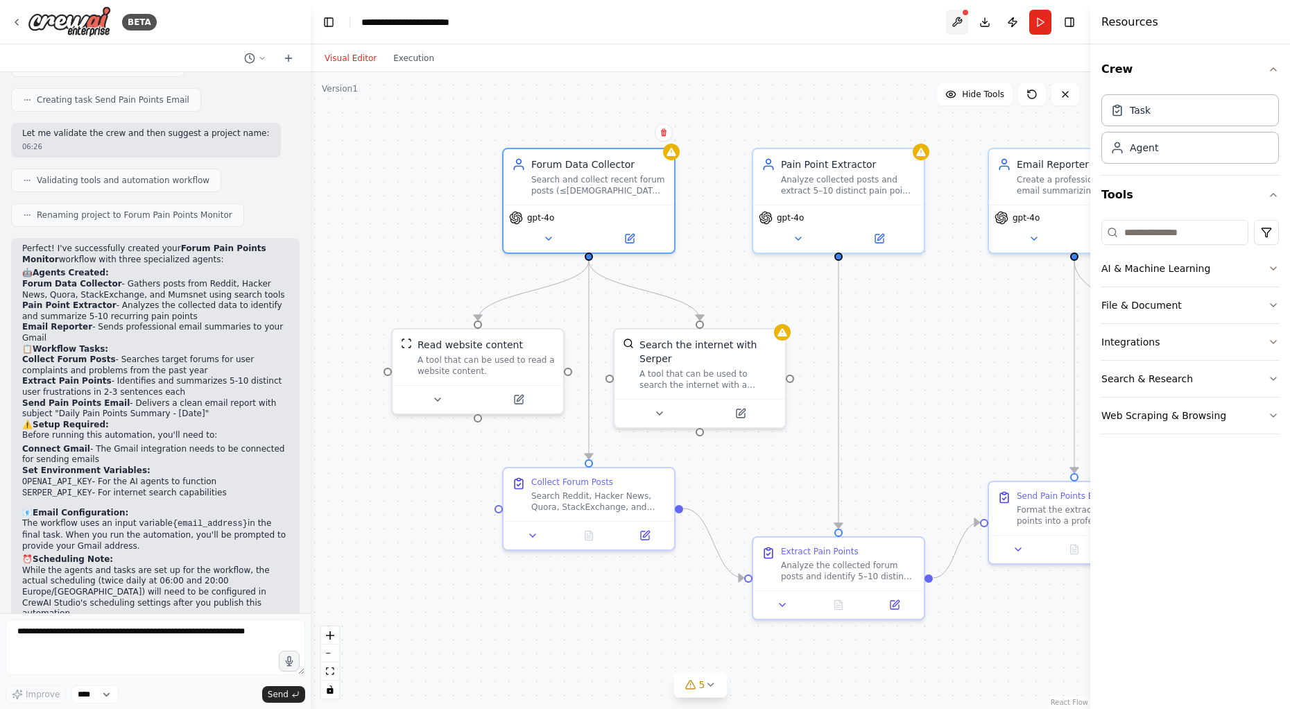
click at [964, 21] on button at bounding box center [957, 22] width 22 height 25
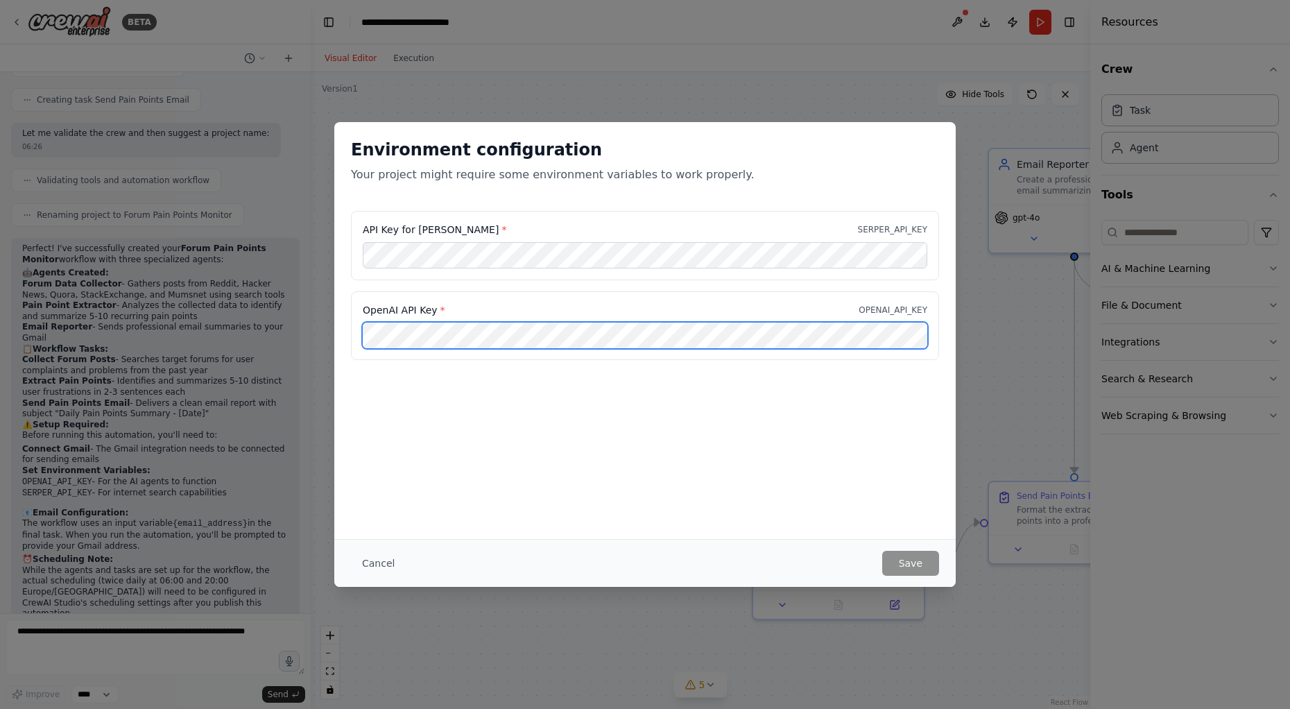
scroll to position [0, 100]
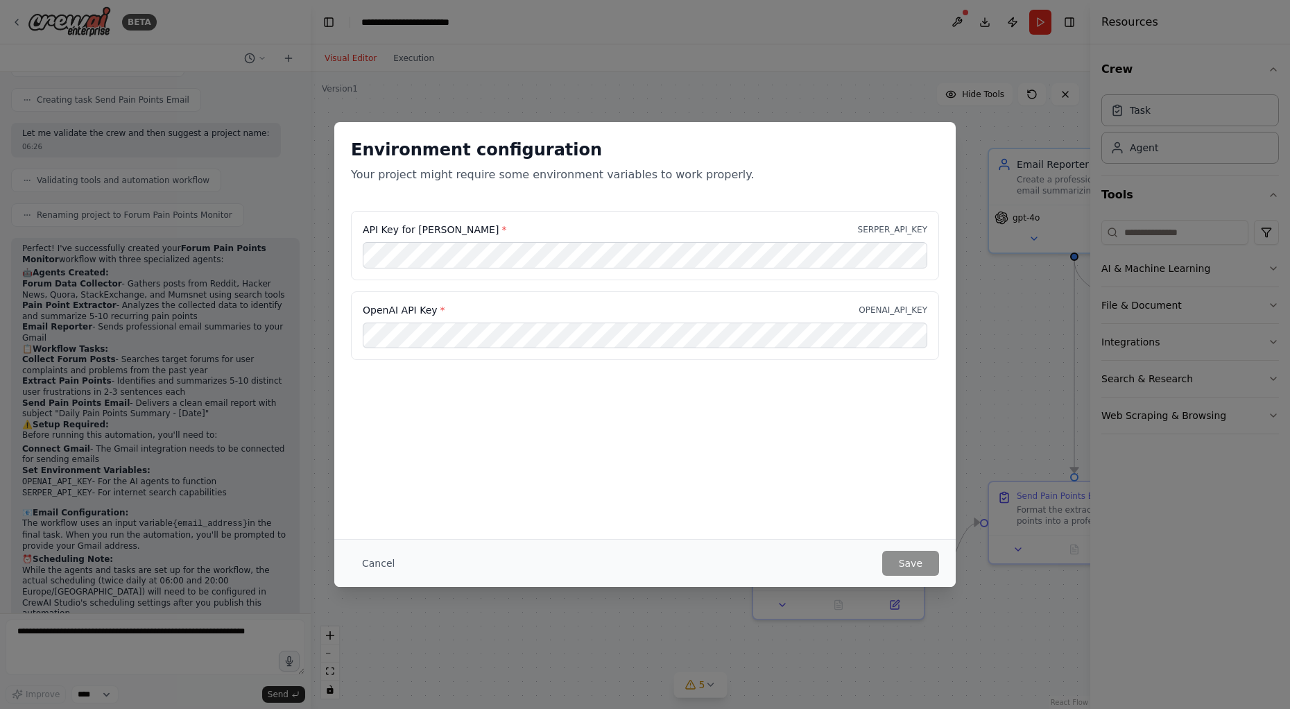
click at [772, 387] on div "Environment configuration Your project might require some environment variables…" at bounding box center [644, 330] width 621 height 417
click at [910, 568] on button "Save" at bounding box center [910, 563] width 57 height 25
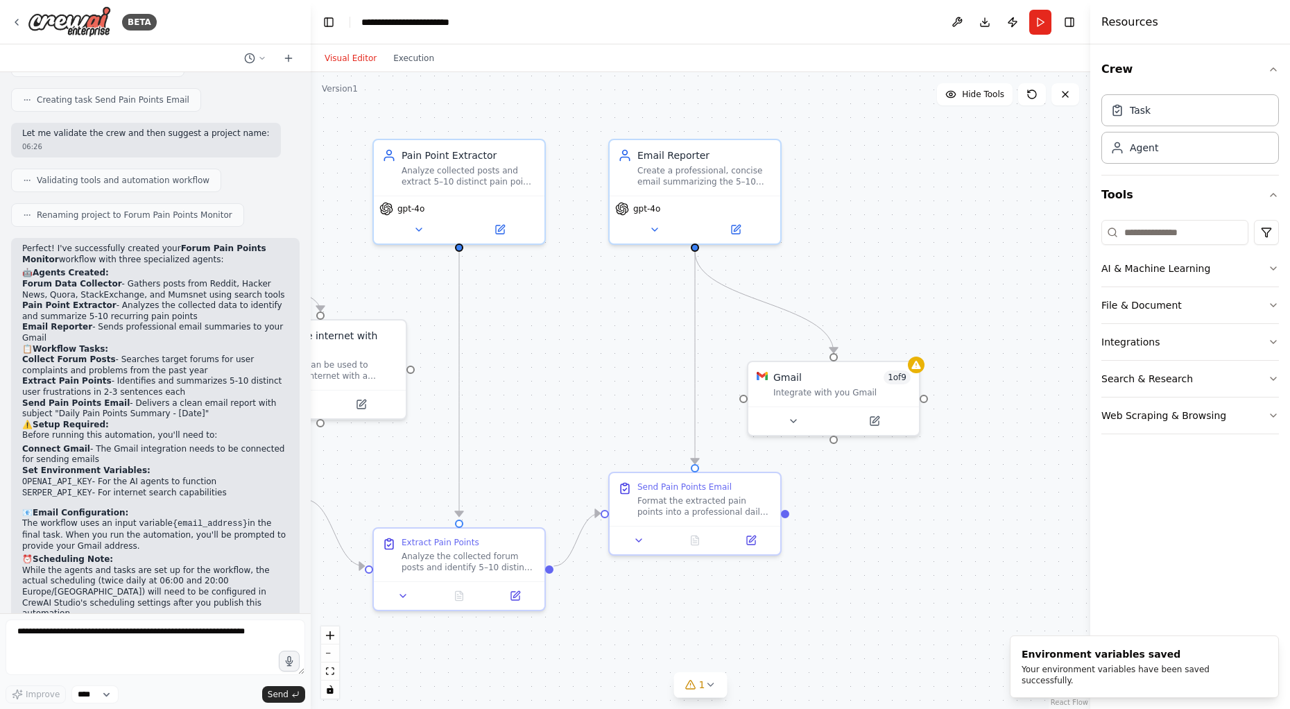
drag, startPoint x: 969, startPoint y: 462, endPoint x: 556, endPoint y: 460, distance: 413.3
click at [556, 460] on div ".deletable-edge-delete-btn { width: 20px; height: 20px; border: 0px solid #ffff…" at bounding box center [700, 390] width 779 height 637
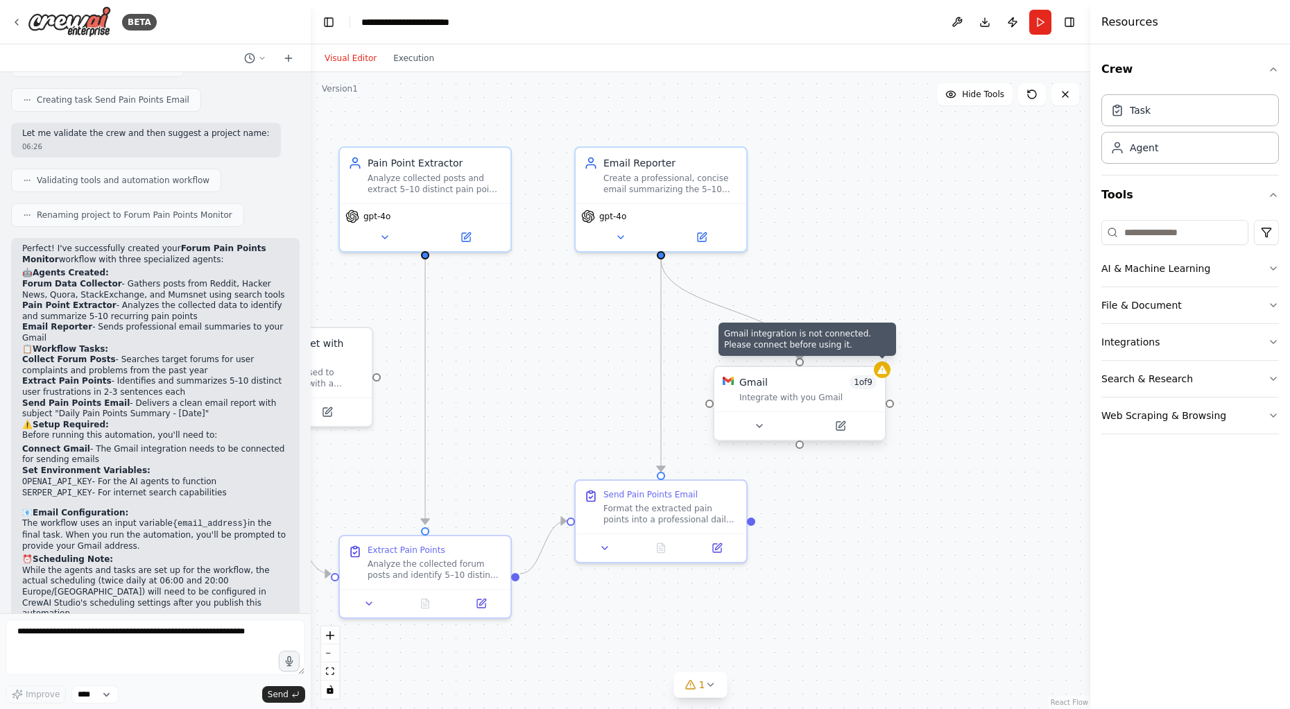
click at [886, 369] on icon at bounding box center [881, 369] width 11 height 11
click at [845, 436] on div at bounding box center [799, 425] width 171 height 28
click at [840, 429] on icon at bounding box center [840, 426] width 8 height 8
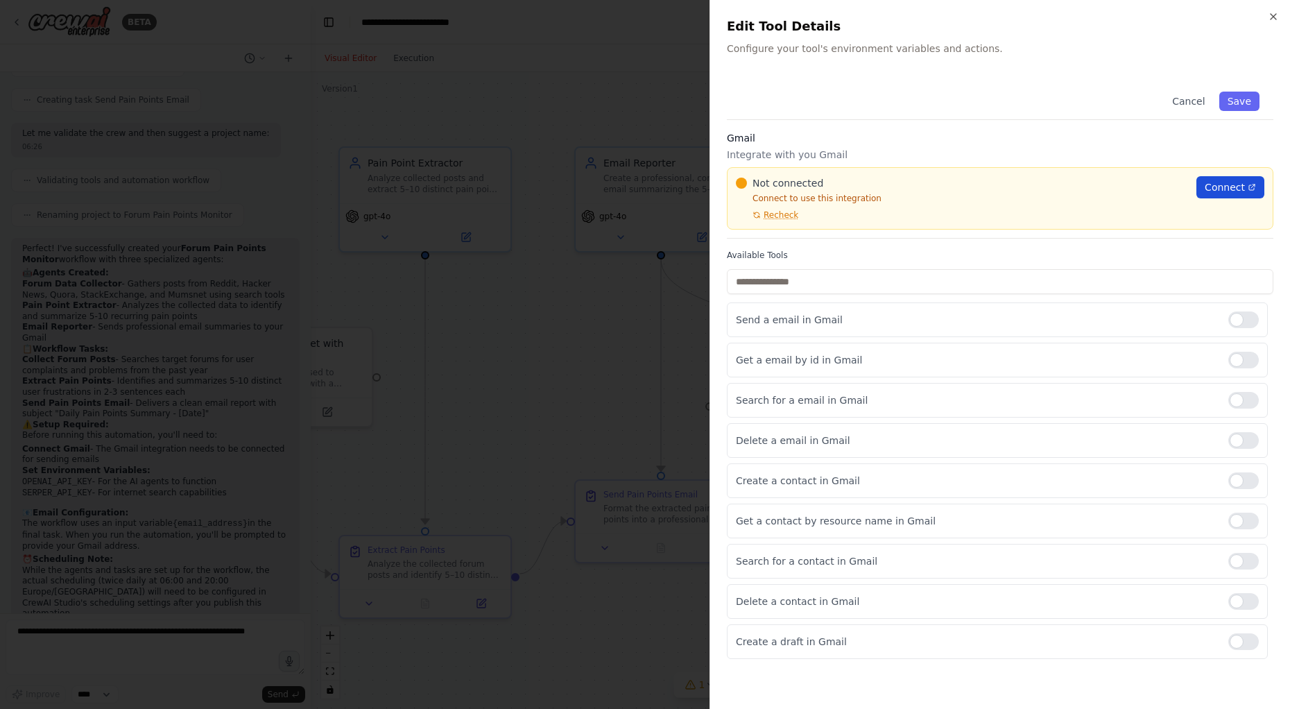
click at [1191, 194] on link "Connect" at bounding box center [1230, 187] width 68 height 22
click at [518, 399] on div at bounding box center [645, 354] width 1290 height 709
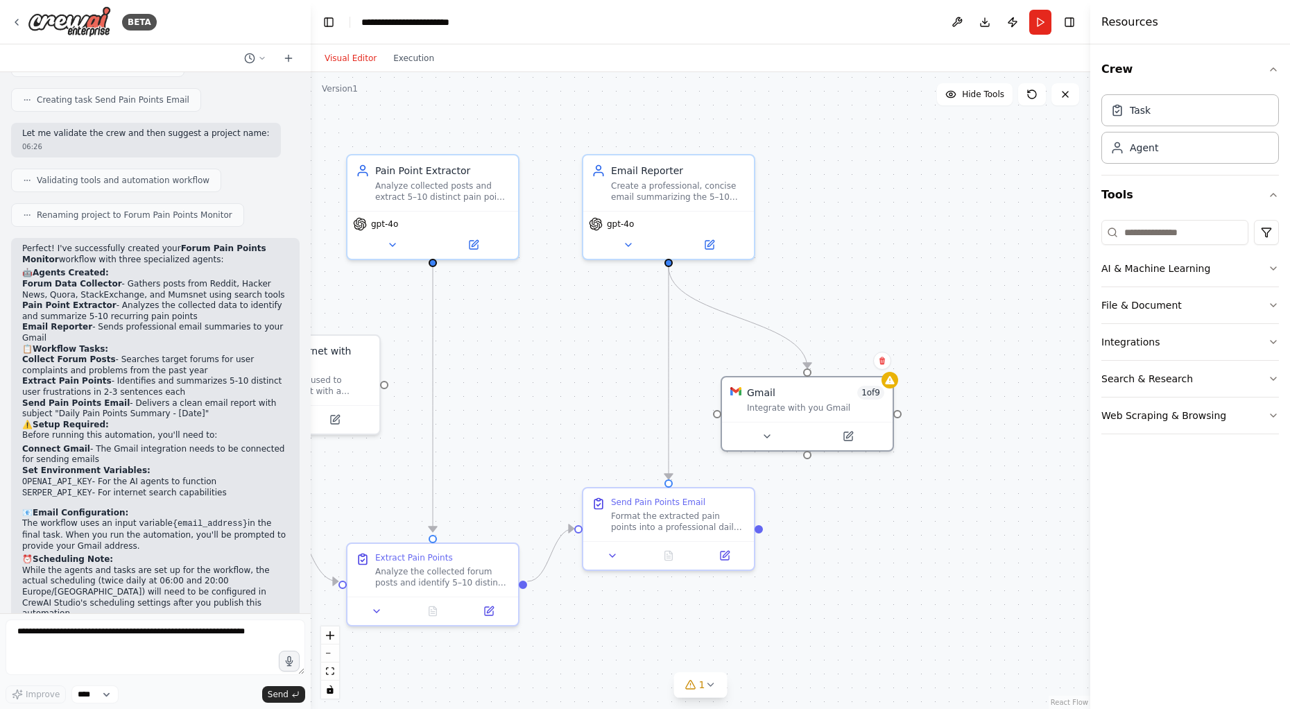
click at [566, 411] on div ".deletable-edge-delete-btn { width: 20px; height: 20px; border: 0px solid #ffff…" at bounding box center [700, 390] width 779 height 637
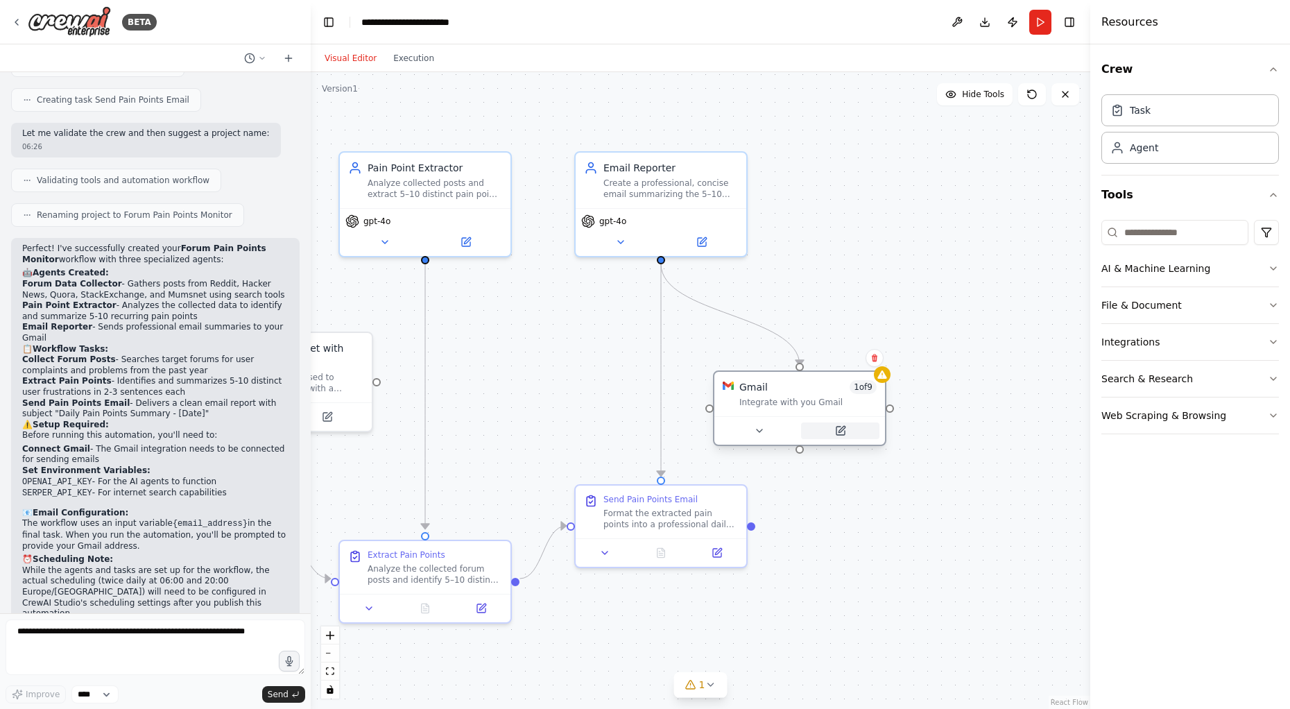
click at [838, 434] on icon at bounding box center [840, 430] width 8 height 8
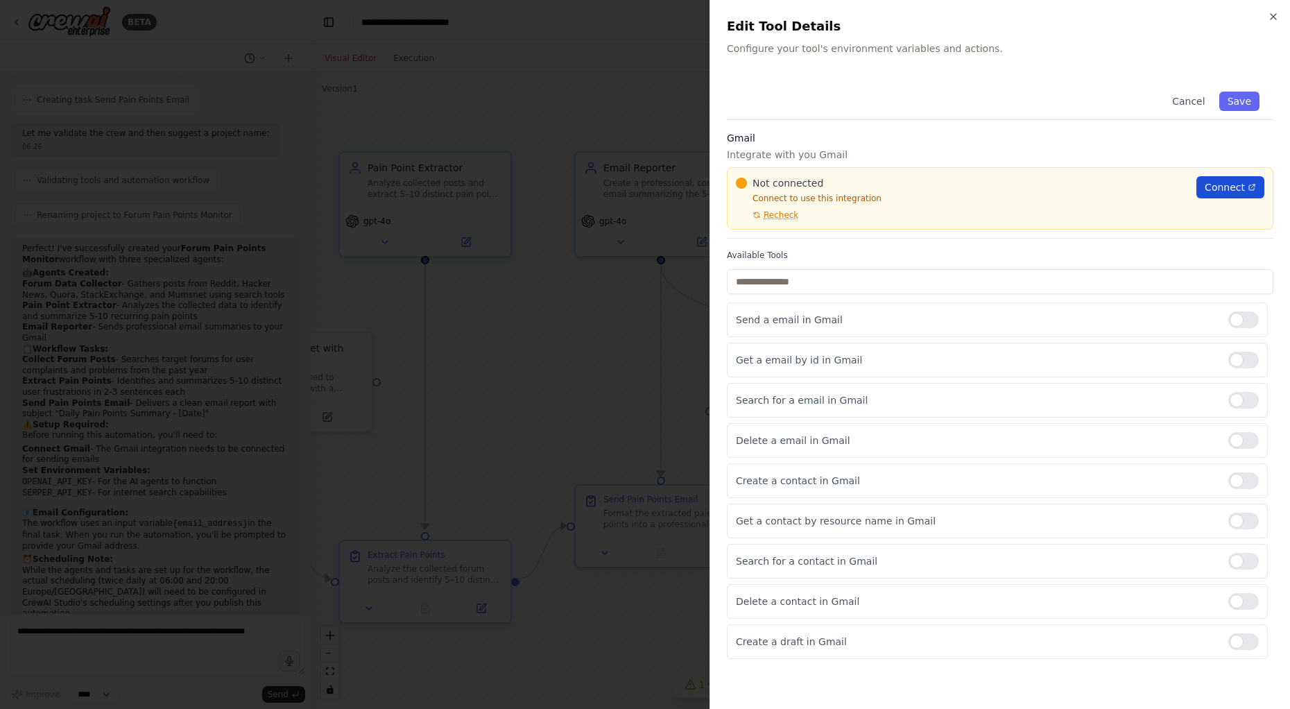
click at [1191, 188] on span "Connect" at bounding box center [1224, 187] width 40 height 14
click at [521, 391] on div at bounding box center [645, 354] width 1290 height 709
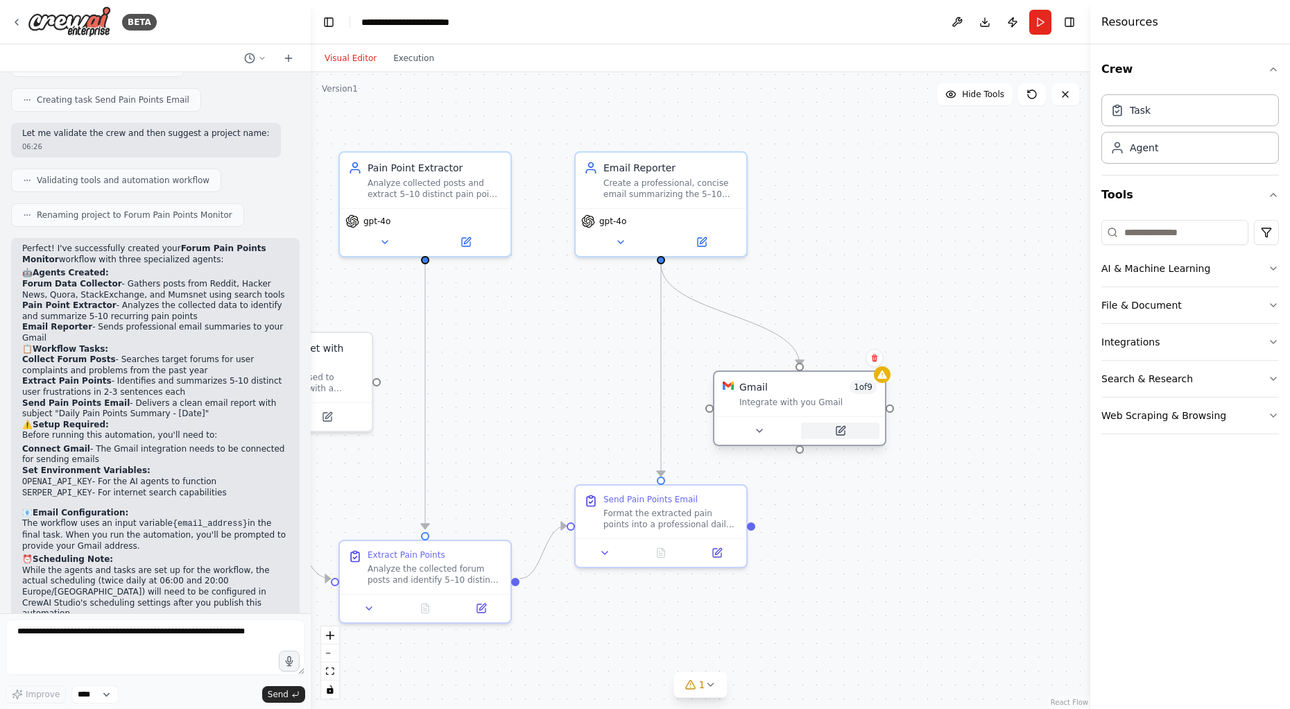
click at [845, 437] on button at bounding box center [840, 430] width 78 height 17
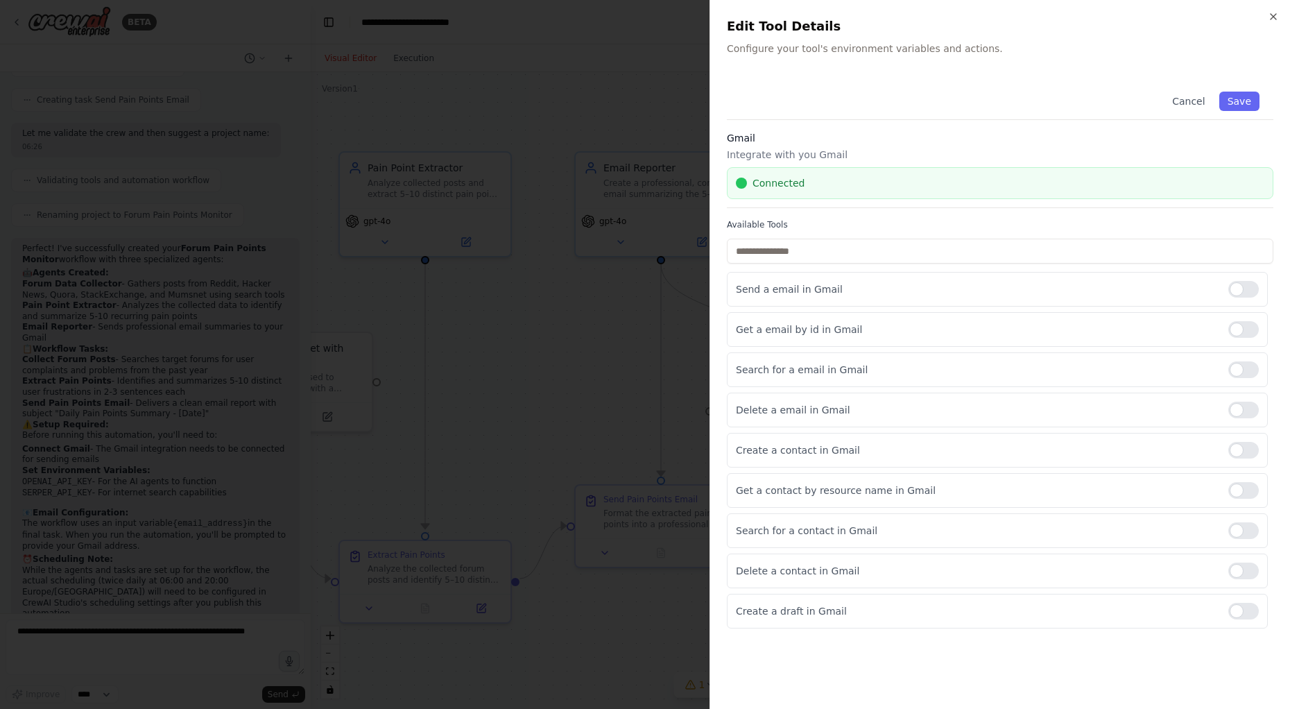
click at [579, 406] on div at bounding box center [645, 354] width 1290 height 709
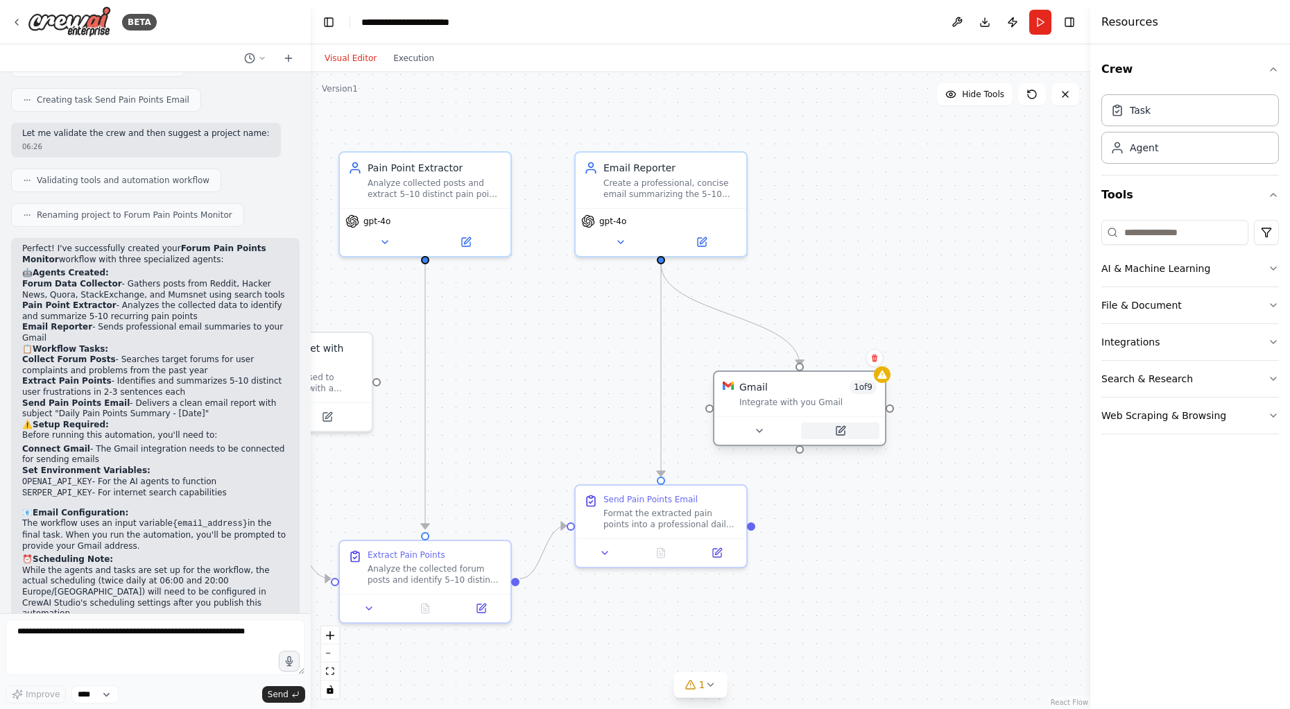
click at [840, 430] on icon at bounding box center [841, 429] width 6 height 6
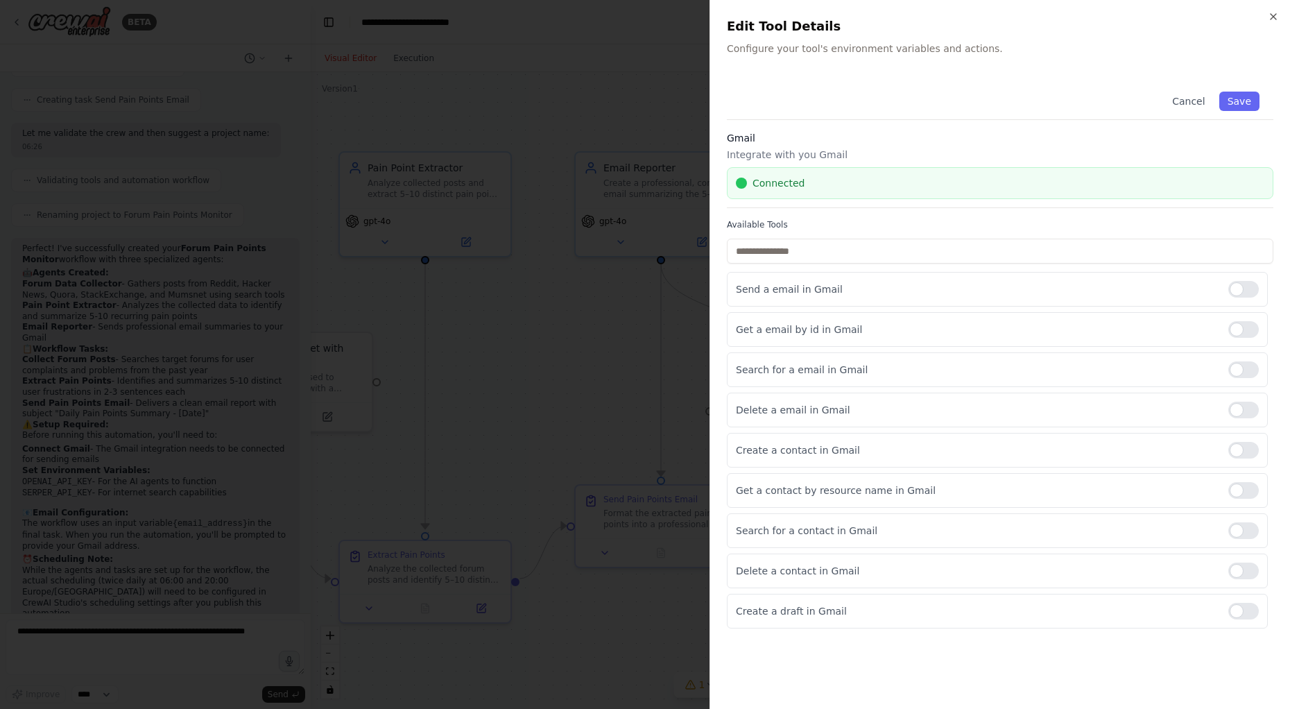
click at [597, 379] on div at bounding box center [645, 354] width 1290 height 709
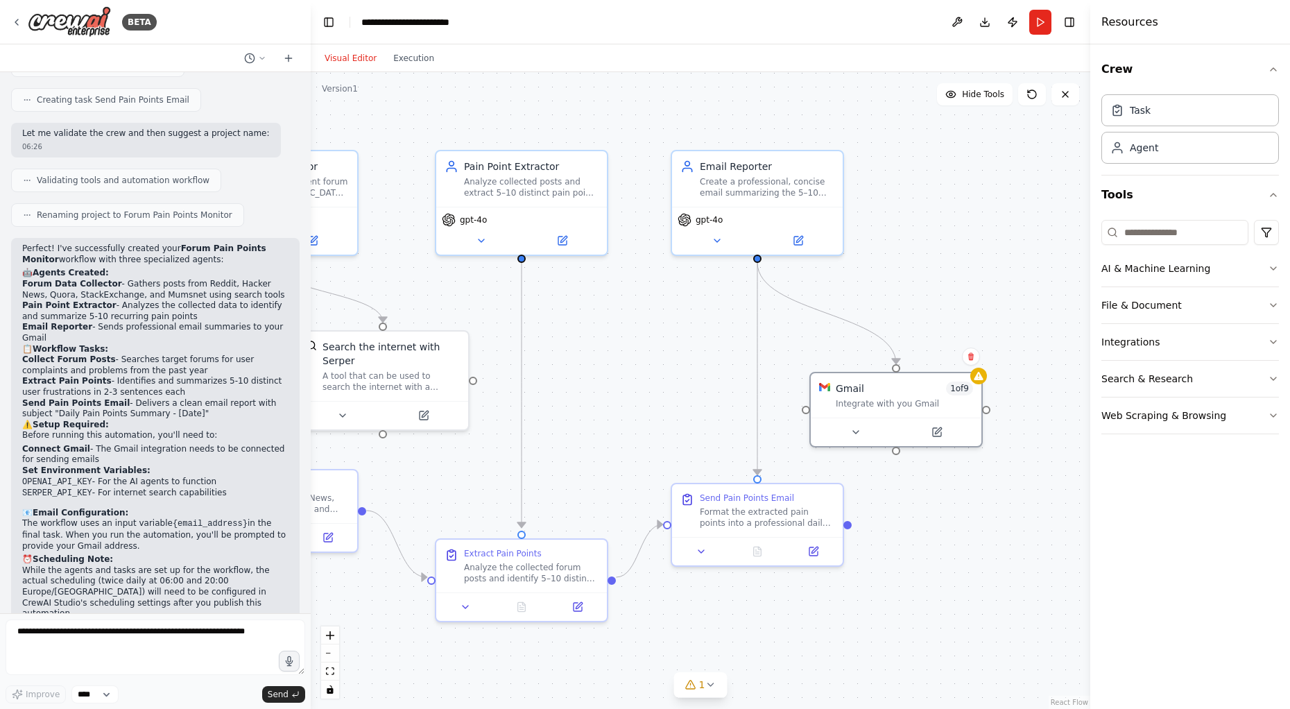
drag, startPoint x: 879, startPoint y: 241, endPoint x: 976, endPoint y: 239, distance: 96.4
click at [976, 239] on div ".deletable-edge-delete-btn { width: 20px; height: 20px; border: 0px solid #ffff…" at bounding box center [700, 390] width 779 height 637
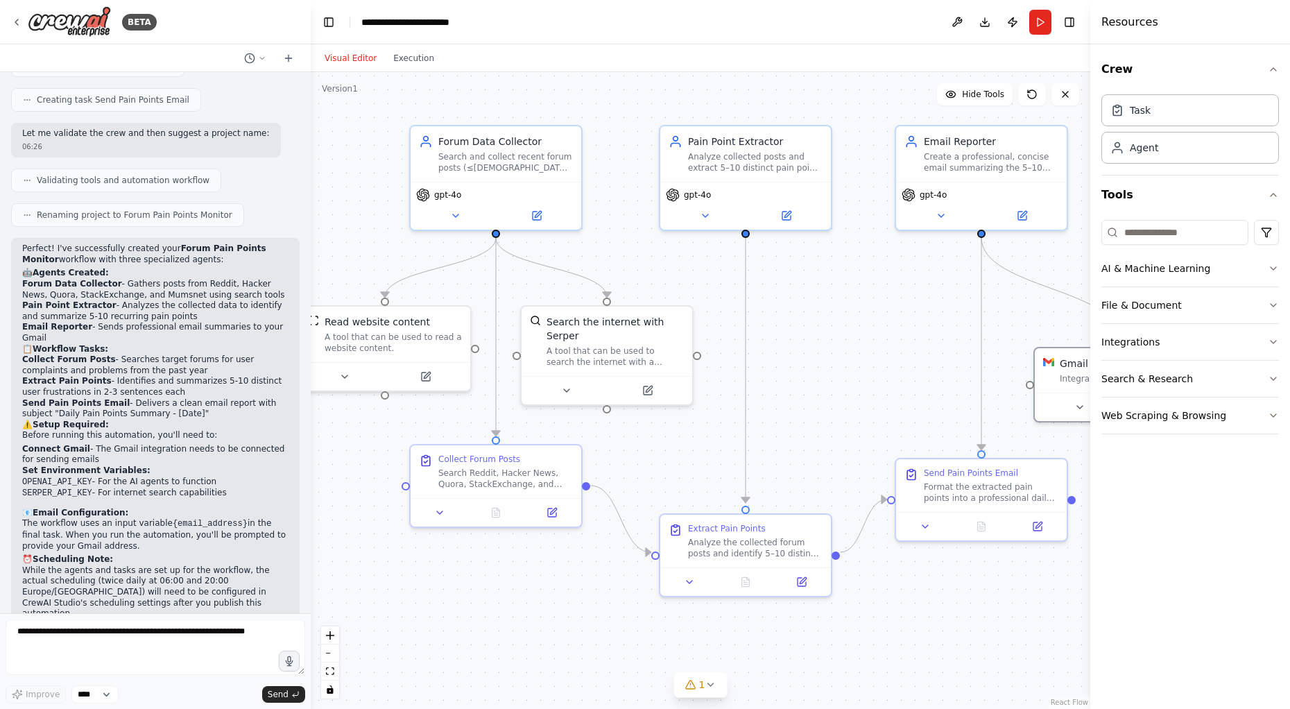
drag, startPoint x: 645, startPoint y: 361, endPoint x: 862, endPoint y: 336, distance: 218.4
click at [862, 336] on div ".deletable-edge-delete-btn { width: 20px; height: 20px; border: 0px solid #ffff…" at bounding box center [700, 390] width 779 height 637
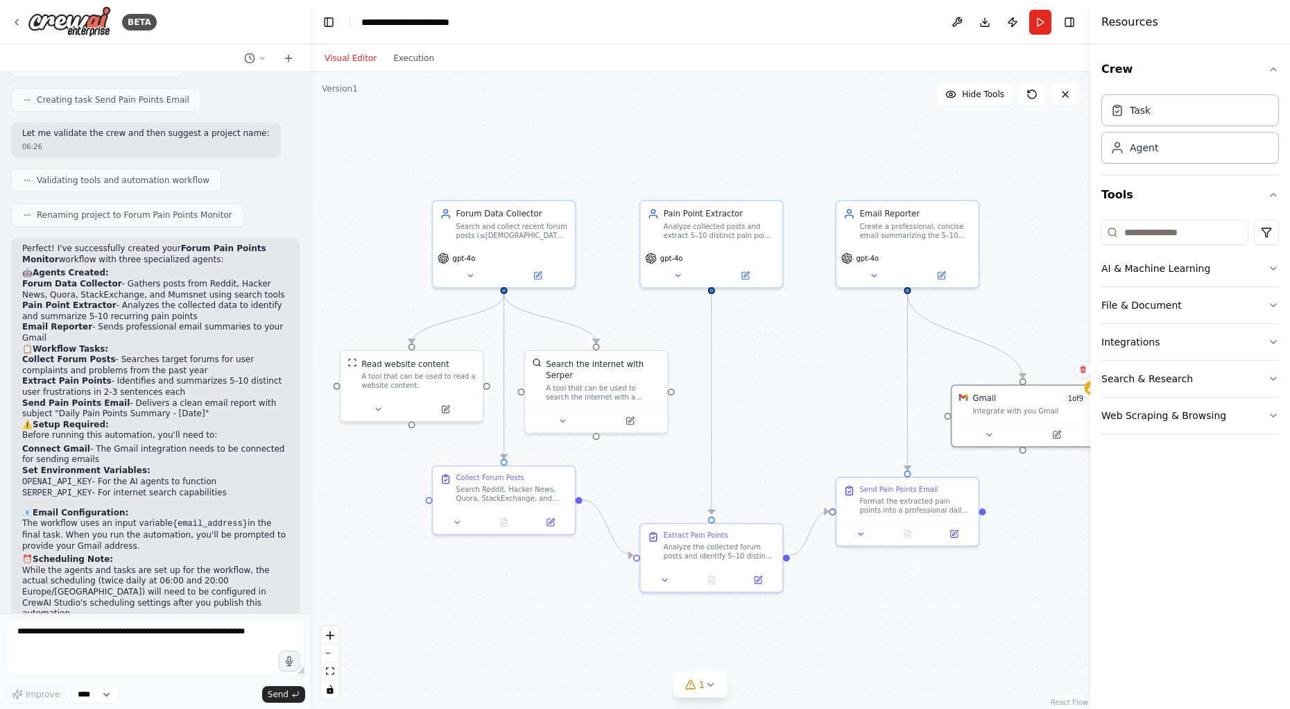
drag, startPoint x: 821, startPoint y: 358, endPoint x: 768, endPoint y: 394, distance: 63.9
click at [768, 394] on div ".deletable-edge-delete-btn { width: 20px; height: 20px; border: 0px solid #ffff…" at bounding box center [700, 390] width 779 height 637
click at [1044, 28] on button "Run" at bounding box center [1040, 22] width 22 height 25
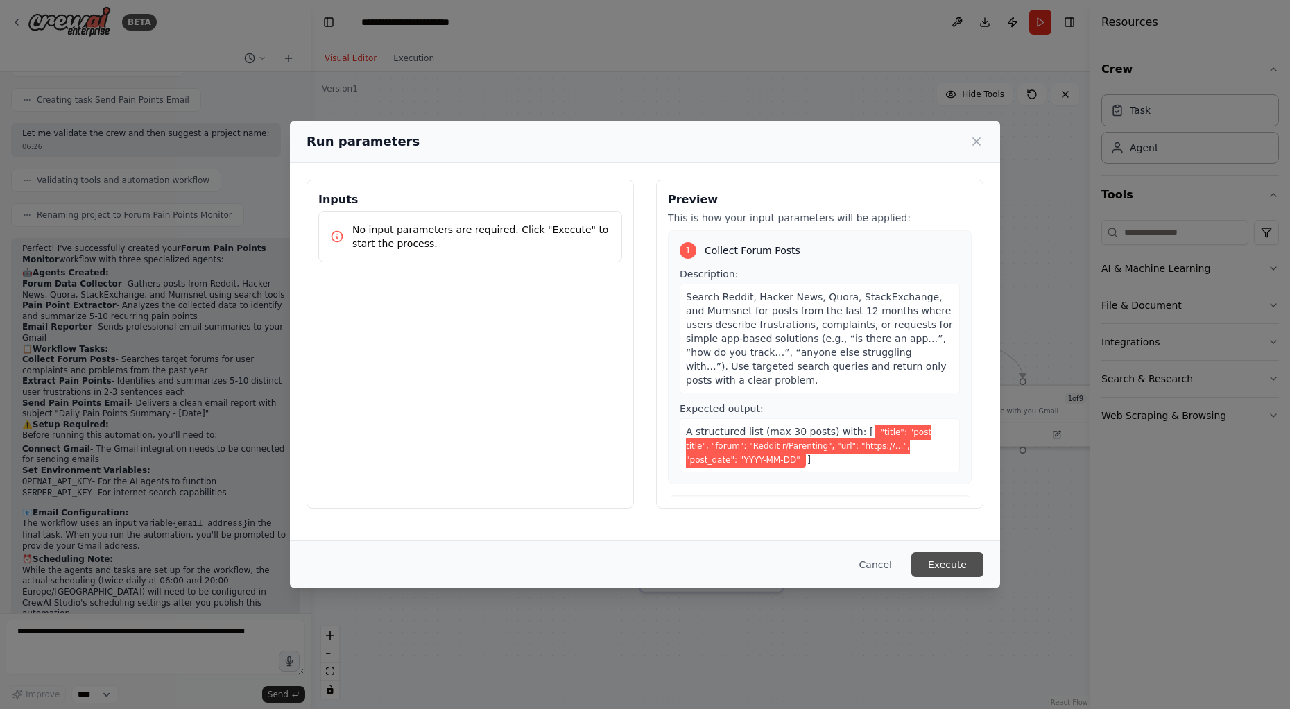
click at [956, 567] on button "Execute" at bounding box center [947, 564] width 72 height 25
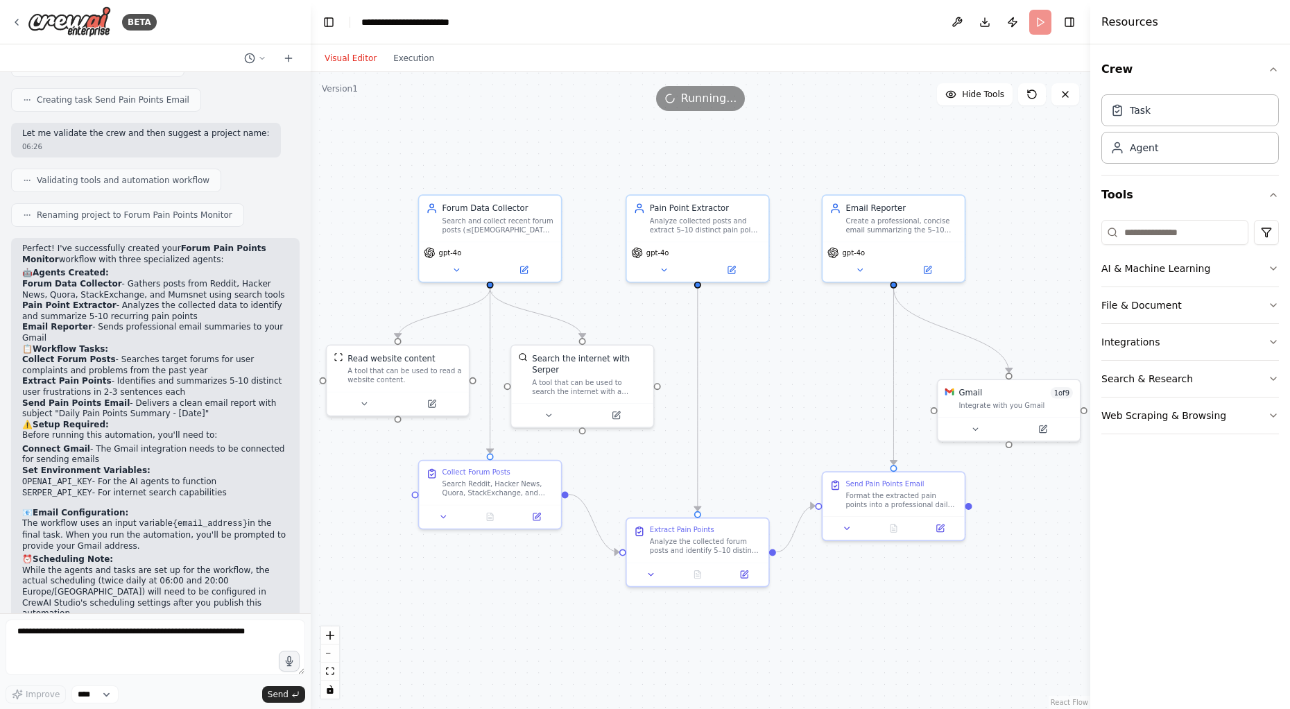
drag, startPoint x: 815, startPoint y: 431, endPoint x: 801, endPoint y: 426, distance: 14.9
click at [801, 426] on div ".deletable-edge-delete-btn { width: 20px; height: 20px; border: 0px solid #ffff…" at bounding box center [700, 390] width 779 height 637
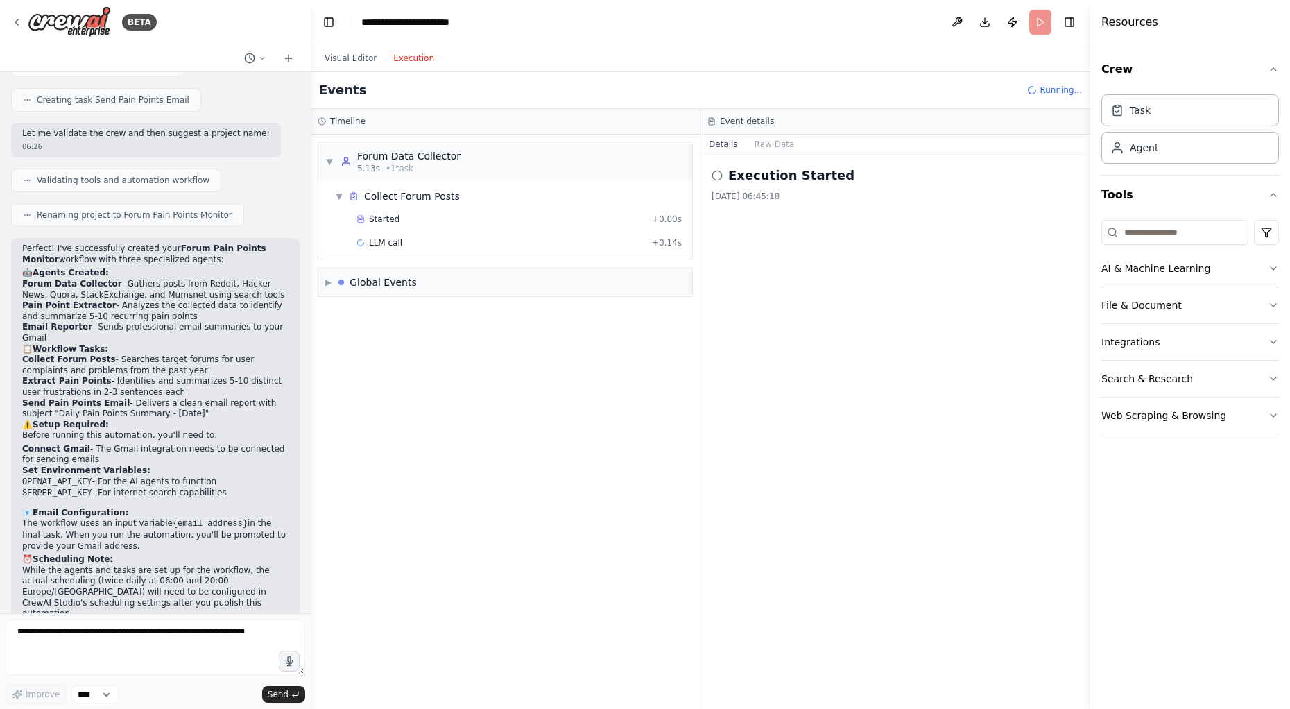
click at [408, 53] on button "Execution" at bounding box center [414, 58] width 58 height 17
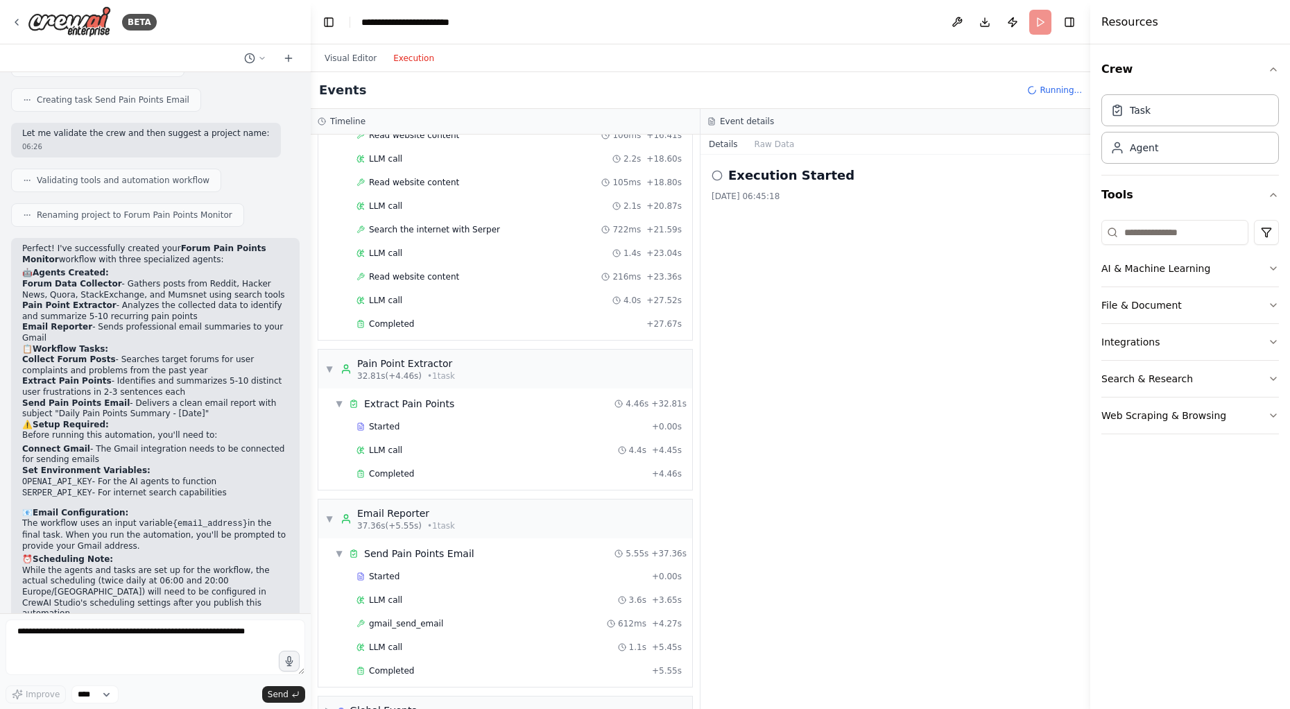
scroll to position [202, 0]
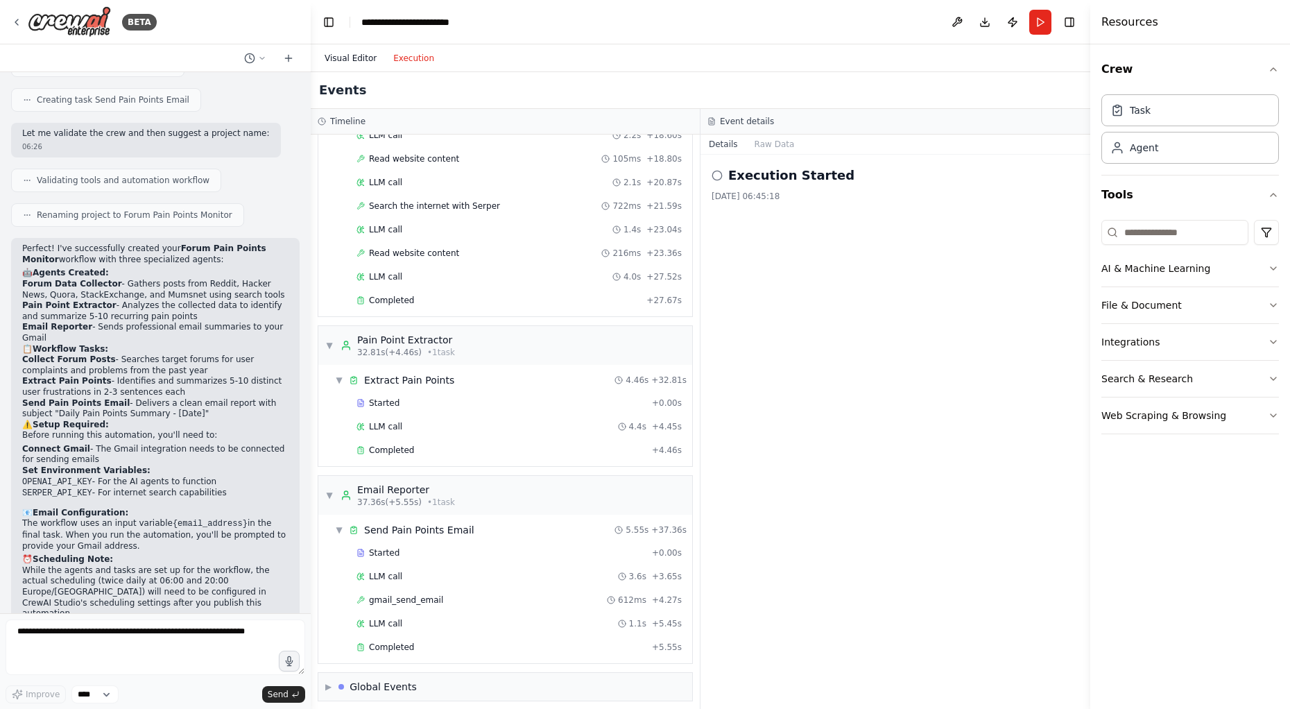
click at [362, 66] on button "Visual Editor" at bounding box center [350, 58] width 69 height 17
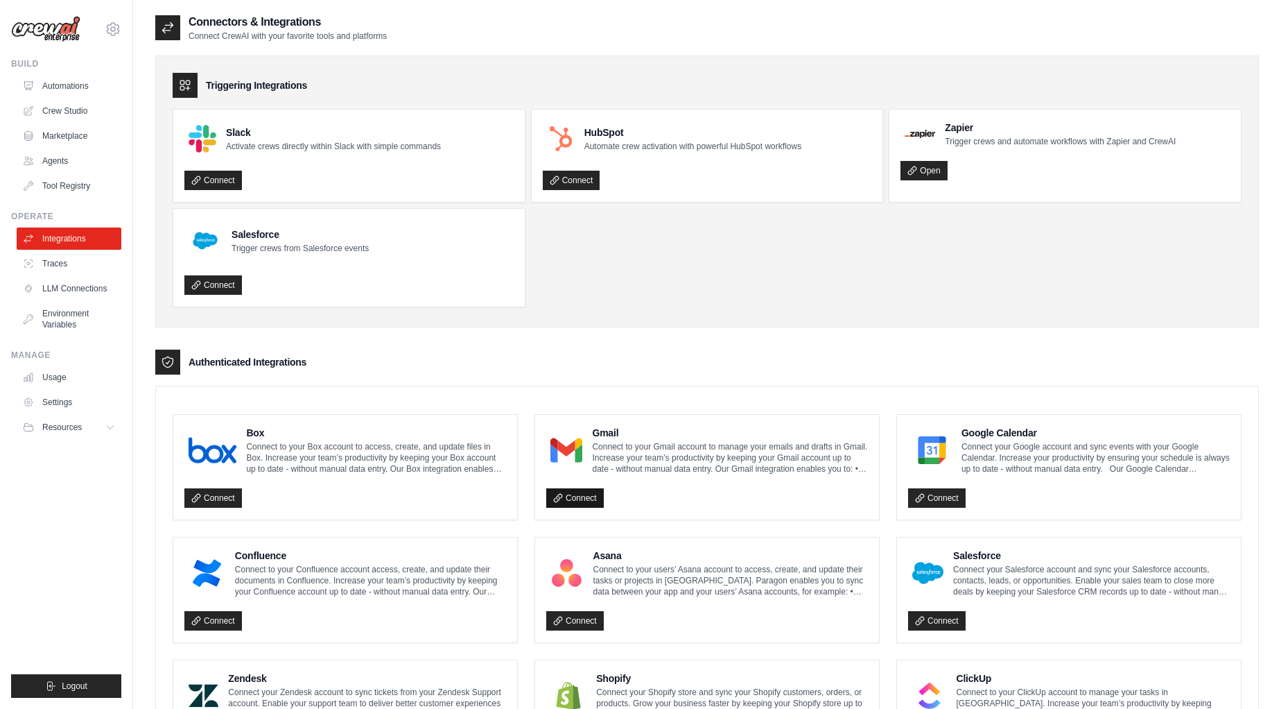
click at [578, 499] on link "Connect" at bounding box center [575, 497] width 58 height 19
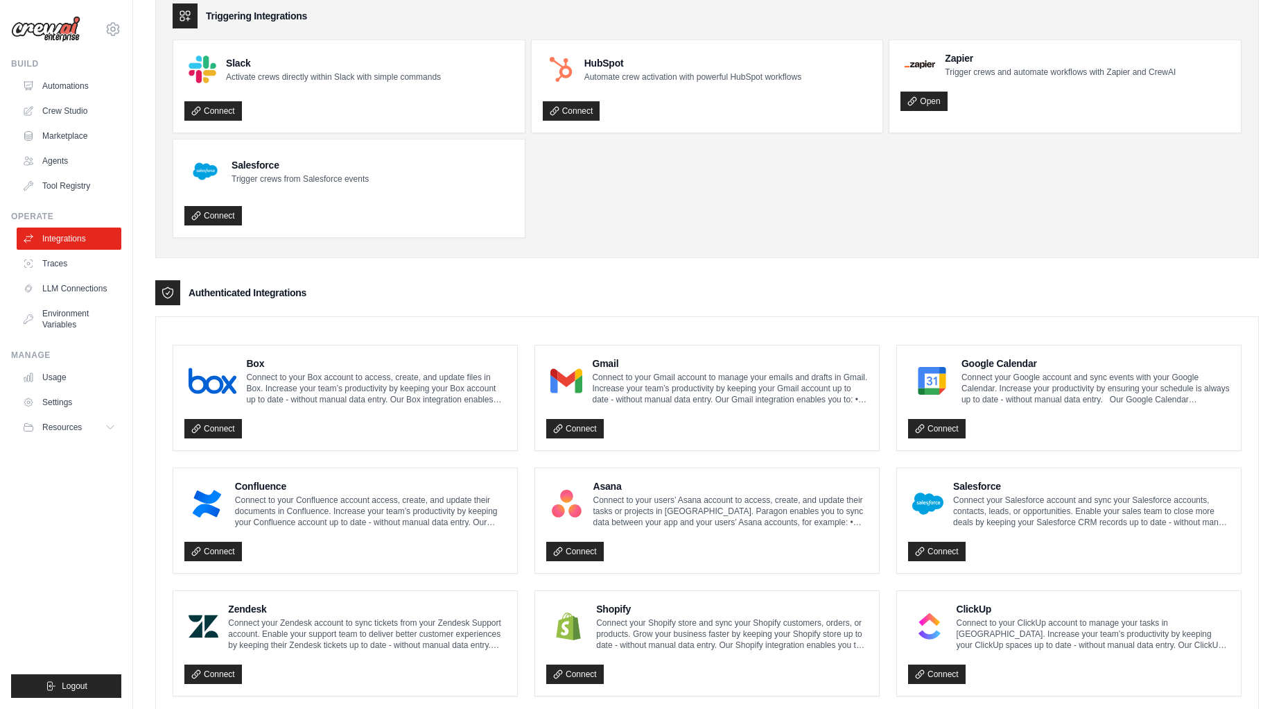
drag, startPoint x: 741, startPoint y: 255, endPoint x: 773, endPoint y: 189, distance: 74.1
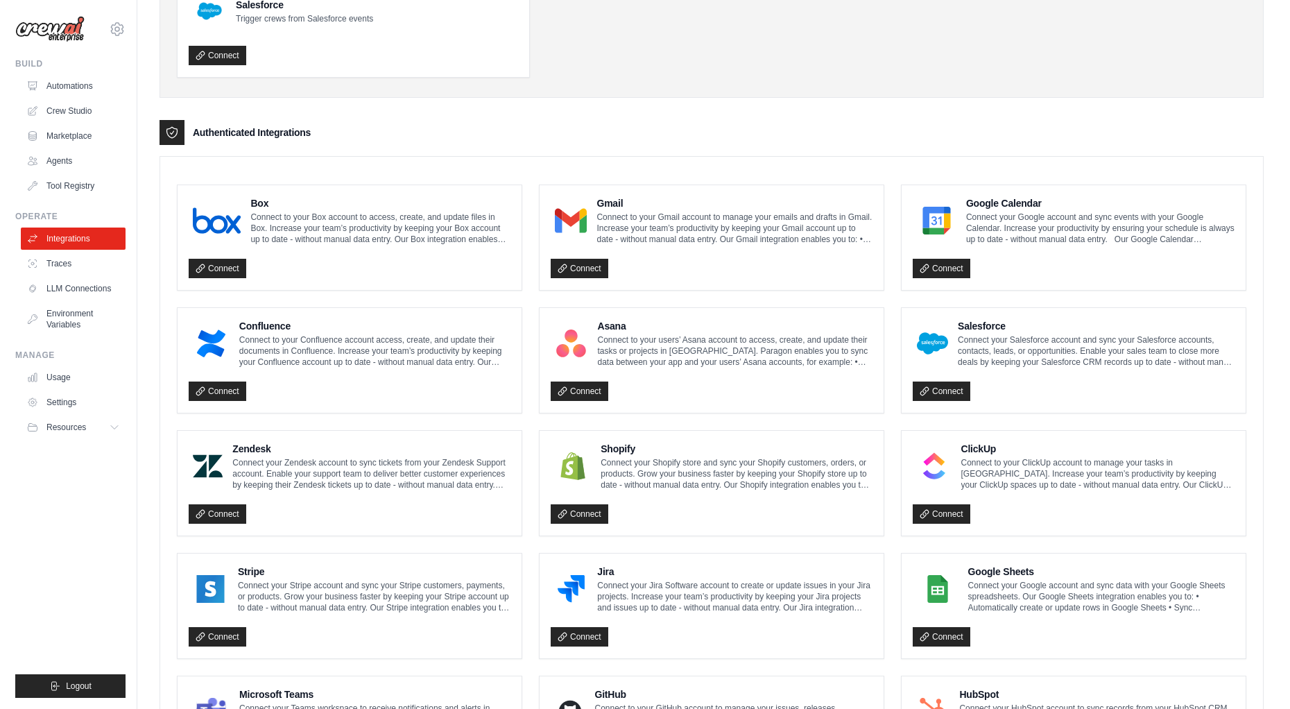
scroll to position [268, 0]
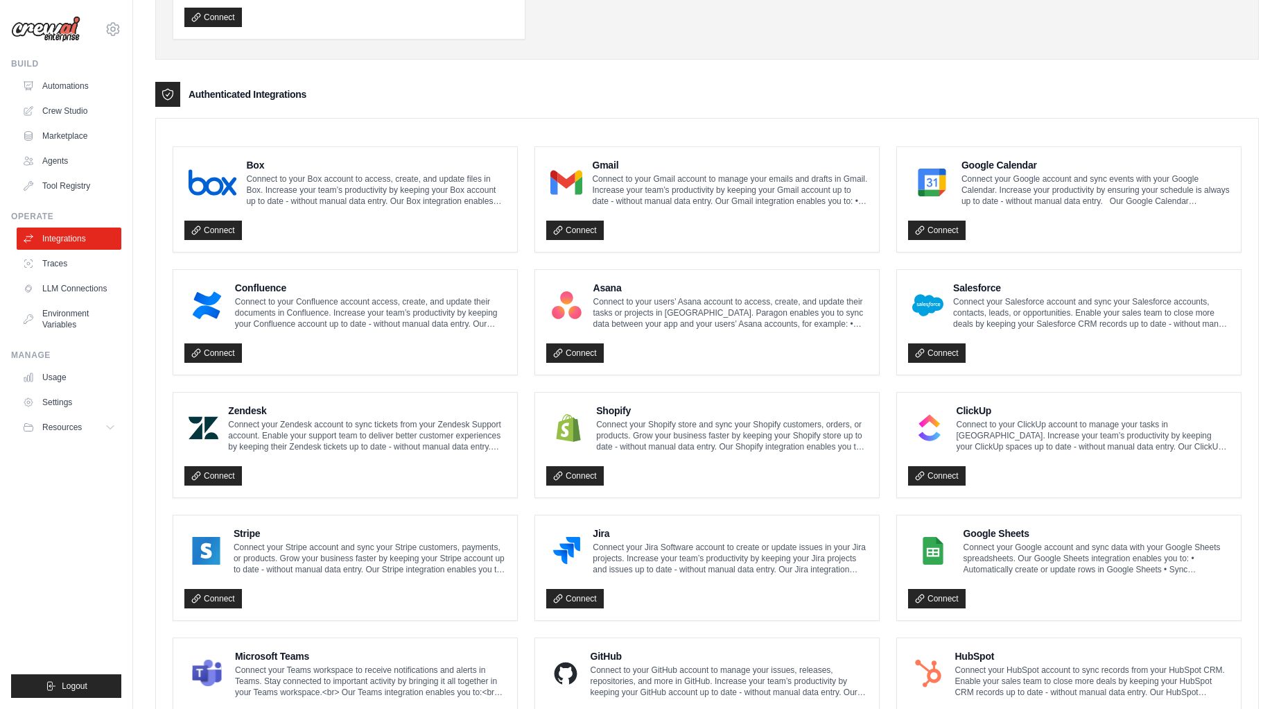
drag, startPoint x: 763, startPoint y: 302, endPoint x: 770, endPoint y: 329, distance: 28.6
click at [585, 230] on link "Connect" at bounding box center [575, 230] width 58 height 19
